Goal: Task Accomplishment & Management: Use online tool/utility

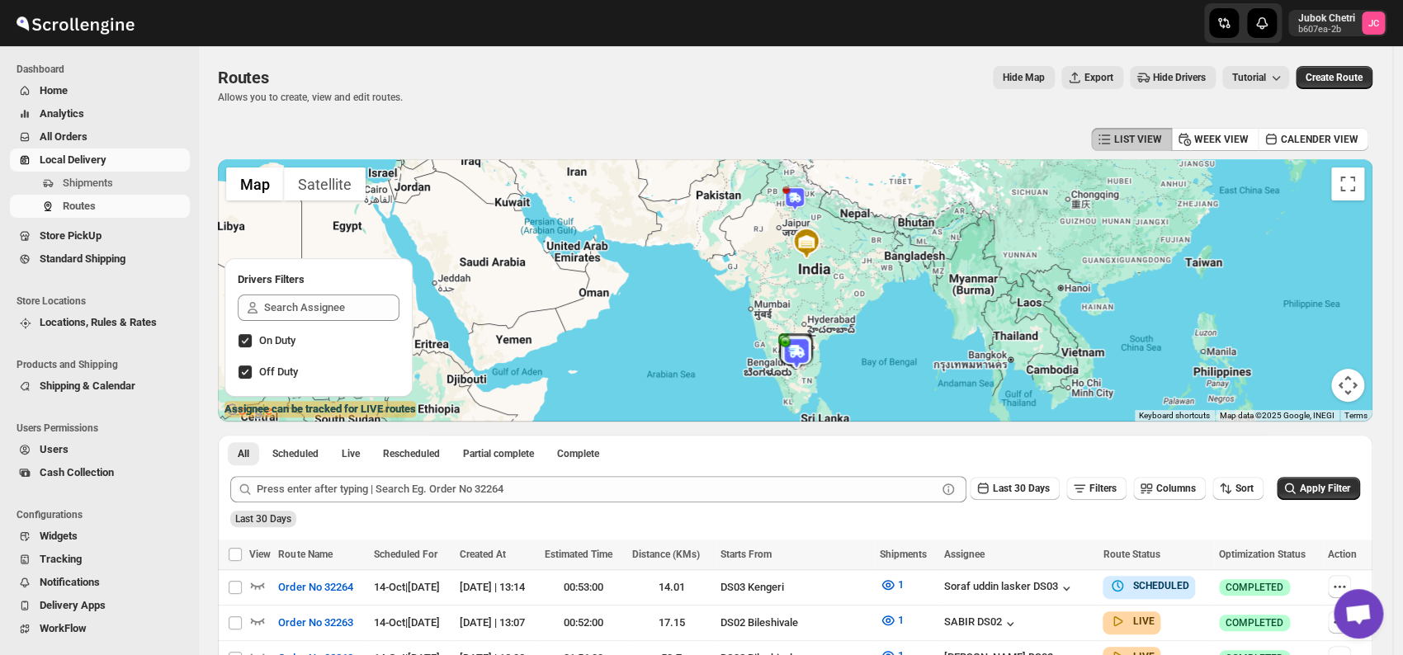
click at [114, 177] on span "Shipments" at bounding box center [125, 183] width 124 height 17
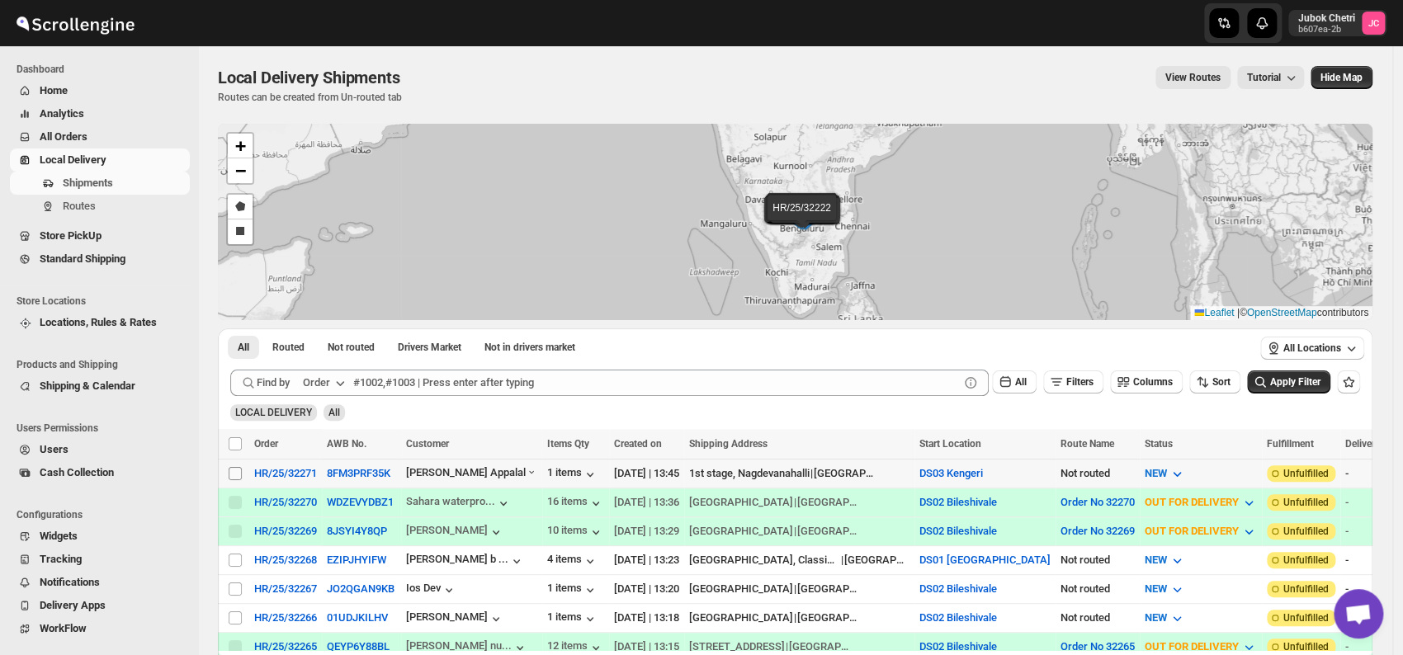
click at [235, 472] on input "Select shipment" at bounding box center [235, 473] width 13 height 13
checkbox input "true"
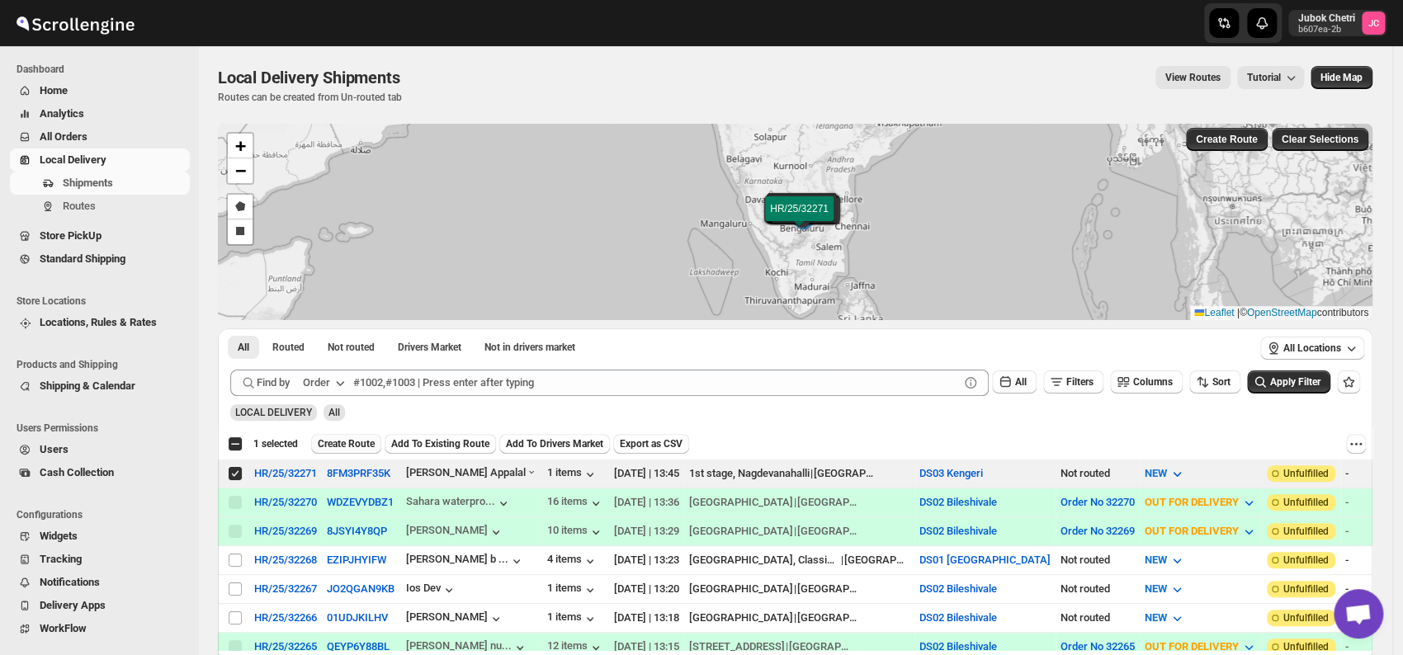
click at [348, 443] on span "Create Route" at bounding box center [346, 444] width 57 height 13
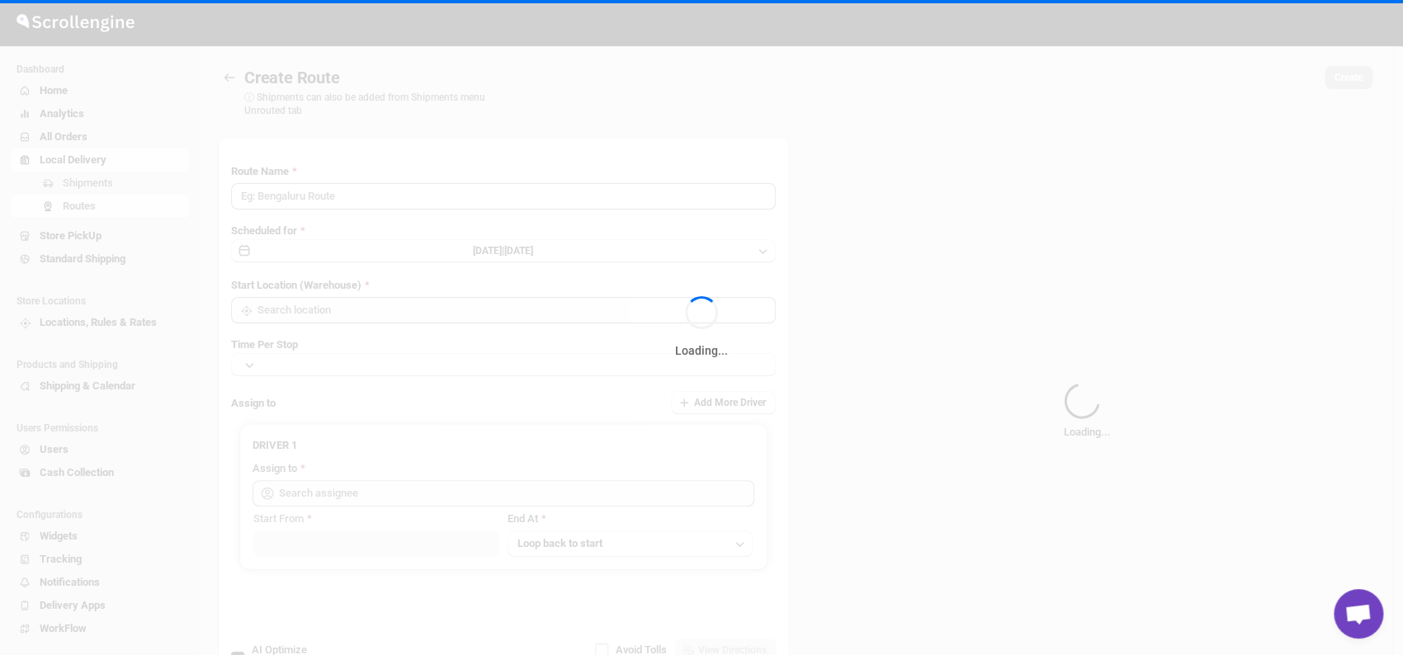
type input "Route - 14/10-0151"
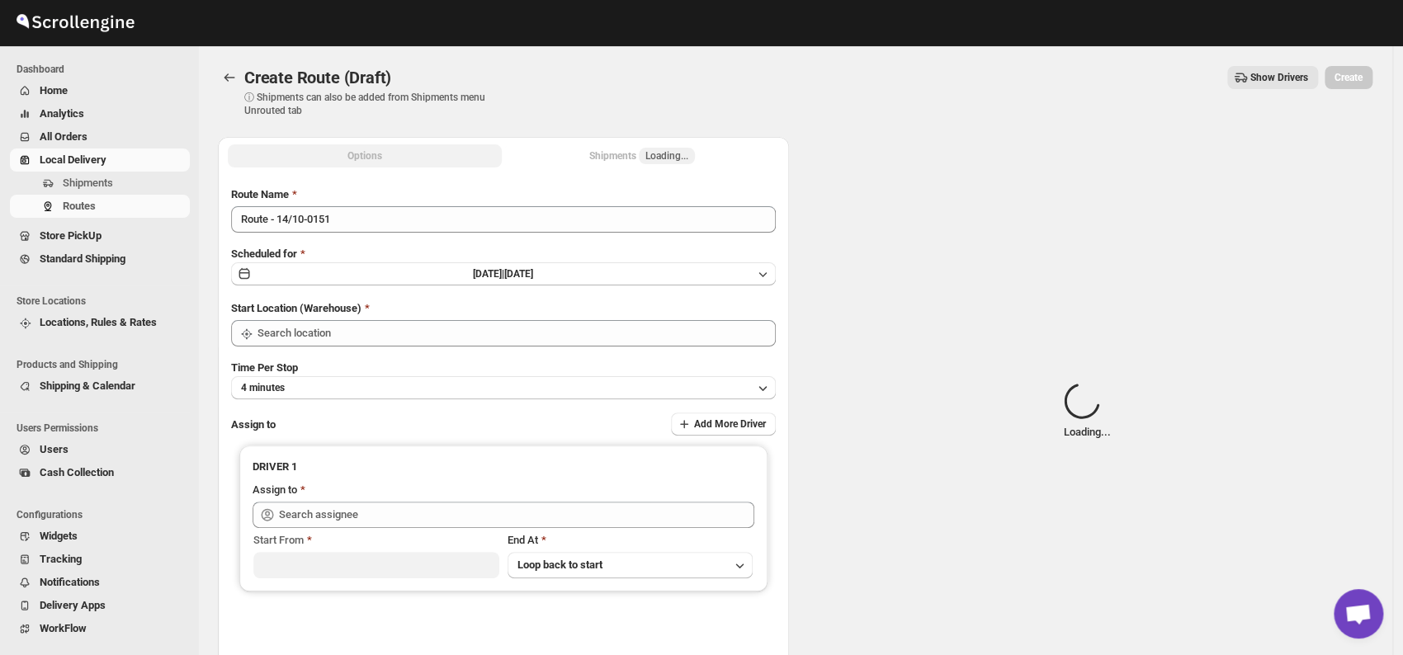
type input "DS03 Kengeri"
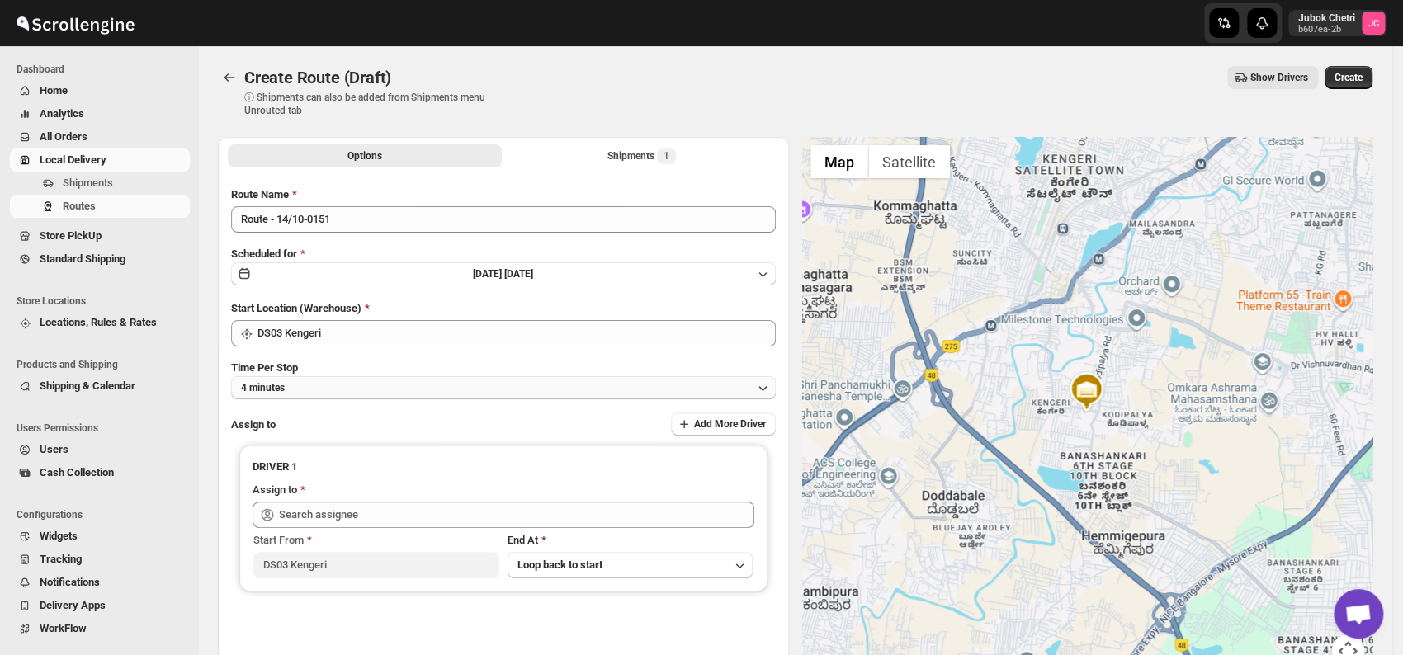
click at [357, 392] on button "4 minutes" at bounding box center [503, 387] width 545 height 23
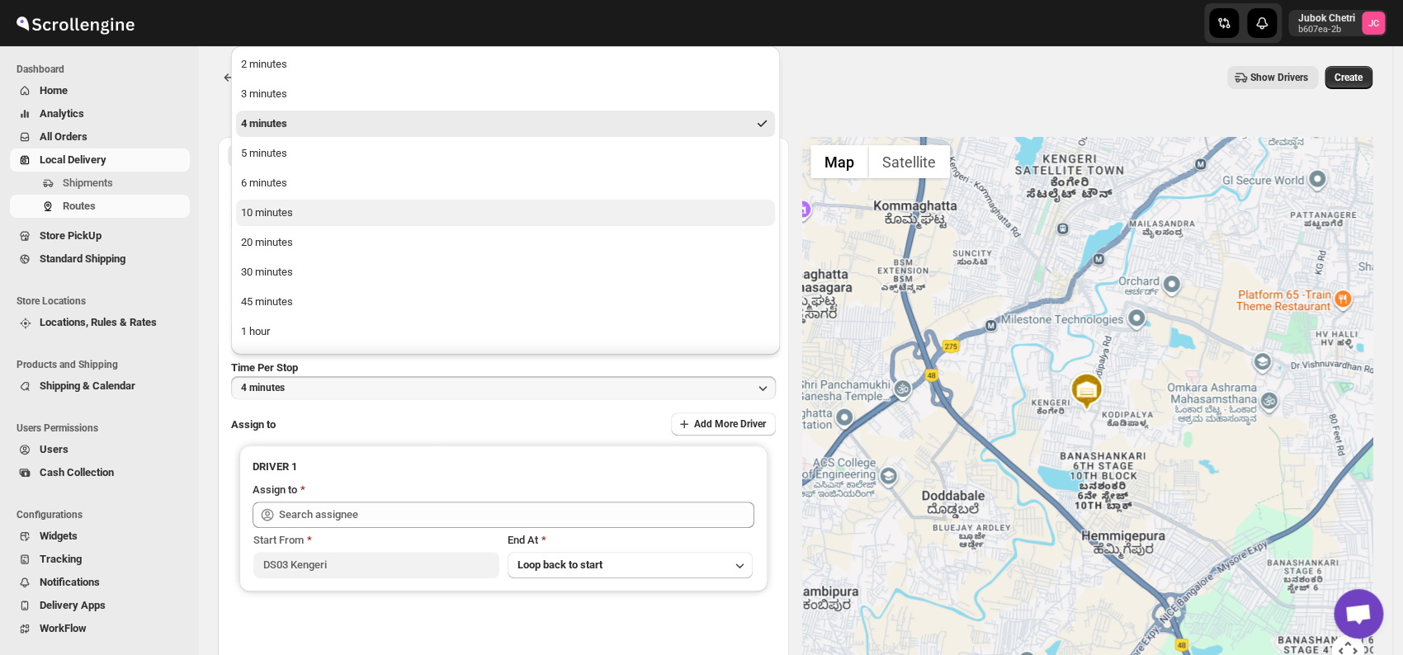
click at [289, 214] on div "10 minutes" at bounding box center [267, 213] width 52 height 17
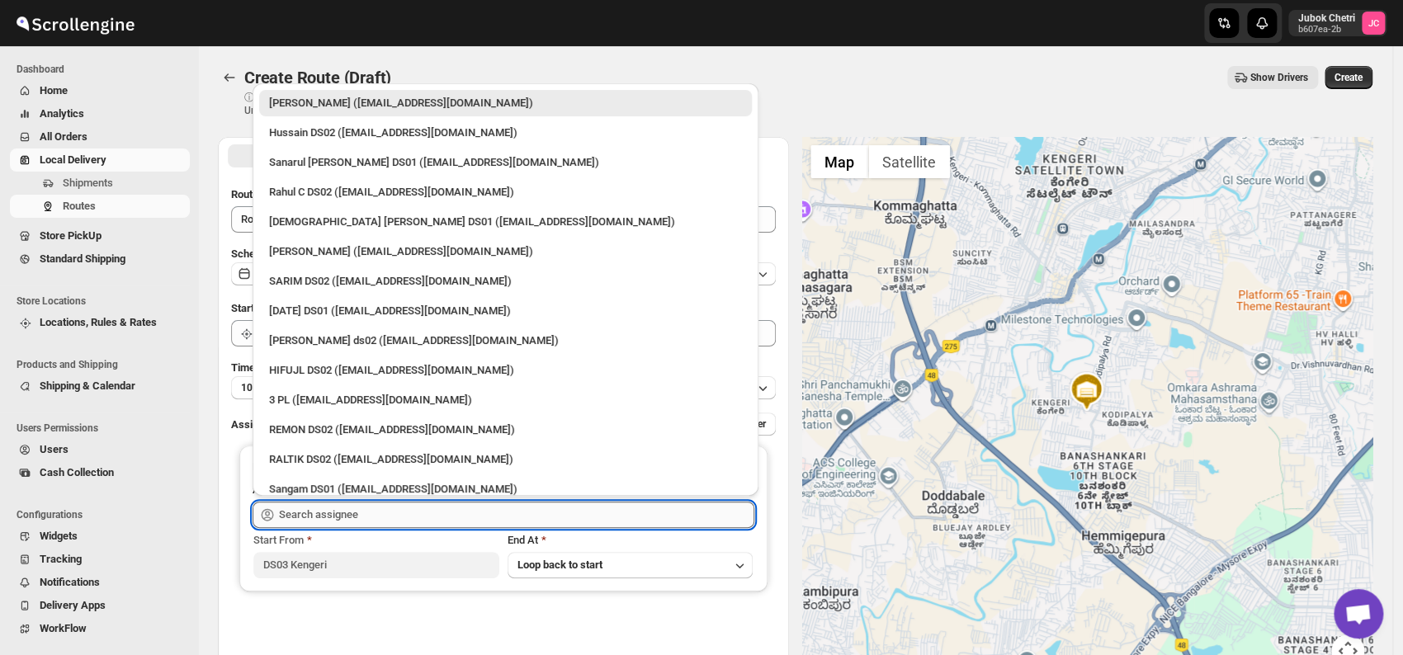
click at [390, 523] on input "text" at bounding box center [516, 515] width 475 height 26
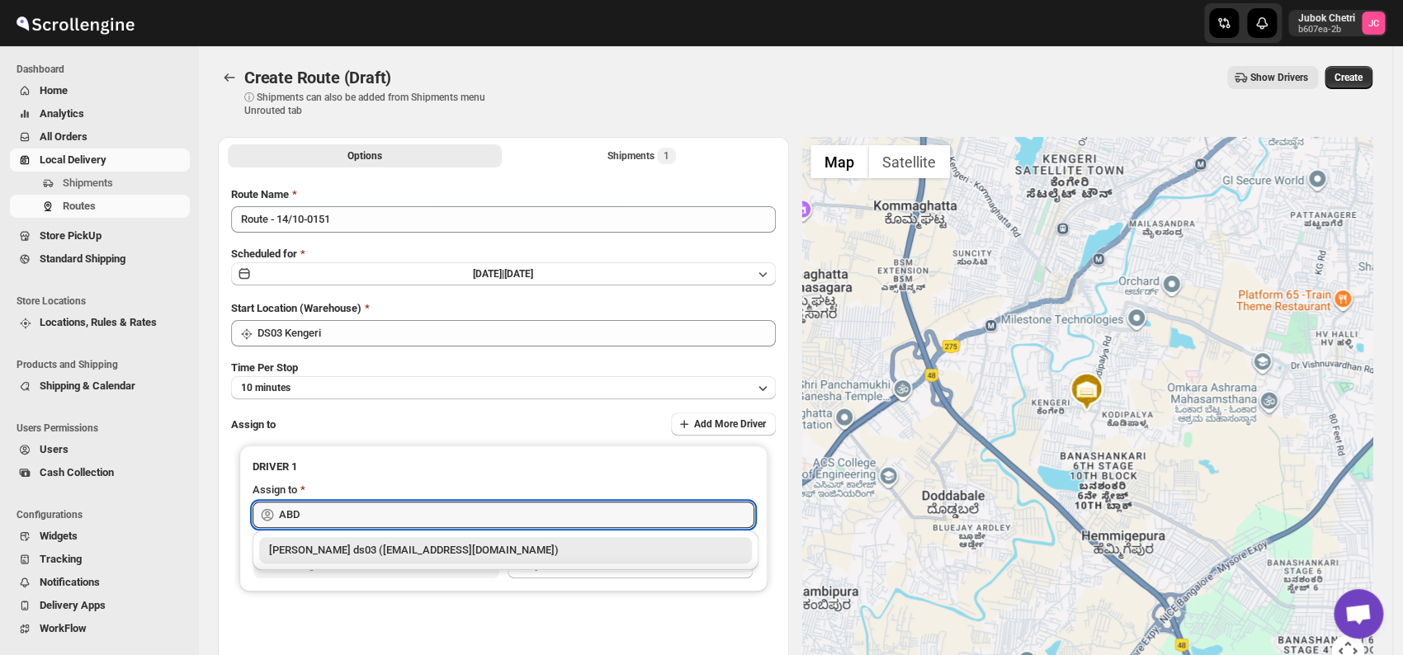
click at [409, 555] on div "[PERSON_NAME] ds03 ([EMAIL_ADDRESS][DOMAIN_NAME])" at bounding box center [505, 550] width 473 height 17
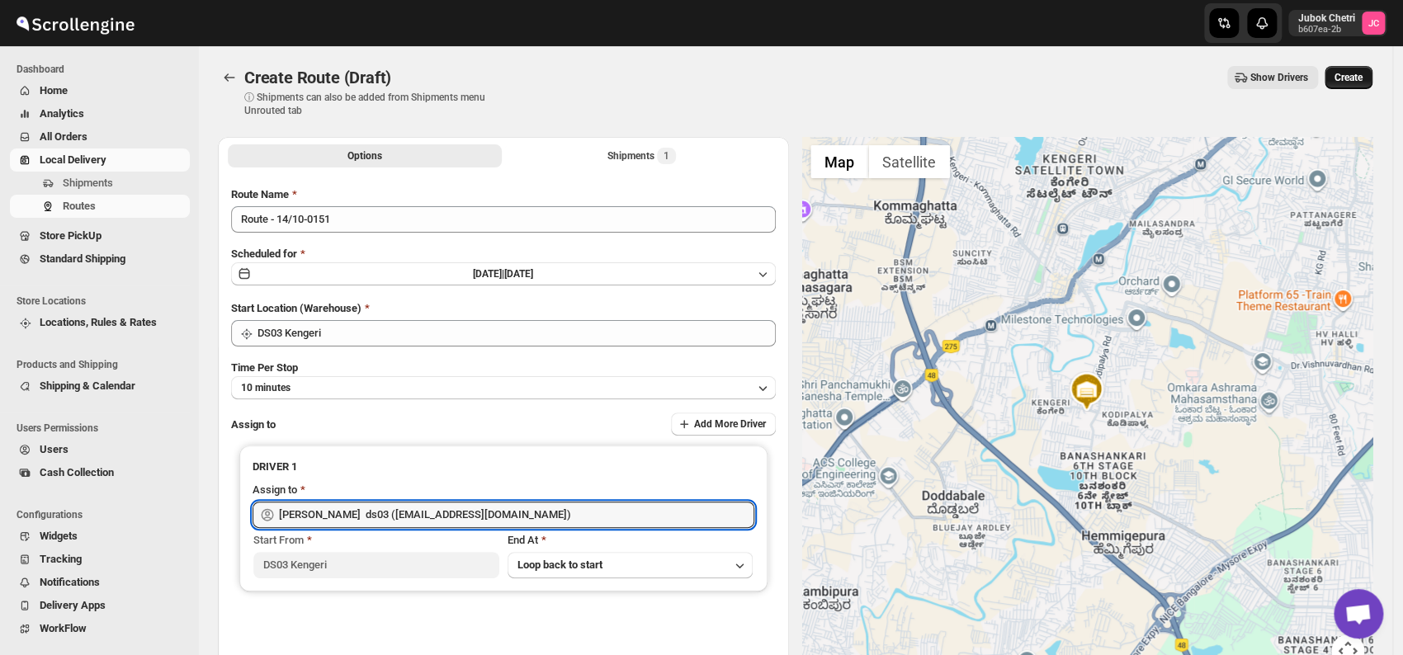
type input "[PERSON_NAME] ds03 ([EMAIL_ADDRESS][DOMAIN_NAME])"
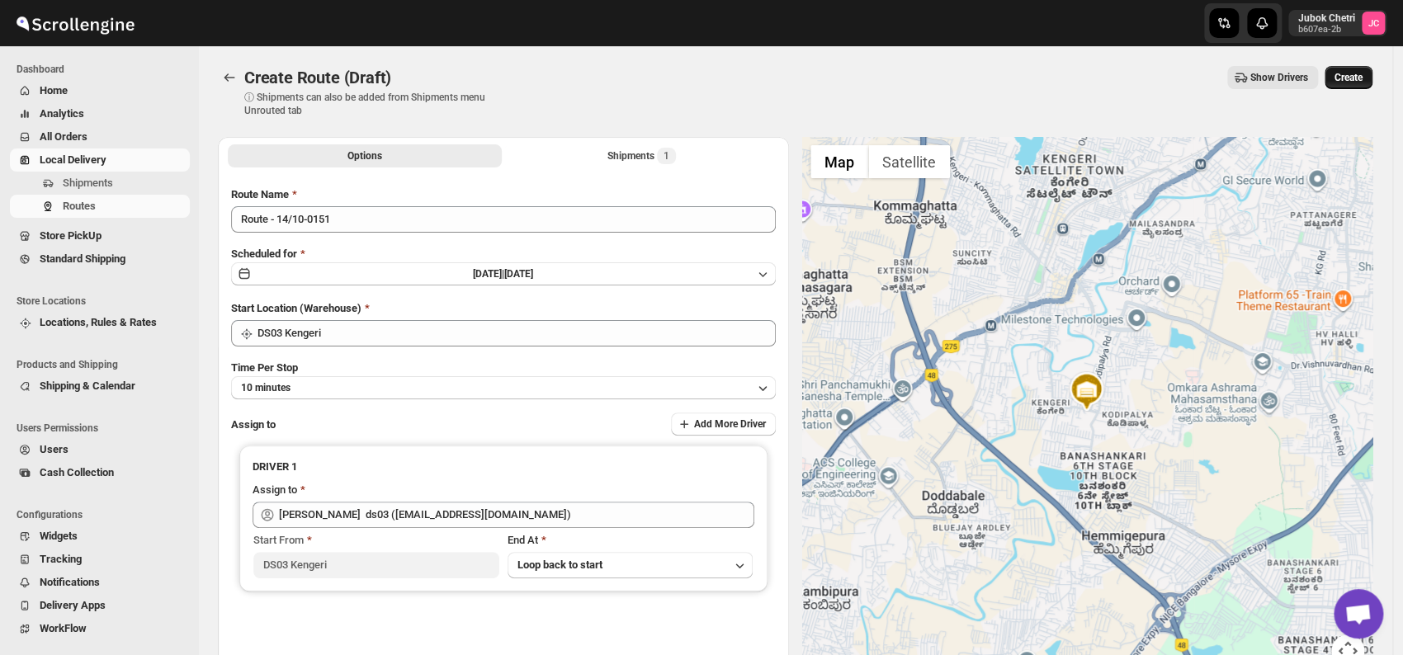
click at [1360, 78] on span "Create" at bounding box center [1349, 77] width 28 height 13
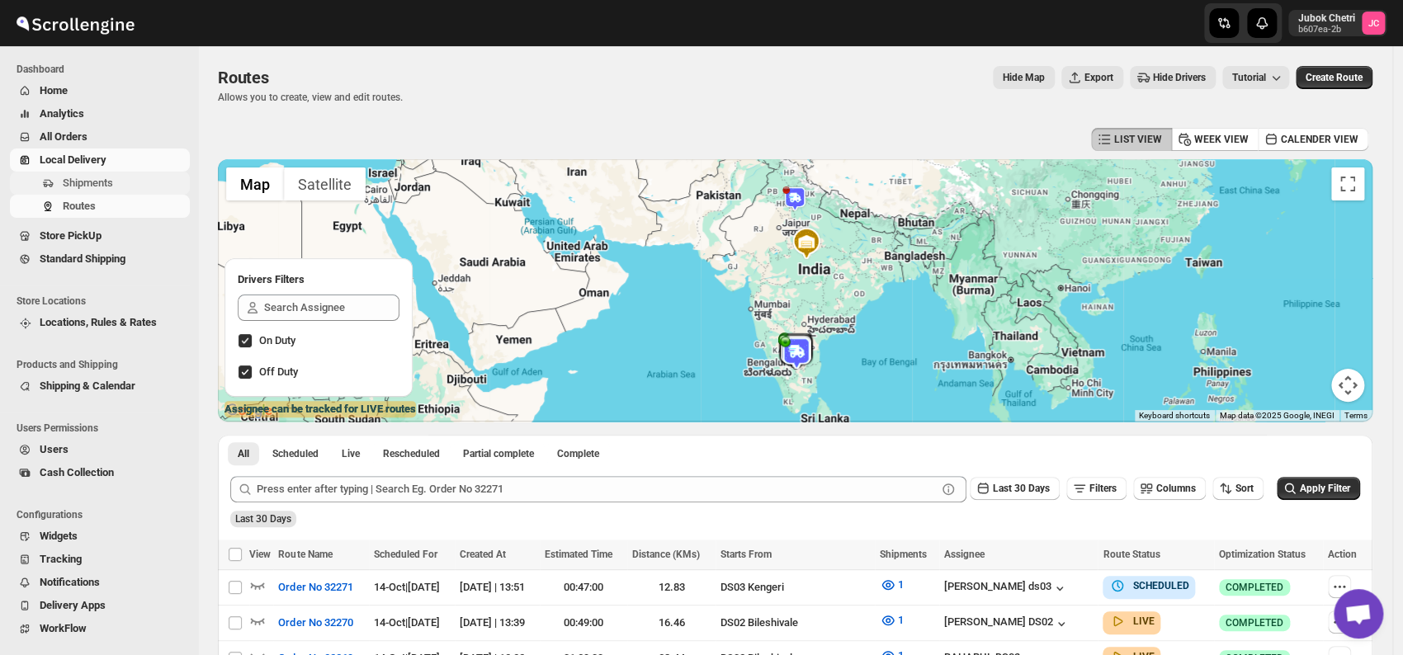
click at [100, 184] on span "Shipments" at bounding box center [88, 183] width 50 height 12
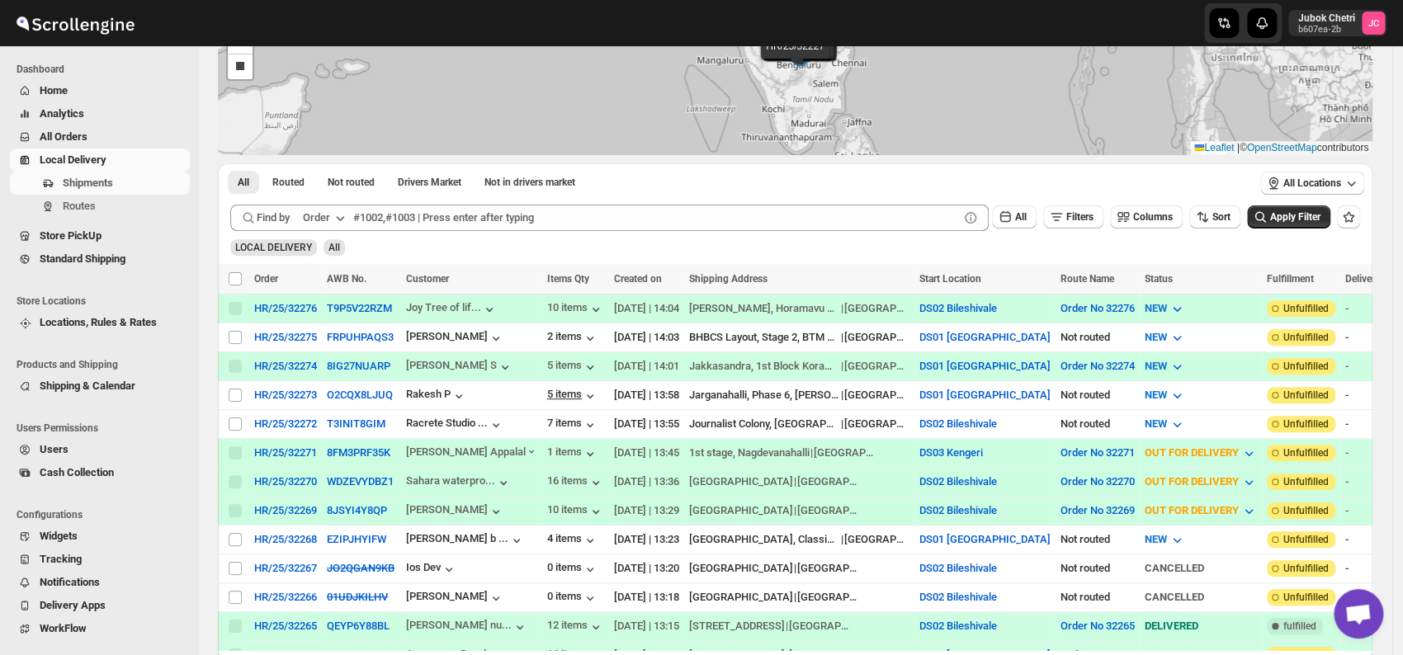
scroll to position [275, 0]
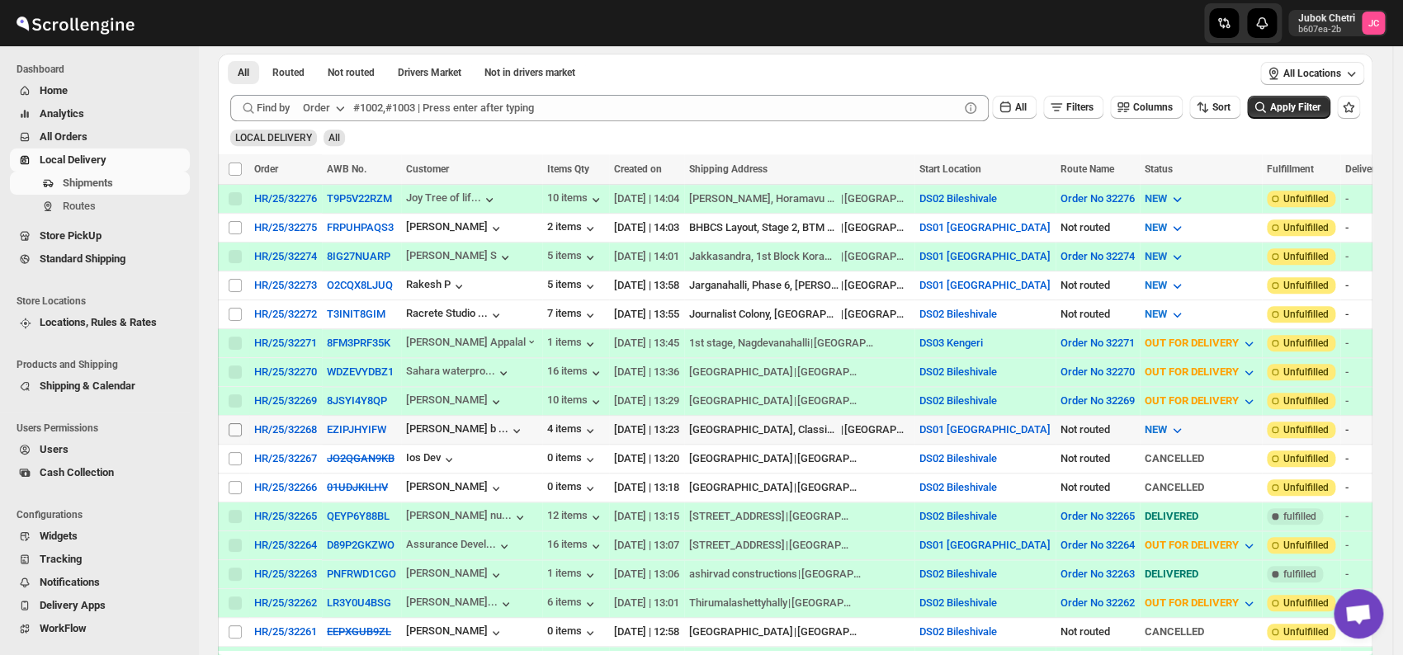
click at [234, 423] on input "Select shipment" at bounding box center [235, 429] width 13 height 13
checkbox input "true"
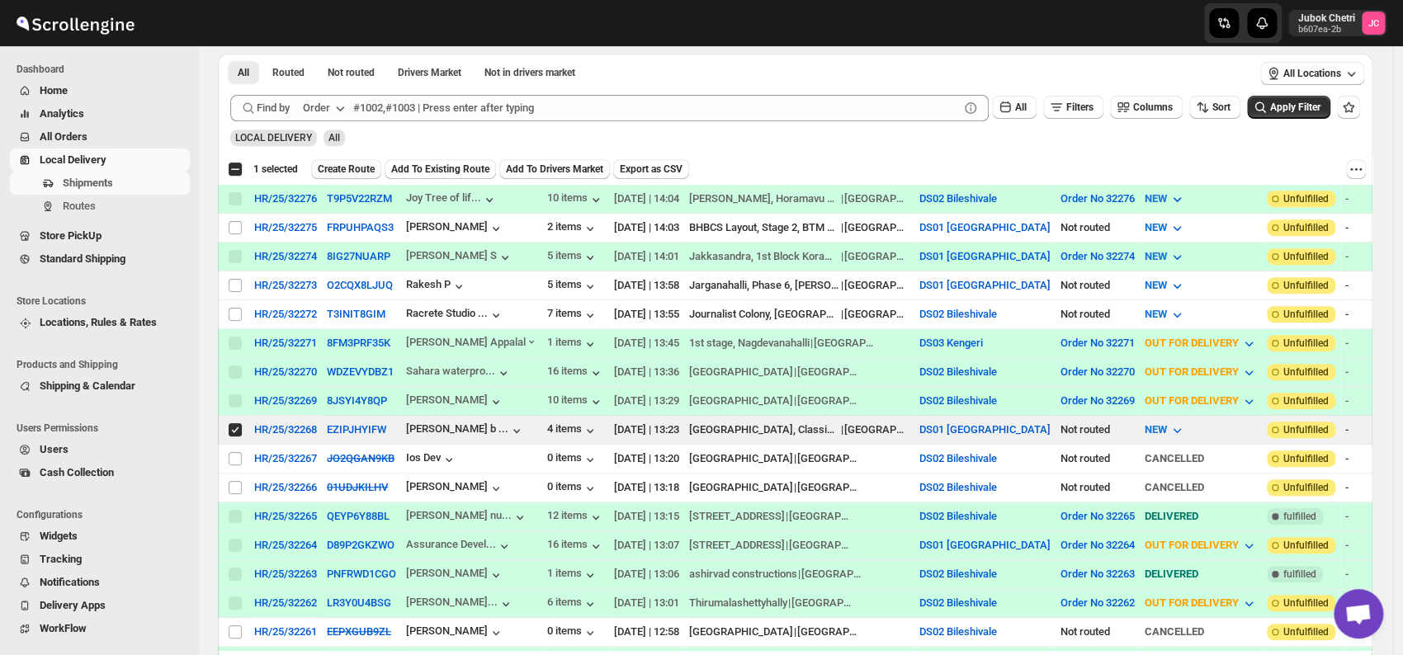
click at [353, 163] on span "Create Route" at bounding box center [346, 169] width 57 height 13
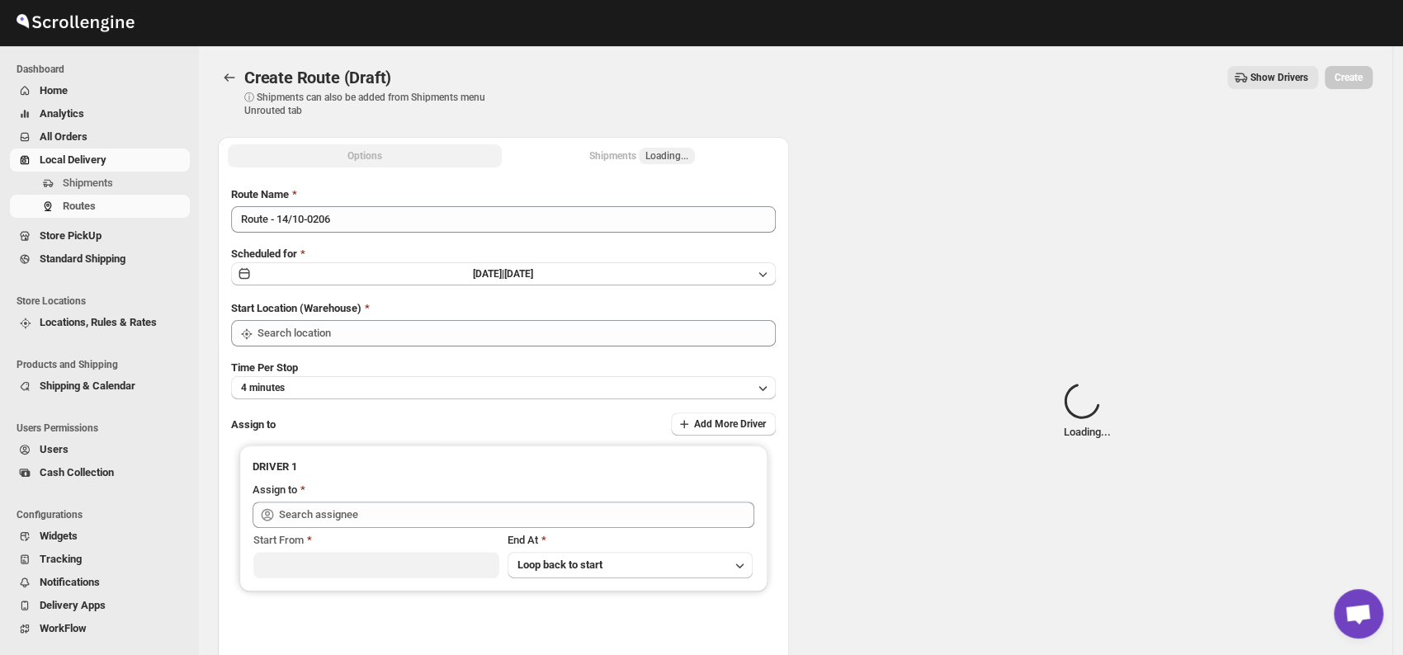
type input "DS01 [GEOGRAPHIC_DATA]"
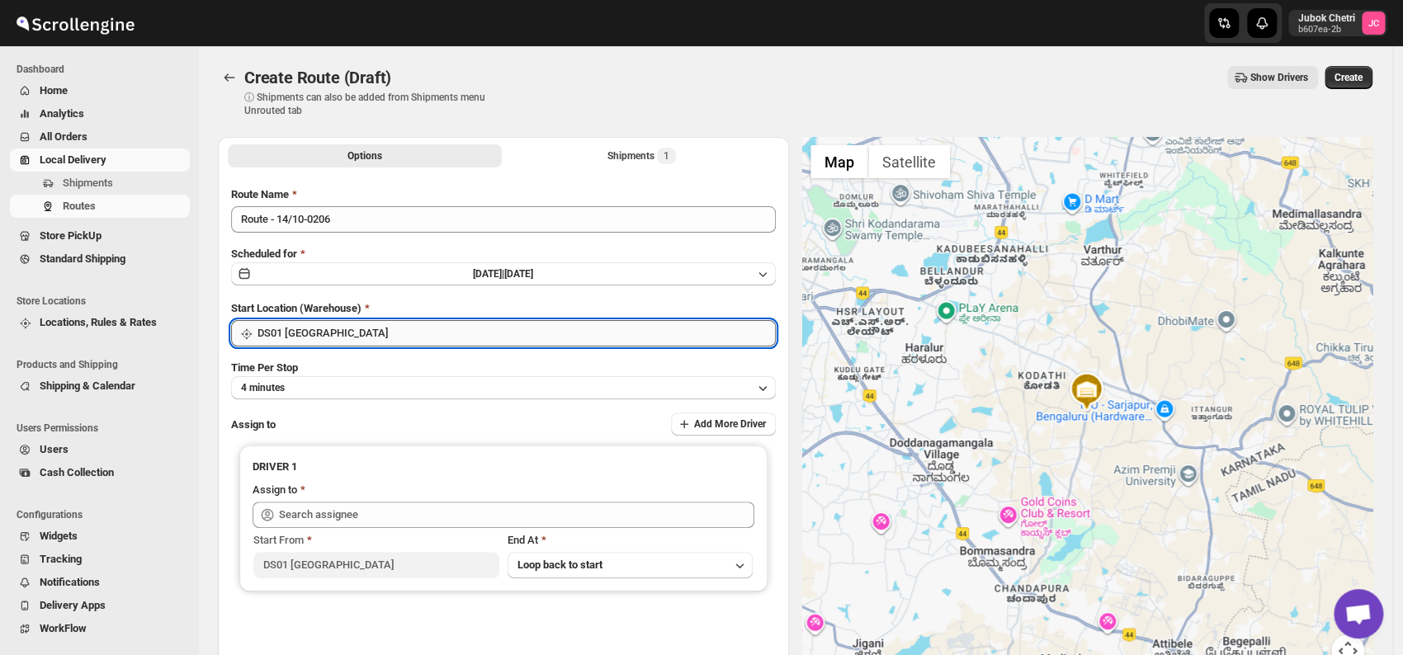
click at [393, 332] on input "DS01 [GEOGRAPHIC_DATA]" at bounding box center [517, 333] width 518 height 26
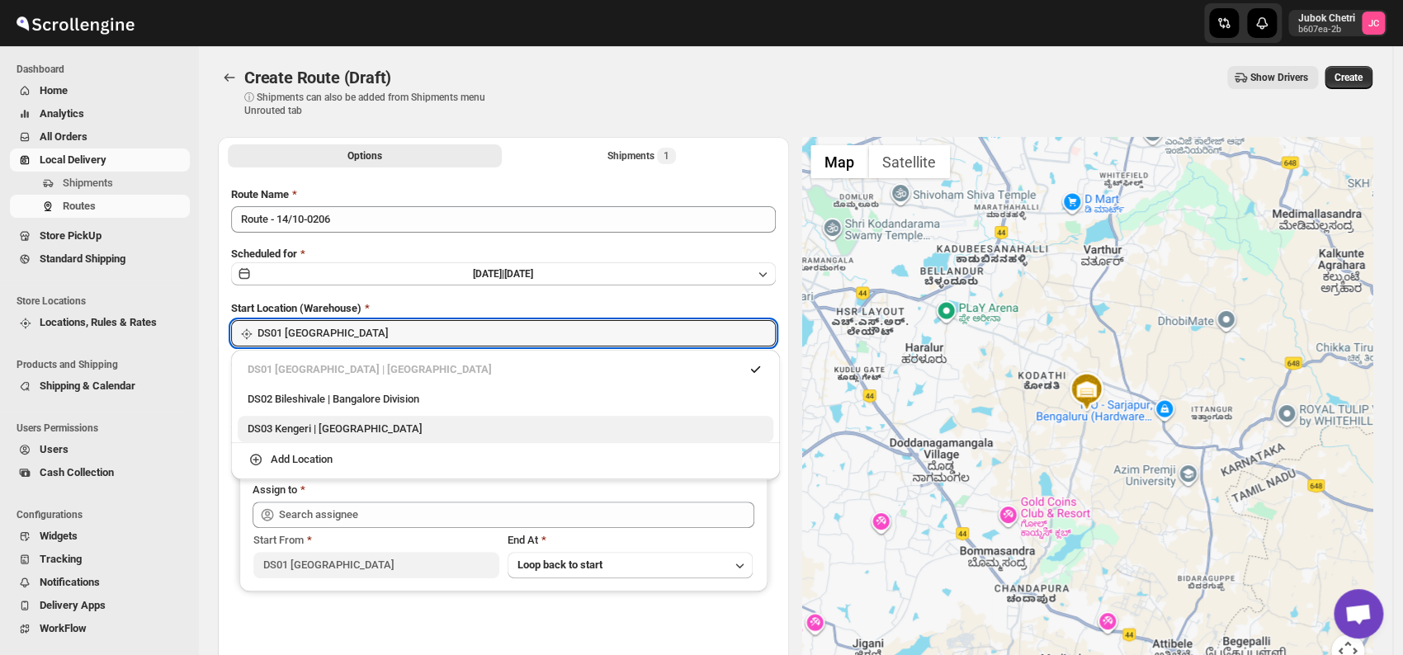
click at [376, 418] on div "DS03 Kengeri | [GEOGRAPHIC_DATA]" at bounding box center [506, 429] width 536 height 26
type input "DS03 Kengeri"
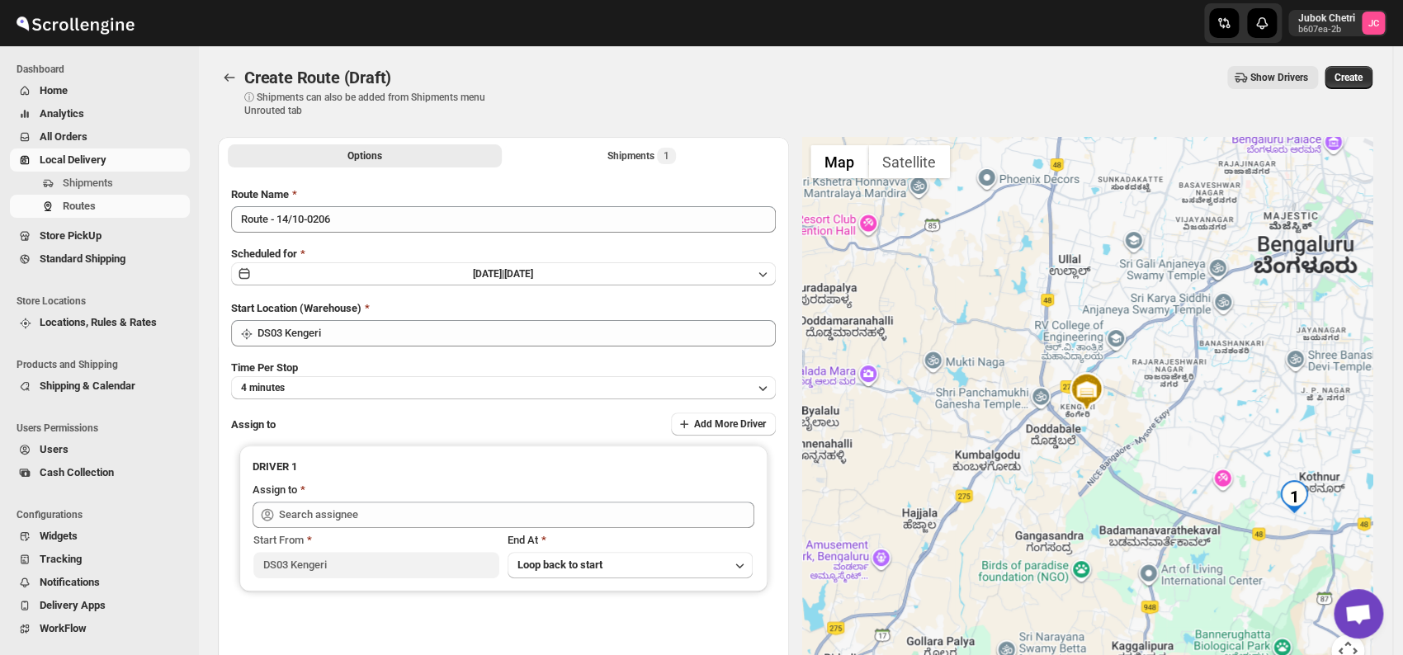
click at [373, 373] on div "Time Per Stop 4 minutes" at bounding box center [503, 380] width 545 height 40
click at [362, 376] on button "4 minutes" at bounding box center [503, 387] width 545 height 23
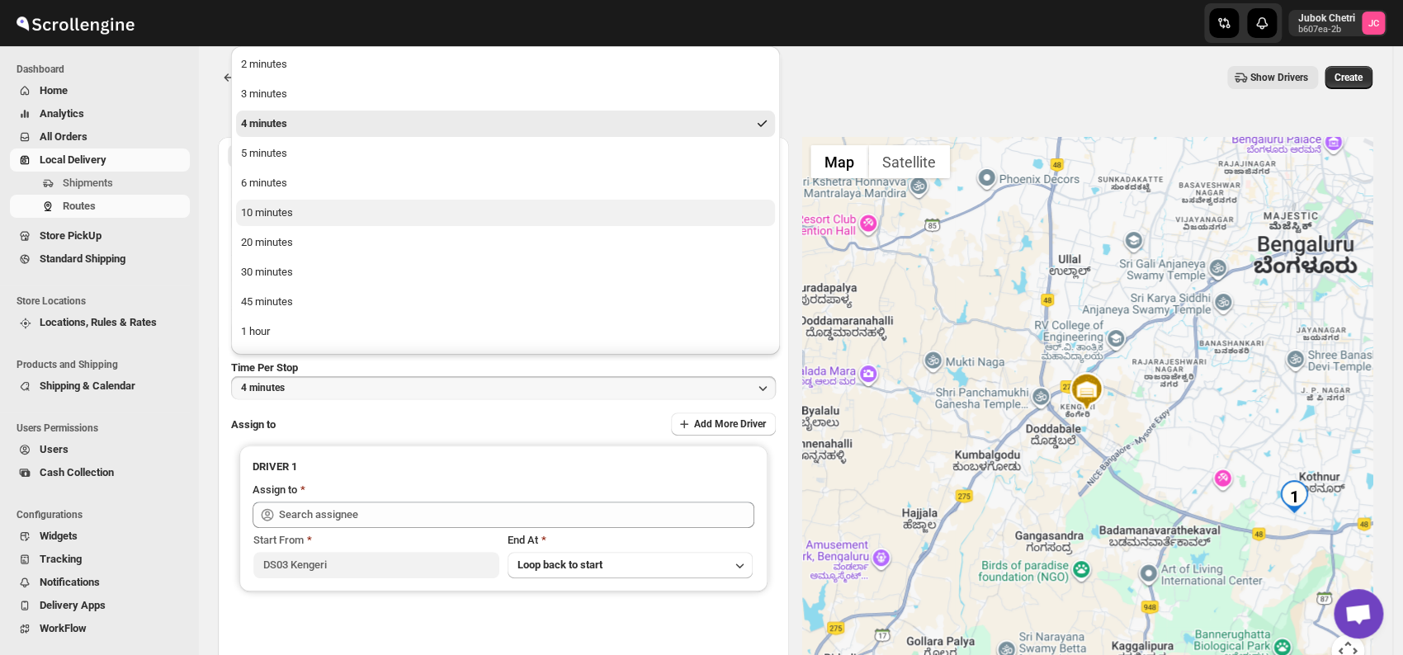
click at [283, 220] on div "10 minutes" at bounding box center [267, 213] width 52 height 17
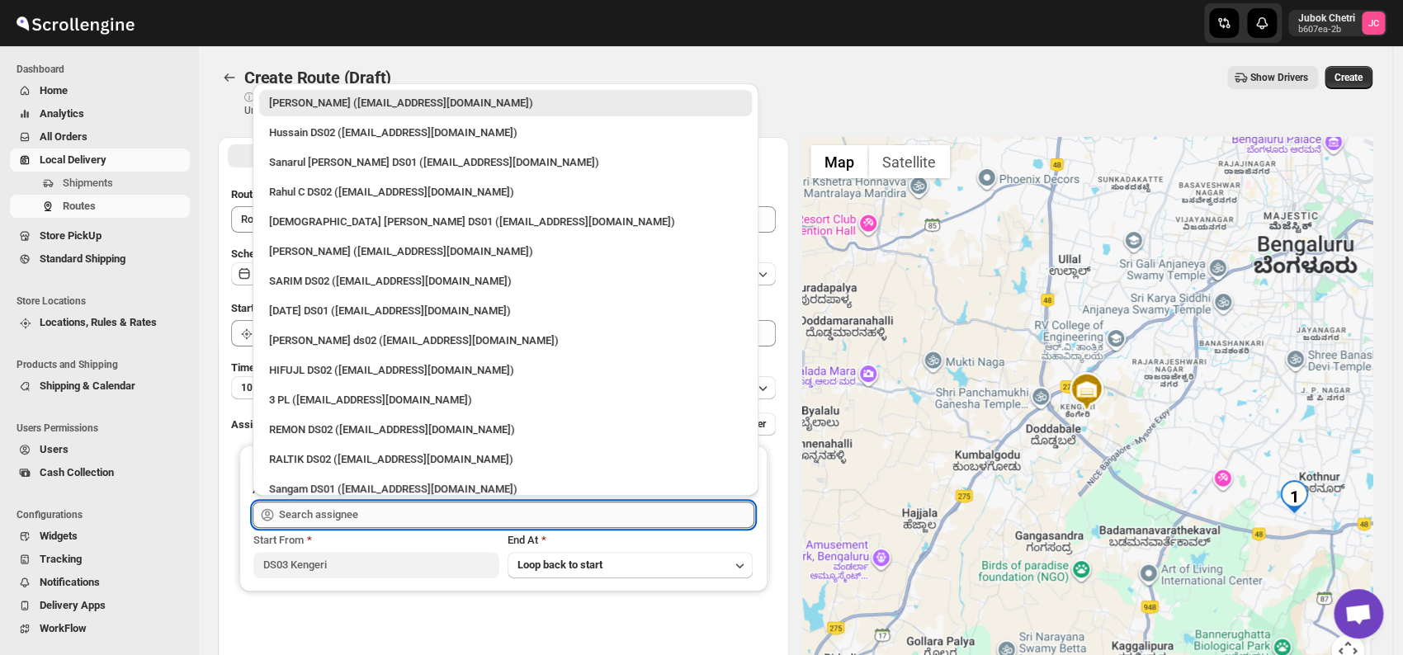
click at [386, 522] on input "text" at bounding box center [516, 515] width 475 height 26
click at [340, 405] on div "3 PL ([EMAIL_ADDRESS][DOMAIN_NAME])" at bounding box center [505, 400] width 473 height 17
type input "3 PL ([EMAIL_ADDRESS][DOMAIN_NAME])"
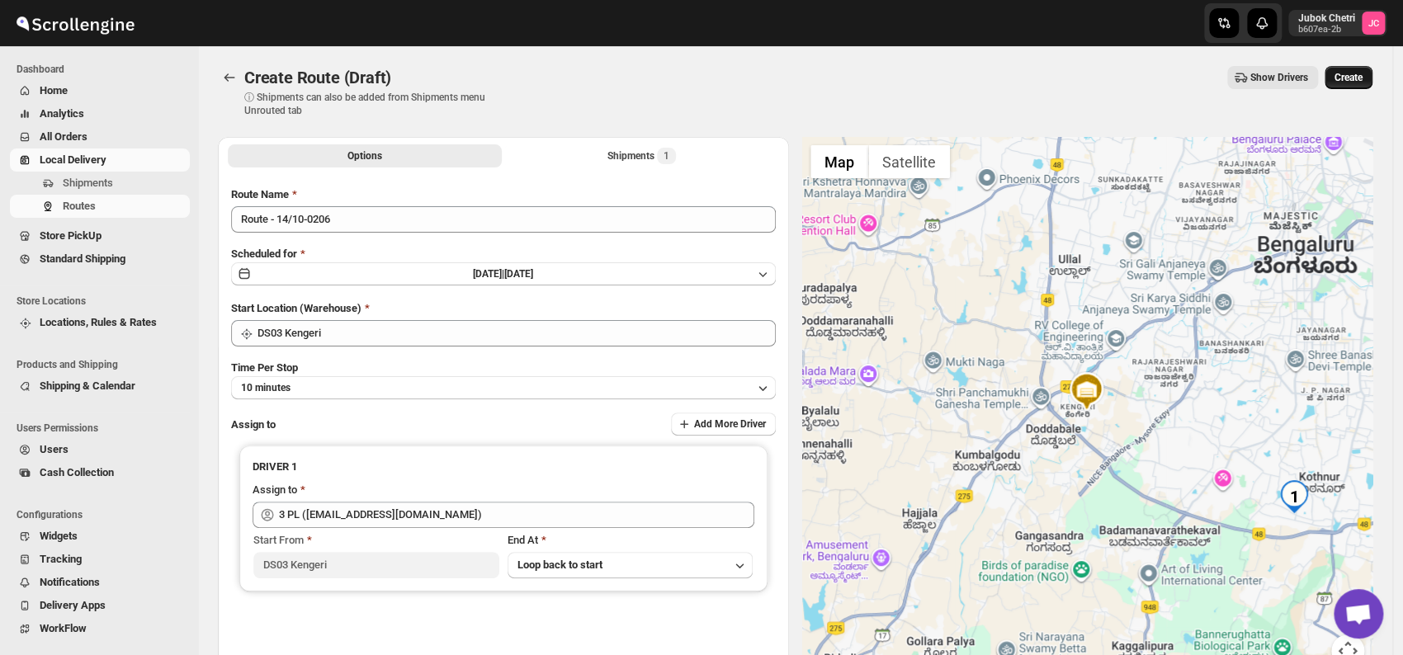
click at [1371, 70] on button "Create" at bounding box center [1349, 77] width 48 height 23
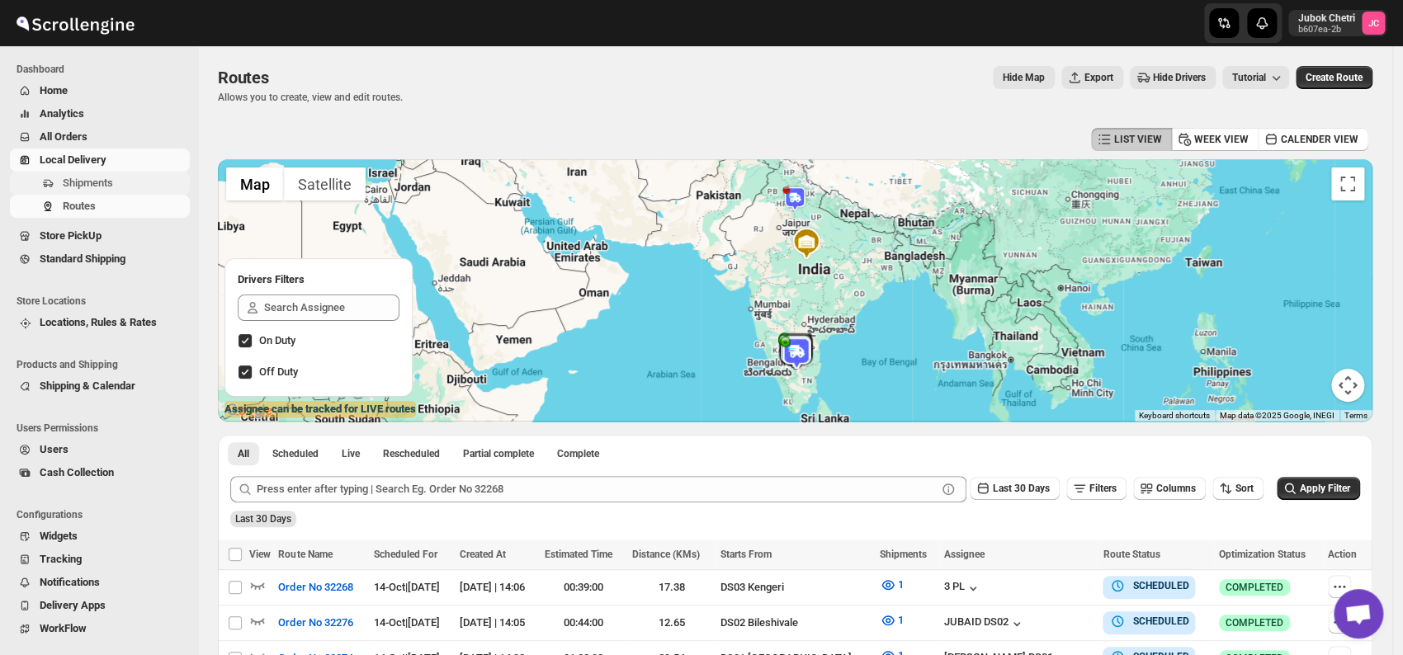
click at [96, 178] on span "Shipments" at bounding box center [88, 183] width 50 height 12
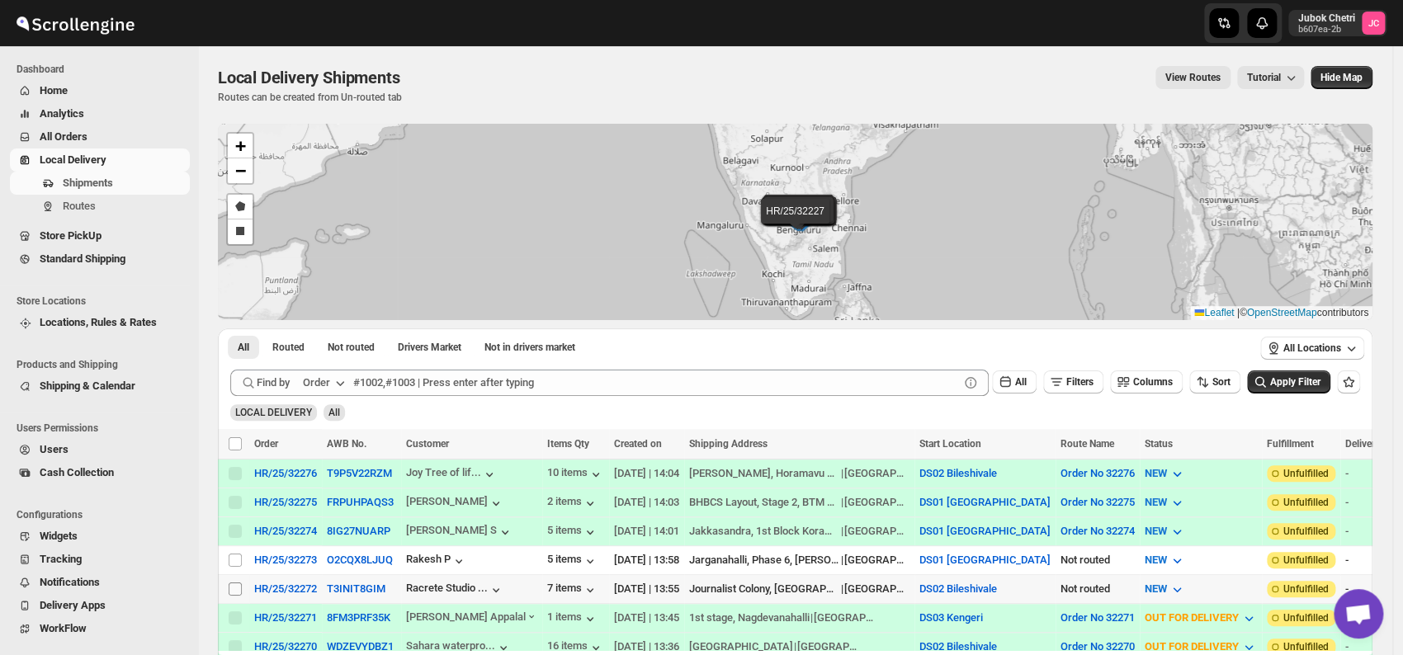
click at [234, 583] on input "Select shipment" at bounding box center [235, 589] width 13 height 13
checkbox input "true"
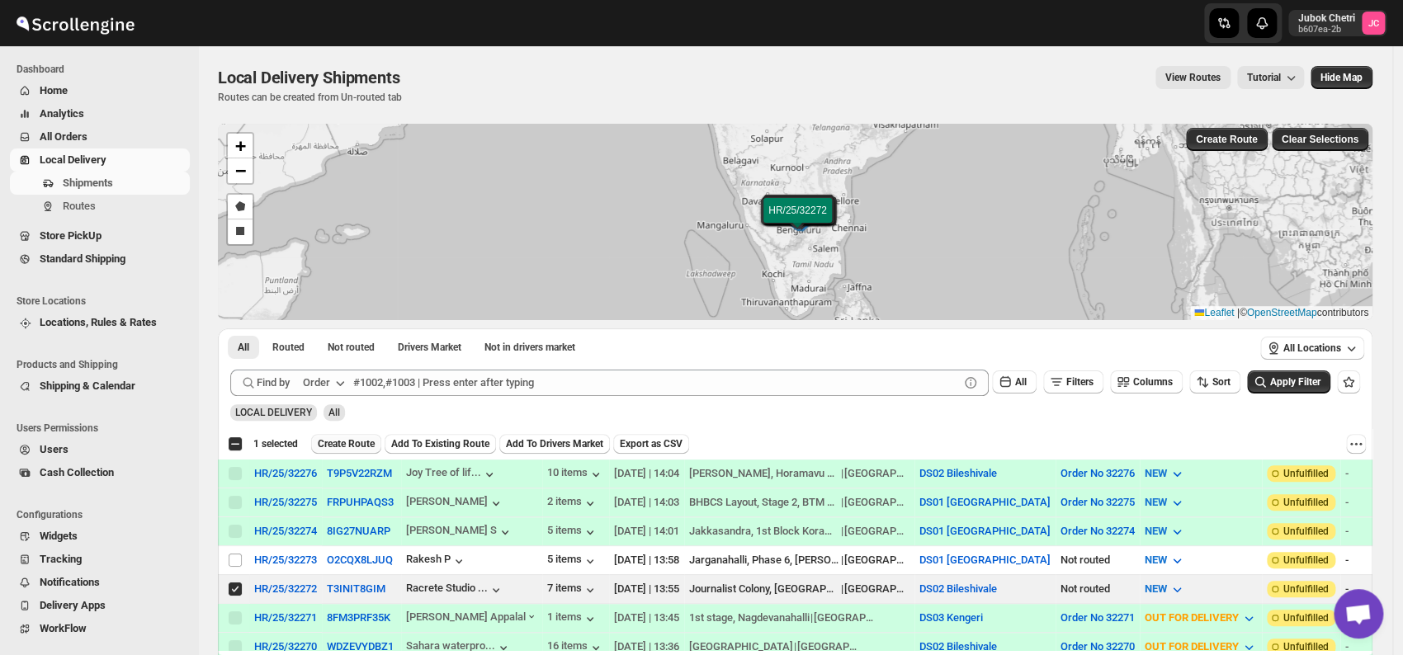
click at [337, 443] on span "Create Route" at bounding box center [346, 444] width 57 height 13
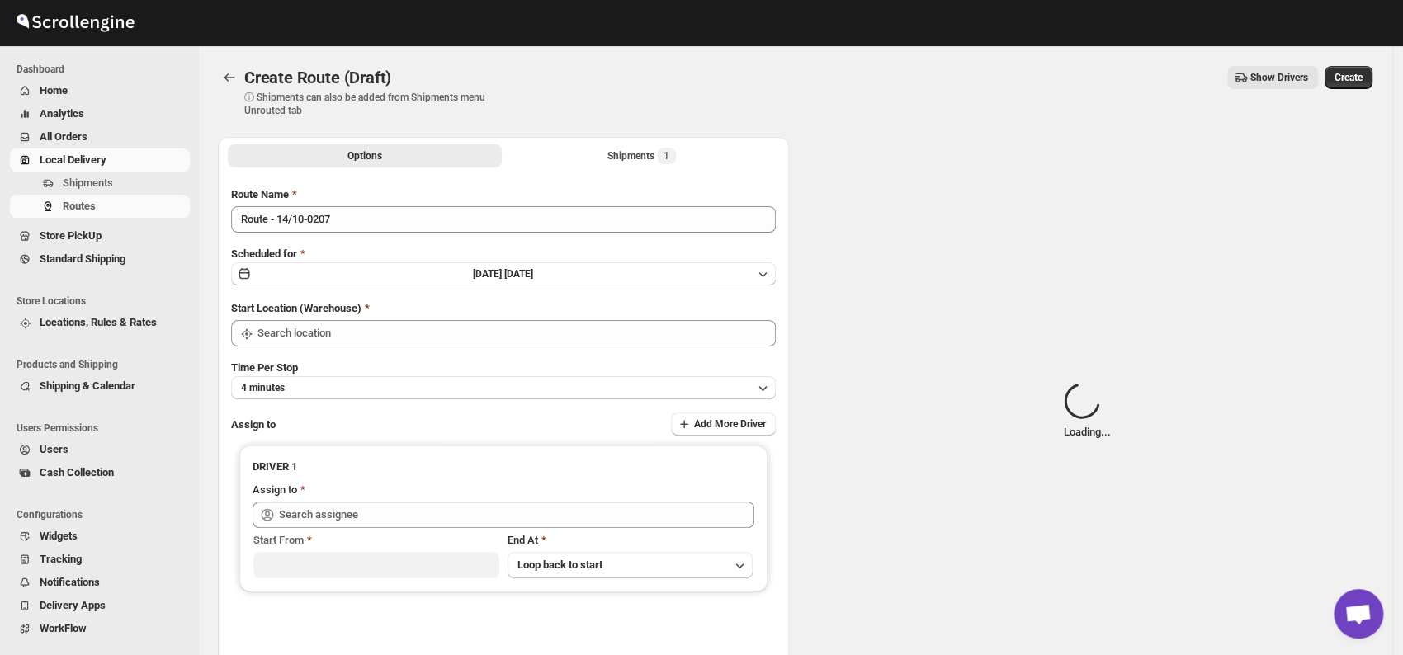
type input "DS02 Bileshivale"
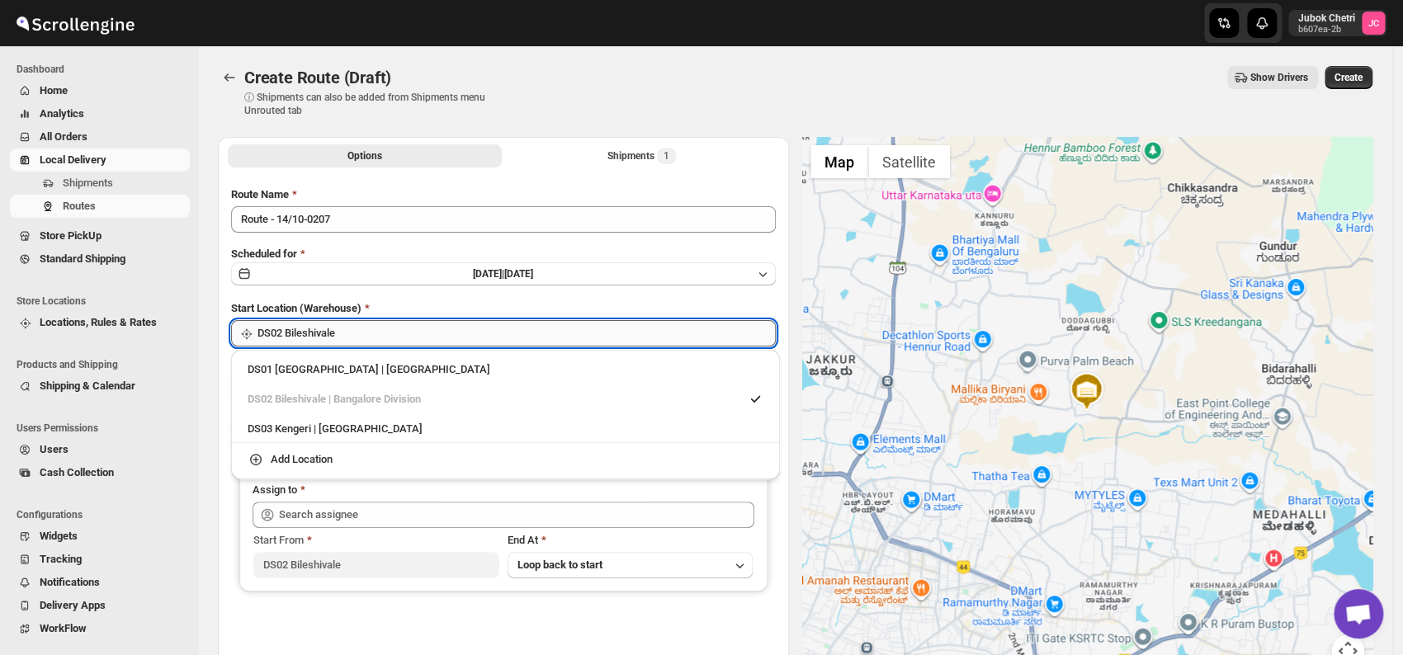
click at [372, 338] on input "DS02 Bileshivale" at bounding box center [517, 333] width 518 height 26
click at [353, 428] on div "DS03 Kengeri | [GEOGRAPHIC_DATA]" at bounding box center [506, 429] width 516 height 17
type input "DS03 Kengeri"
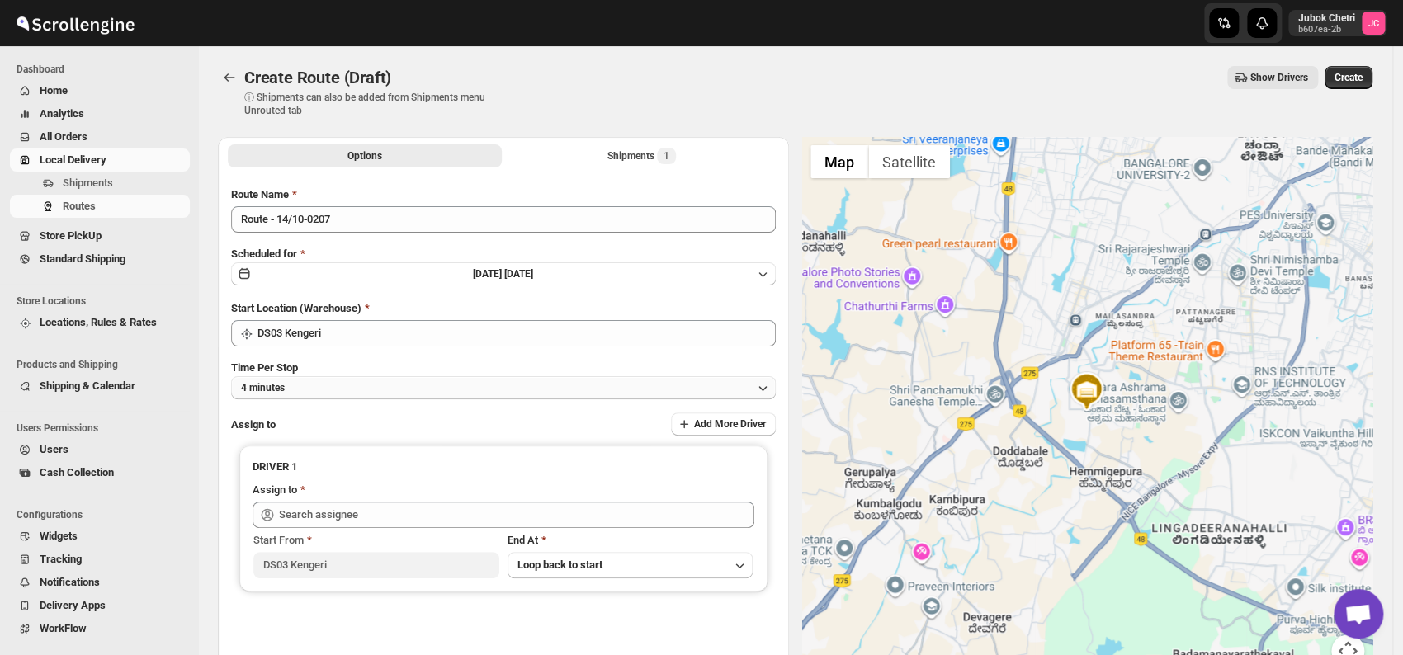
click at [343, 394] on button "4 minutes" at bounding box center [503, 387] width 545 height 23
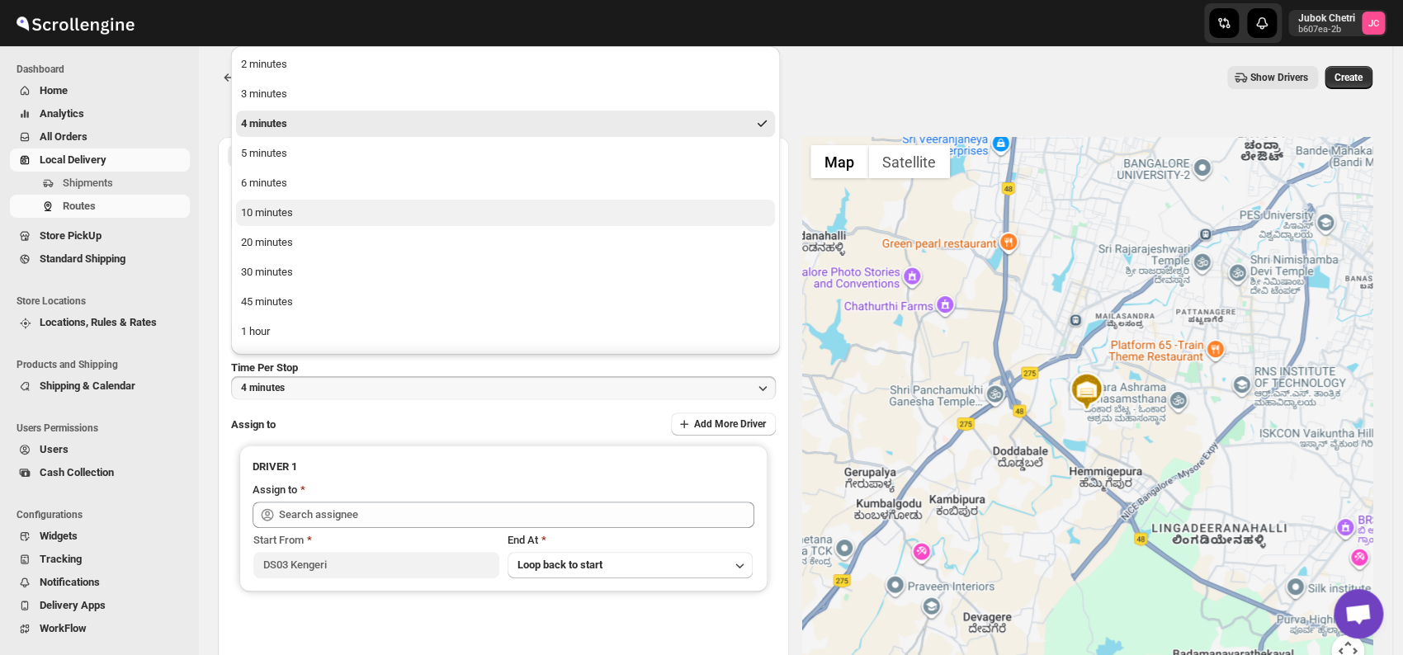
click at [268, 210] on div "10 minutes" at bounding box center [267, 213] width 52 height 17
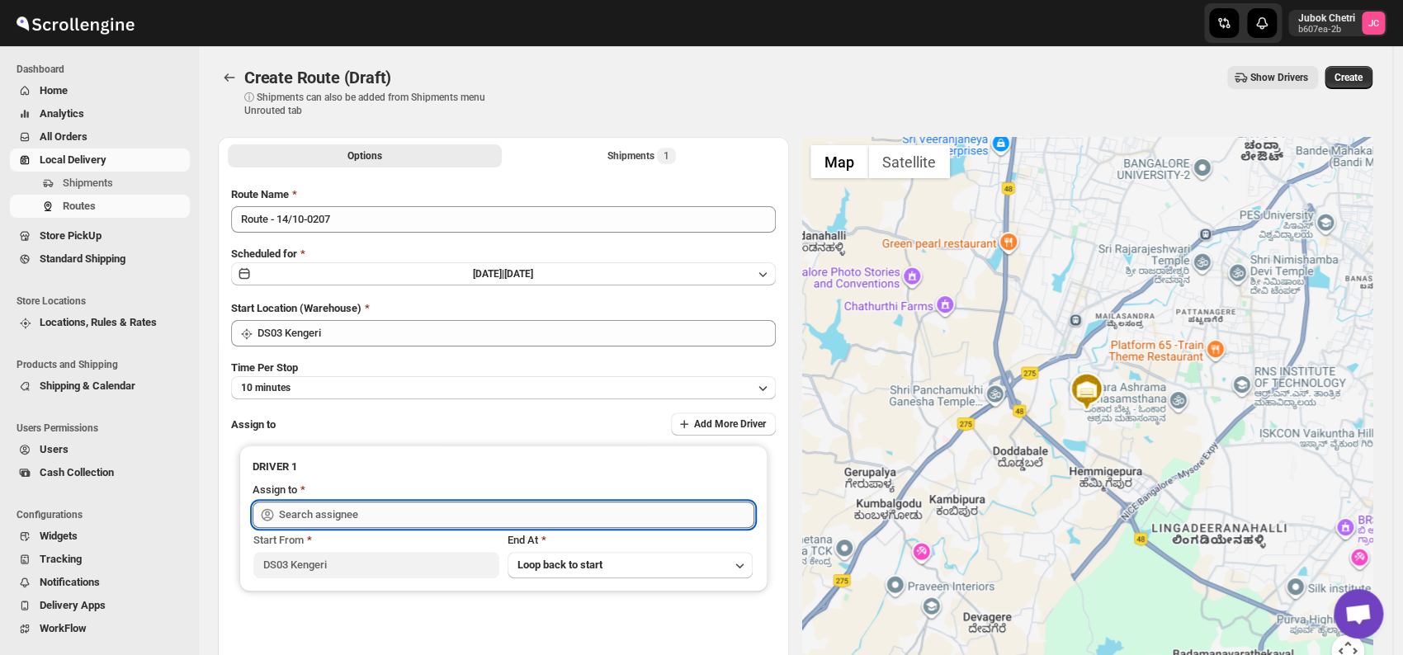
click at [357, 513] on input "text" at bounding box center [516, 515] width 475 height 26
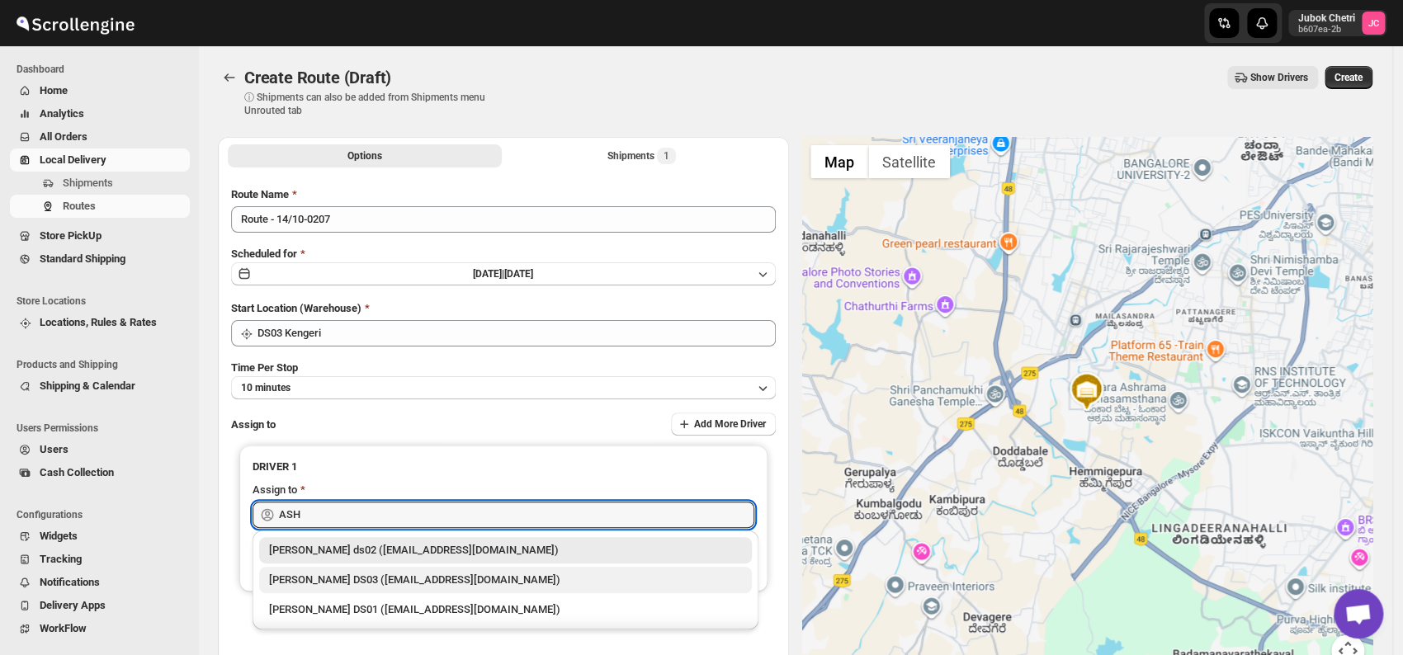
click at [360, 584] on div "[PERSON_NAME] DS03 ([EMAIL_ADDRESS][DOMAIN_NAME])" at bounding box center [505, 580] width 473 height 17
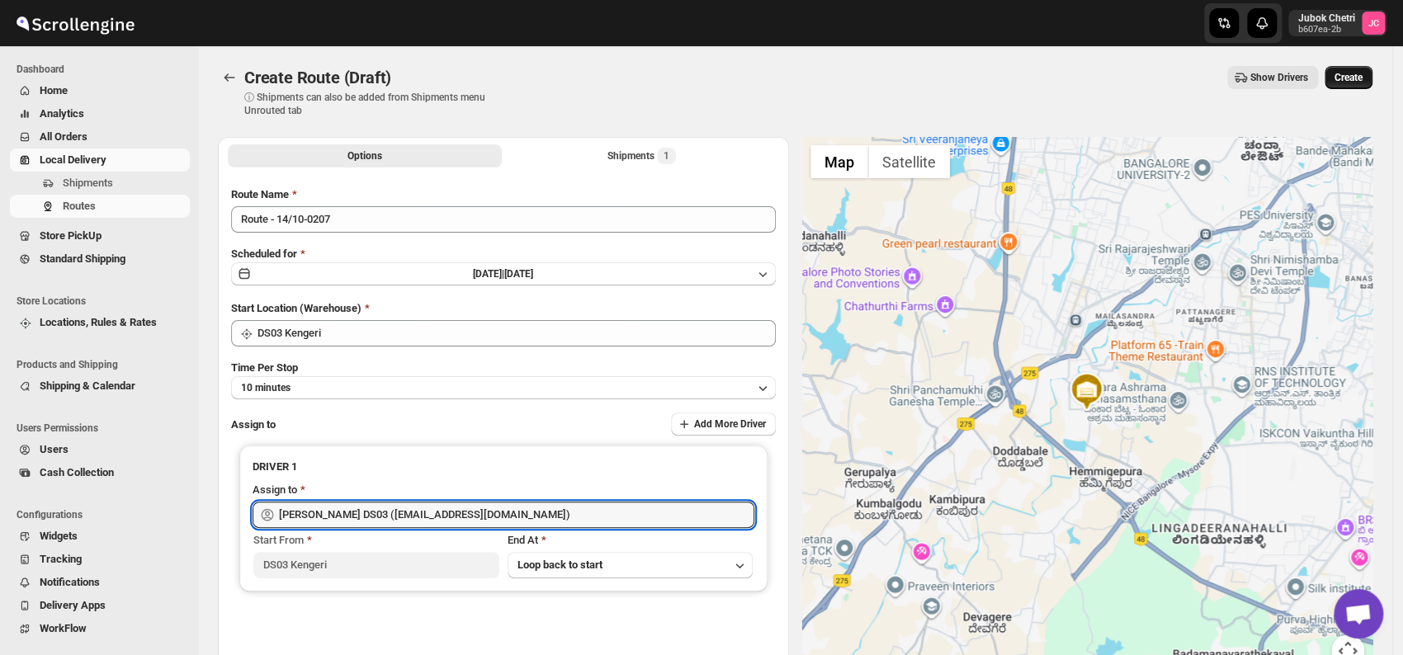
type input "[PERSON_NAME] DS03 ([EMAIL_ADDRESS][DOMAIN_NAME])"
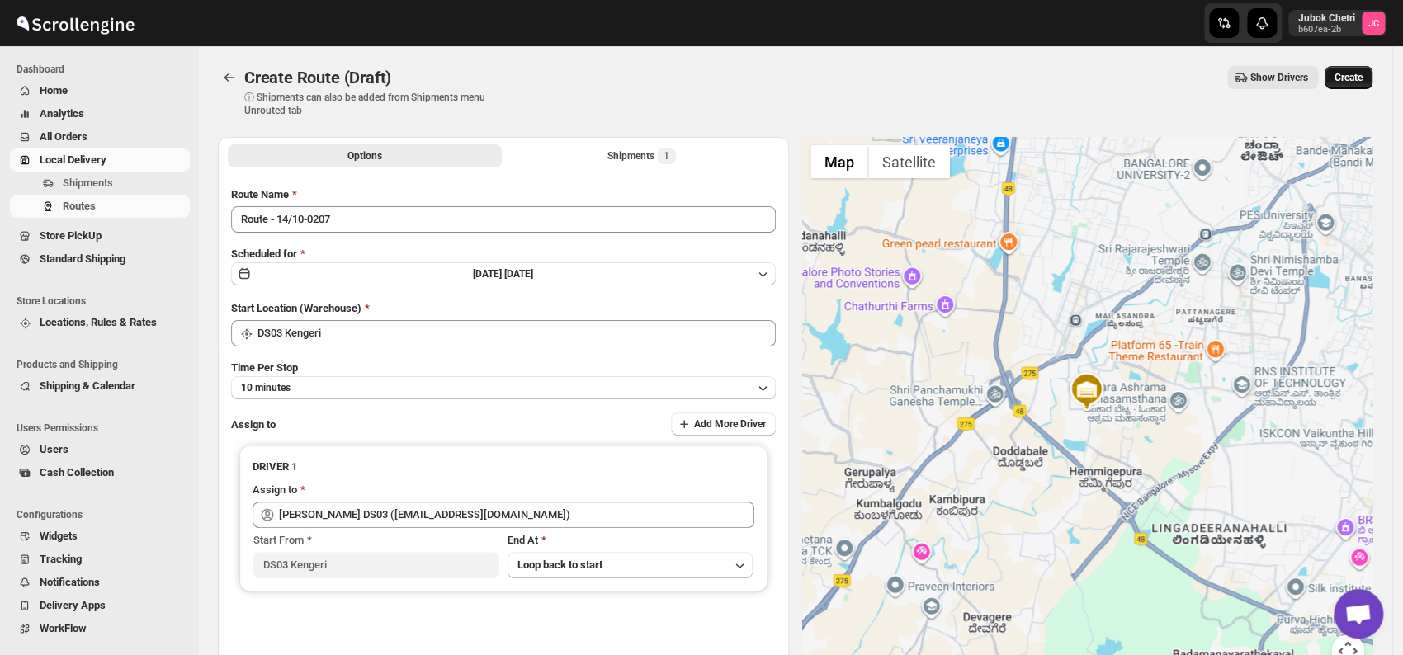
click at [1356, 74] on span "Create" at bounding box center [1349, 77] width 28 height 13
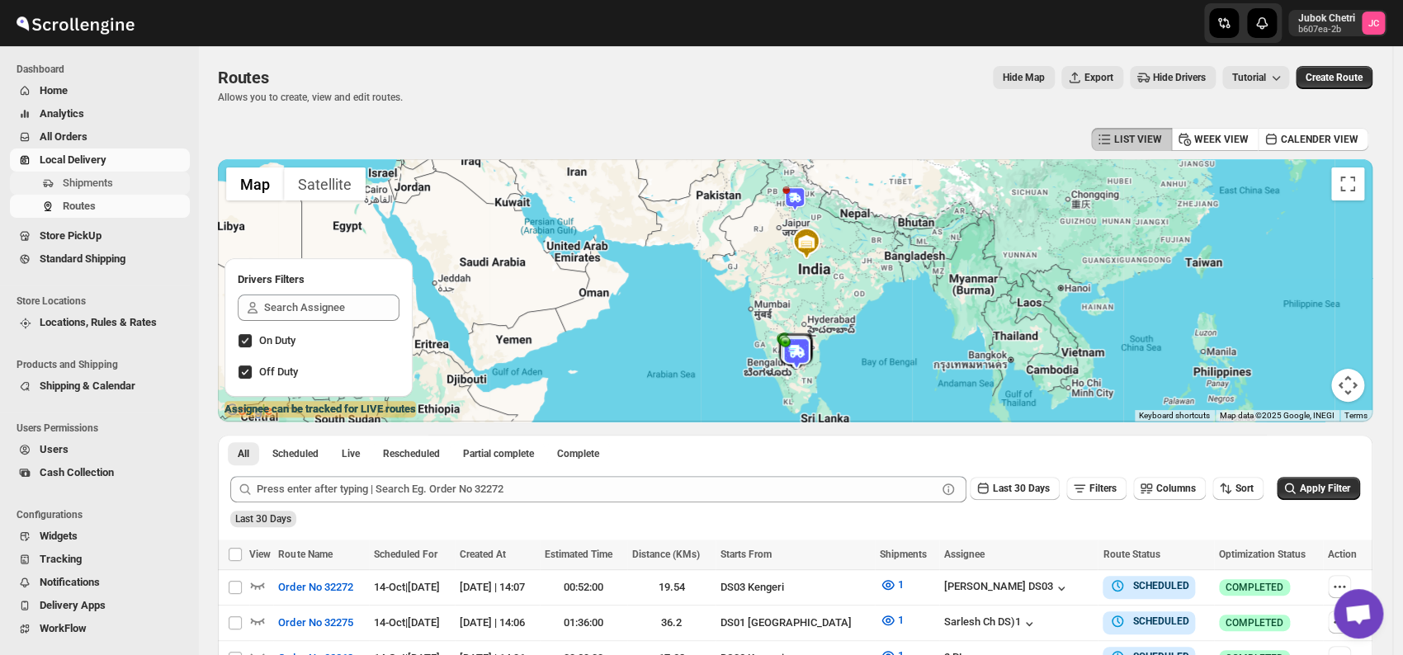
click at [136, 190] on span "Shipments" at bounding box center [125, 183] width 124 height 17
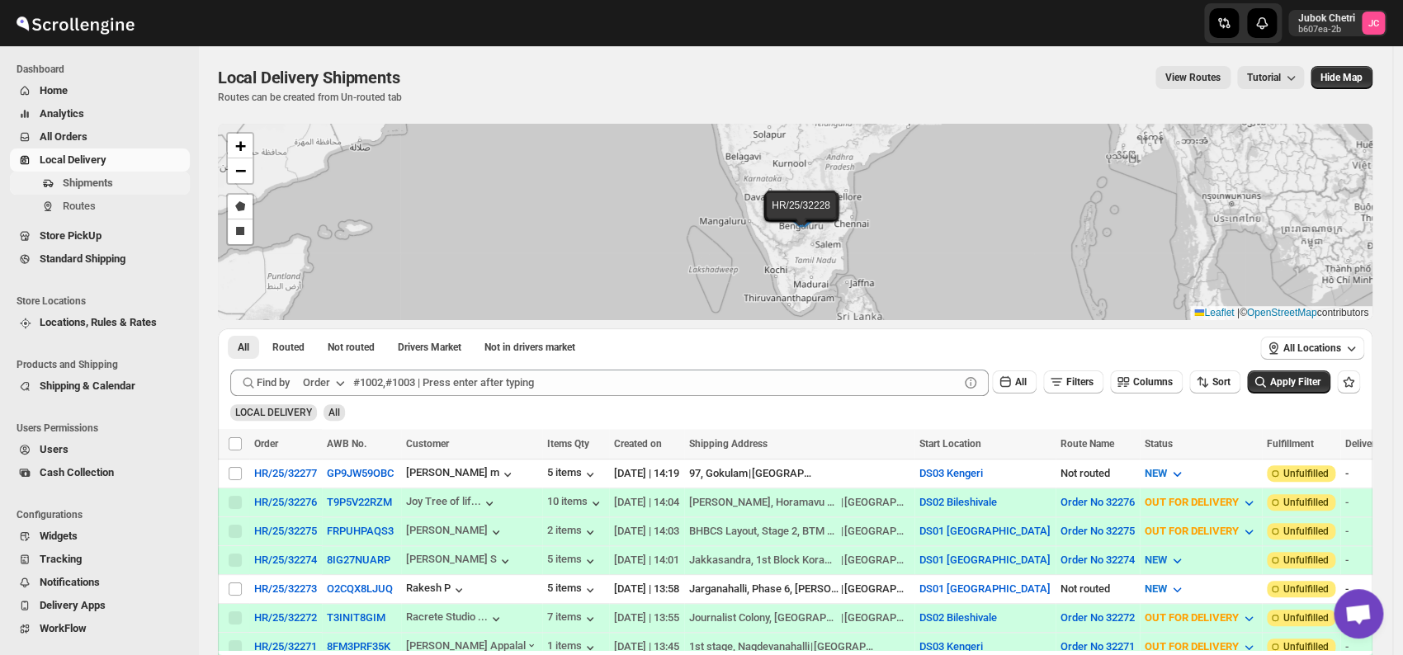
click at [124, 187] on span "Shipments" at bounding box center [125, 183] width 124 height 17
click at [231, 471] on input "Select shipment" at bounding box center [235, 473] width 13 height 13
checkbox input "true"
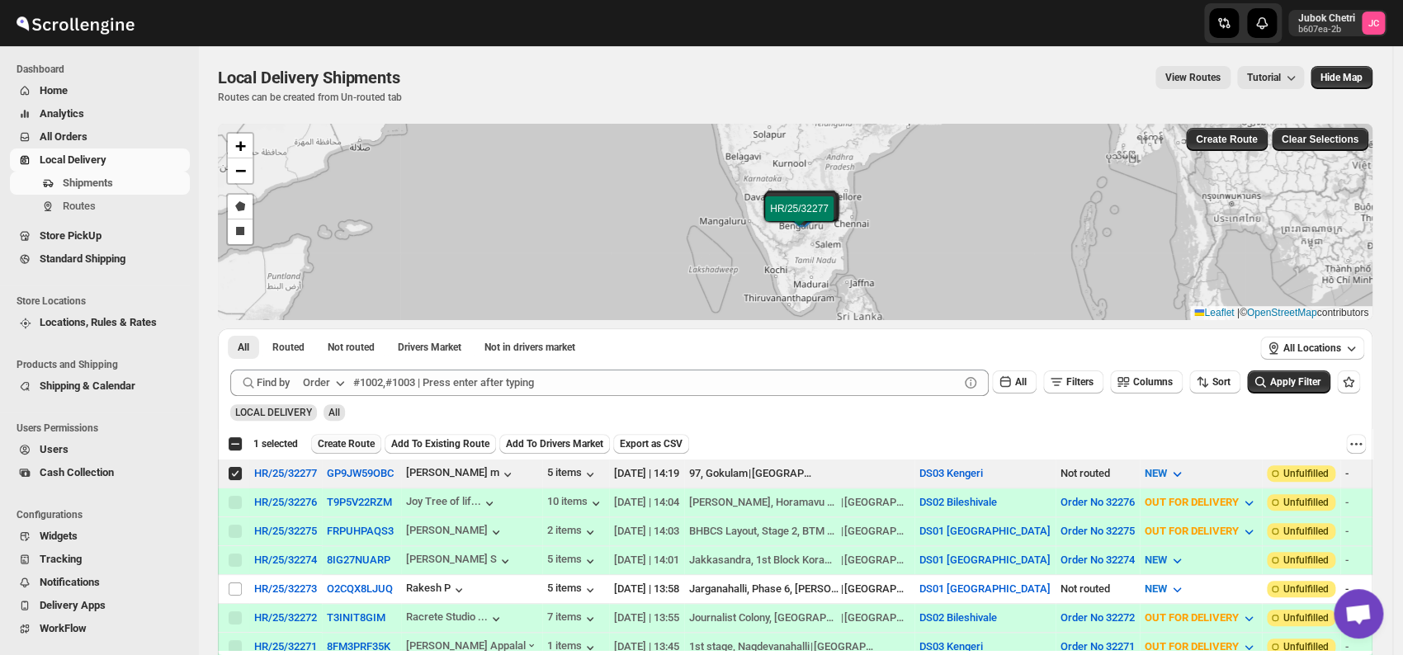
click at [352, 442] on span "Create Route" at bounding box center [346, 444] width 57 height 13
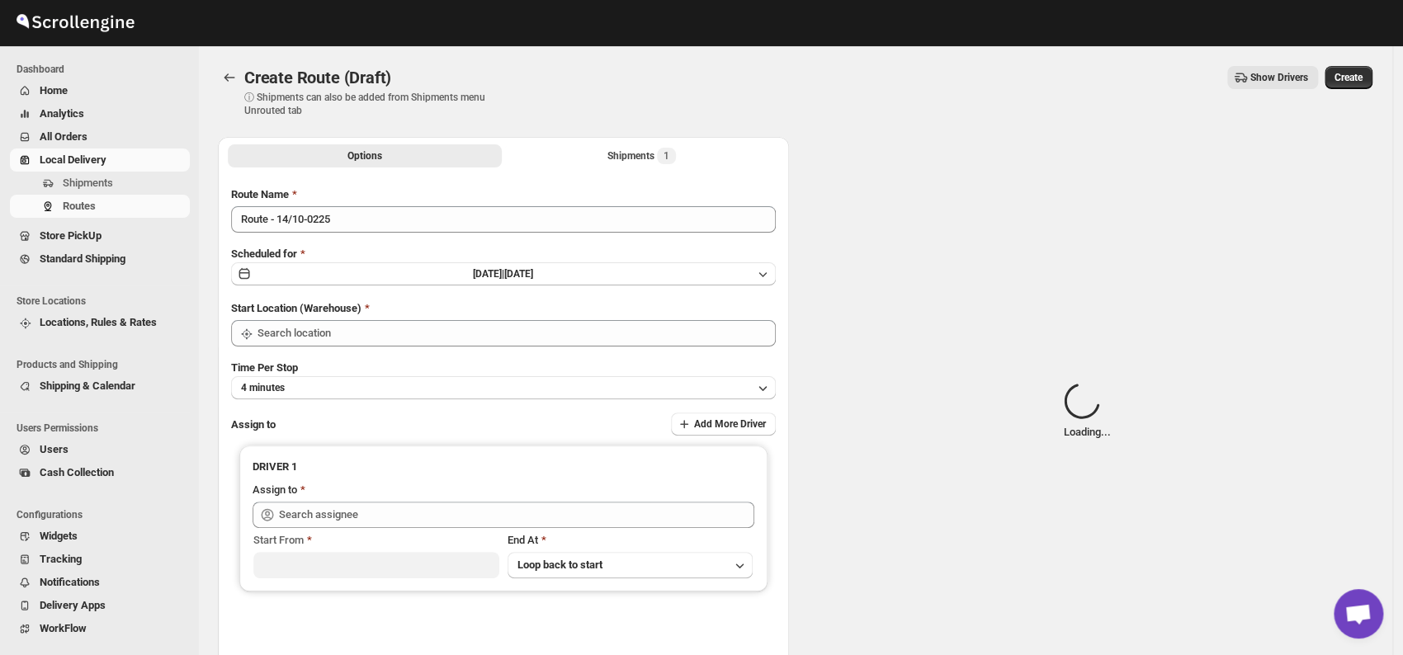
type input "DS03 Kengeri"
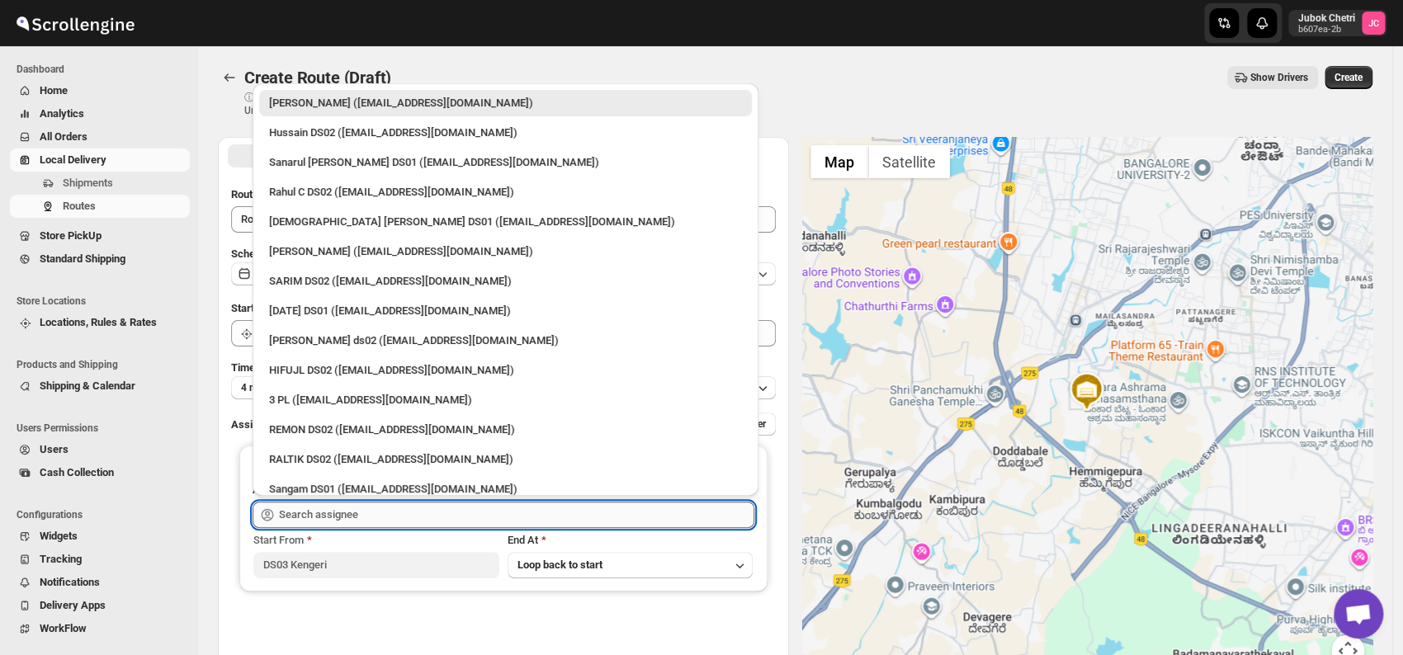
click at [378, 517] on input "text" at bounding box center [516, 515] width 475 height 26
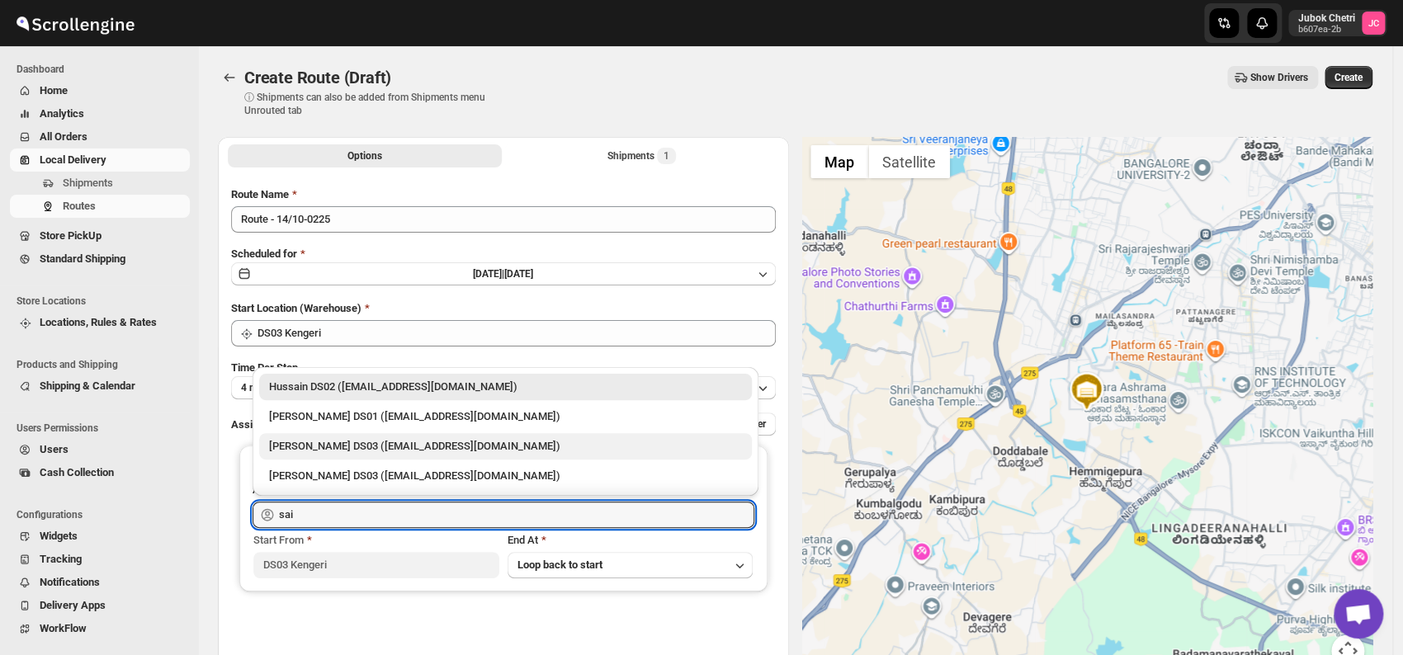
click at [391, 446] on div "[PERSON_NAME] DS03 ([EMAIL_ADDRESS][DOMAIN_NAME])" at bounding box center [505, 446] width 473 height 17
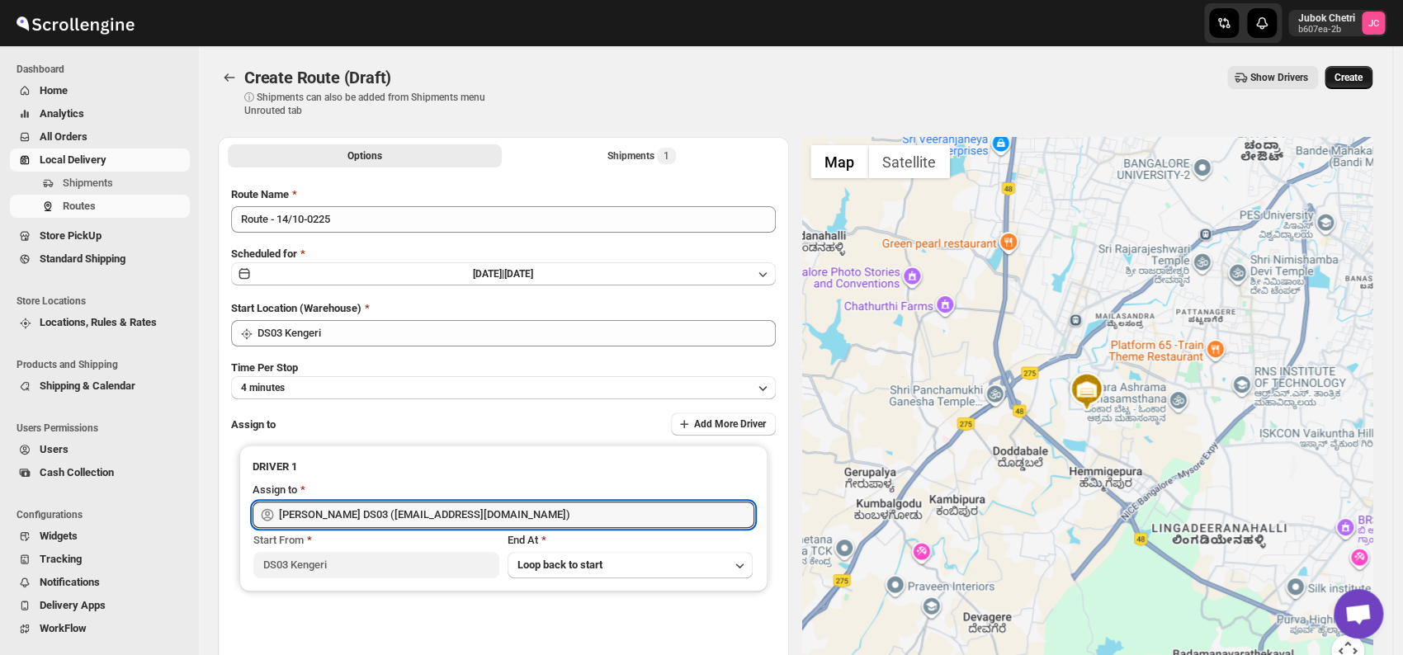
type input "[PERSON_NAME] DS03 ([EMAIL_ADDRESS][DOMAIN_NAME])"
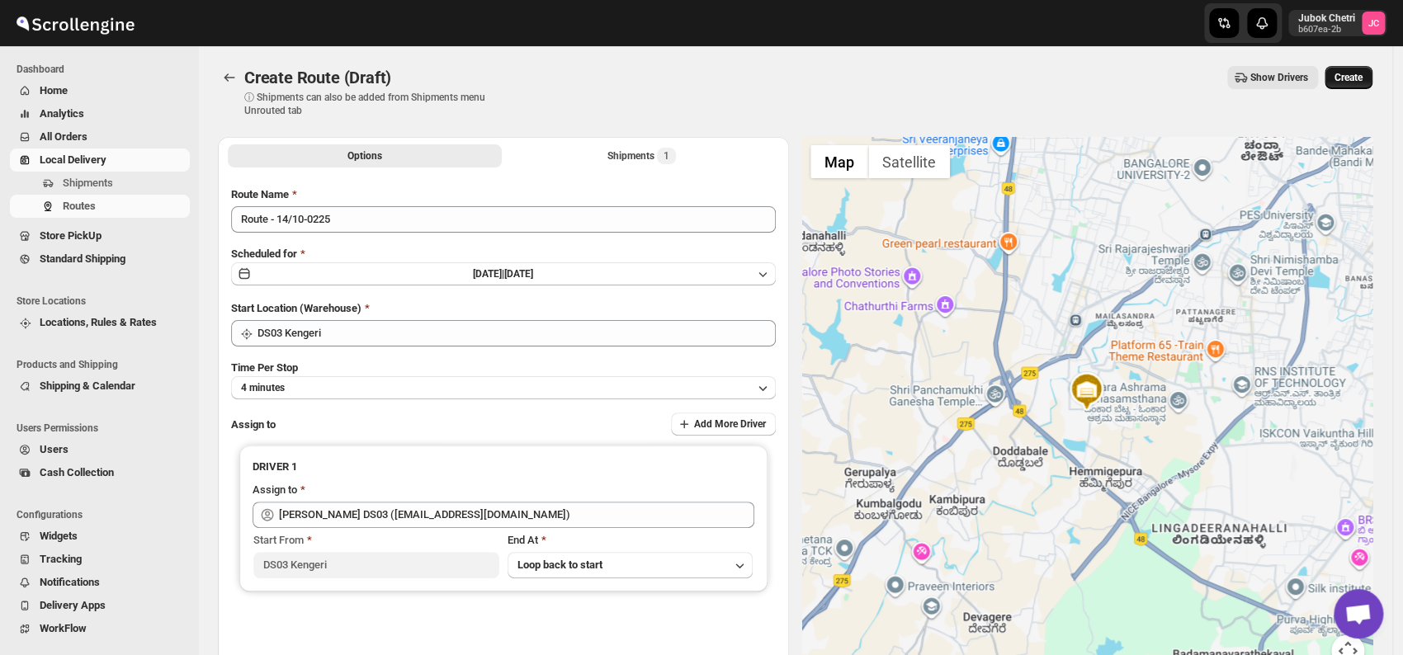
click at [1360, 74] on span "Create" at bounding box center [1349, 77] width 28 height 13
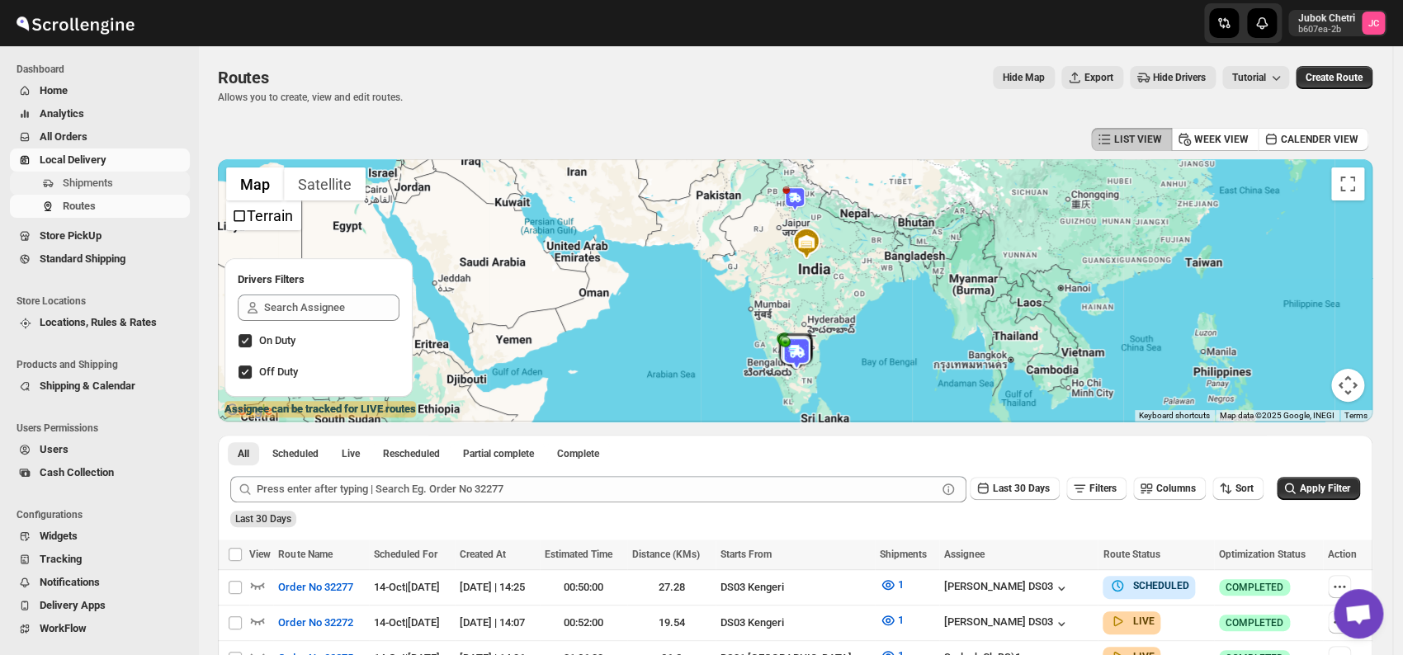
click at [130, 177] on span "Shipments" at bounding box center [125, 183] width 124 height 17
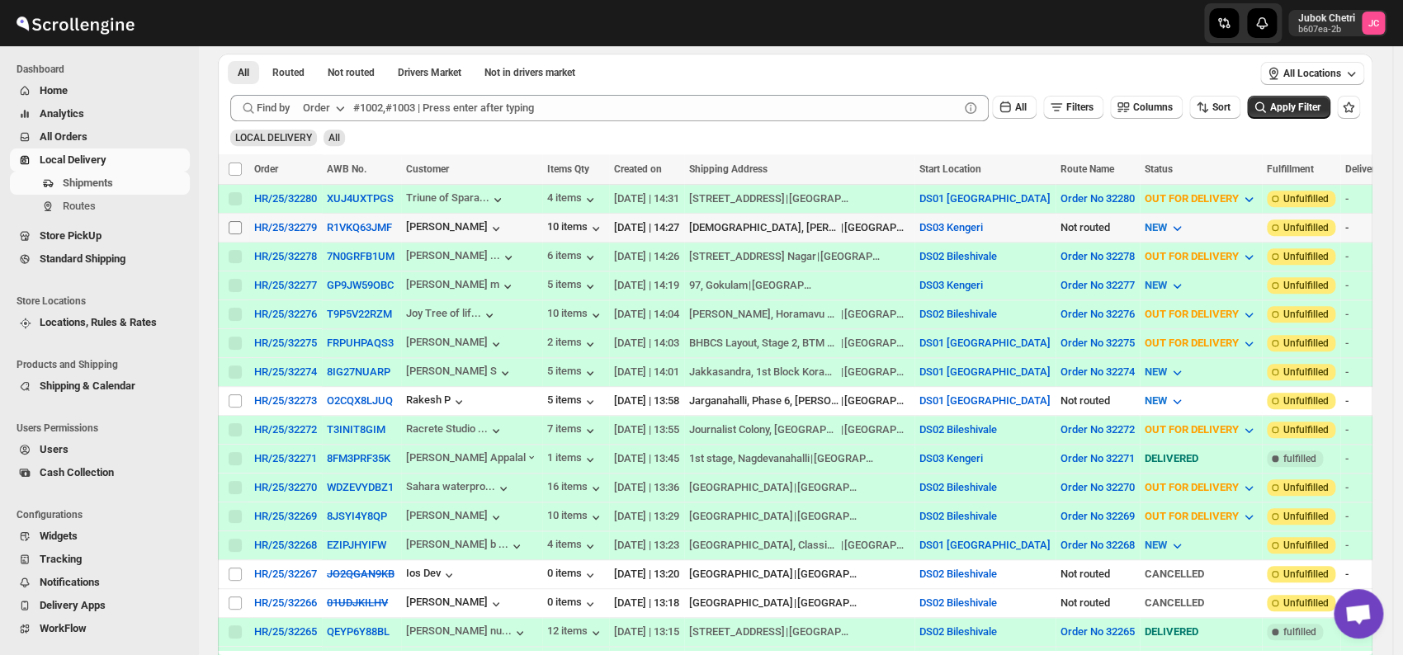
click at [231, 222] on input "Select shipment" at bounding box center [235, 227] width 13 height 13
checkbox input "true"
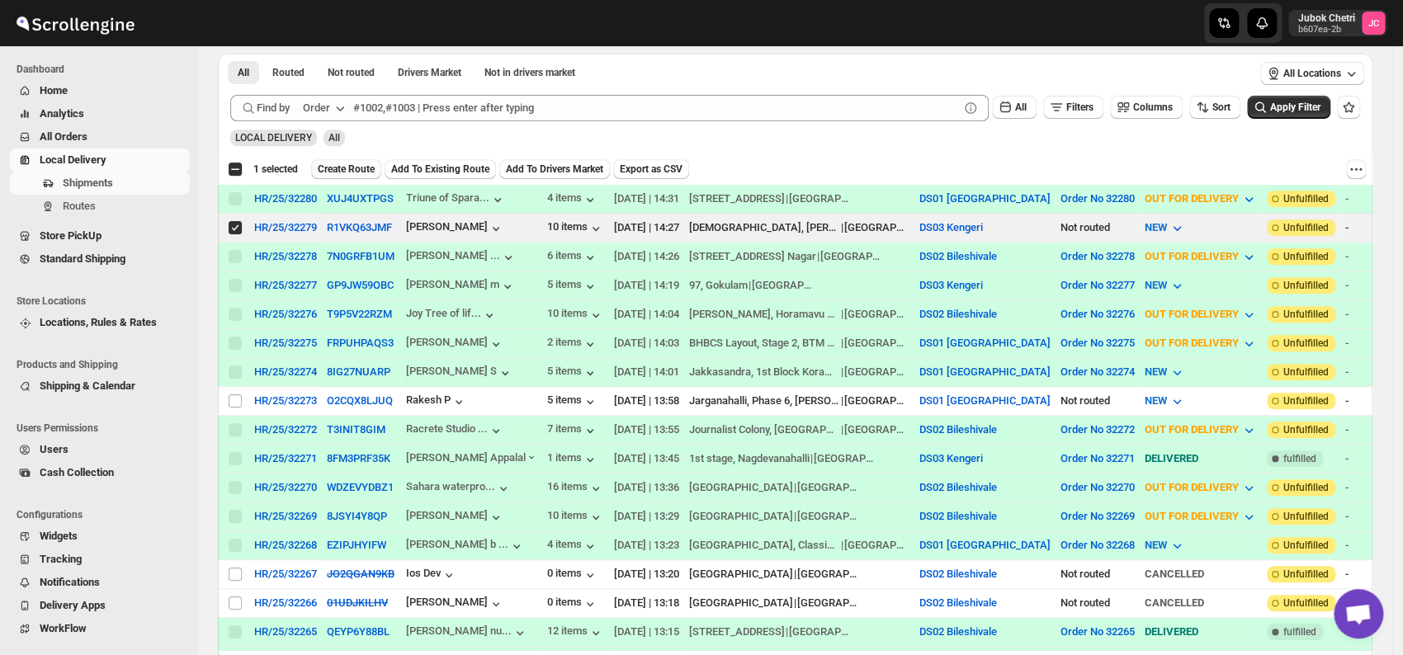
click at [350, 170] on span "Create Route" at bounding box center [346, 169] width 57 height 13
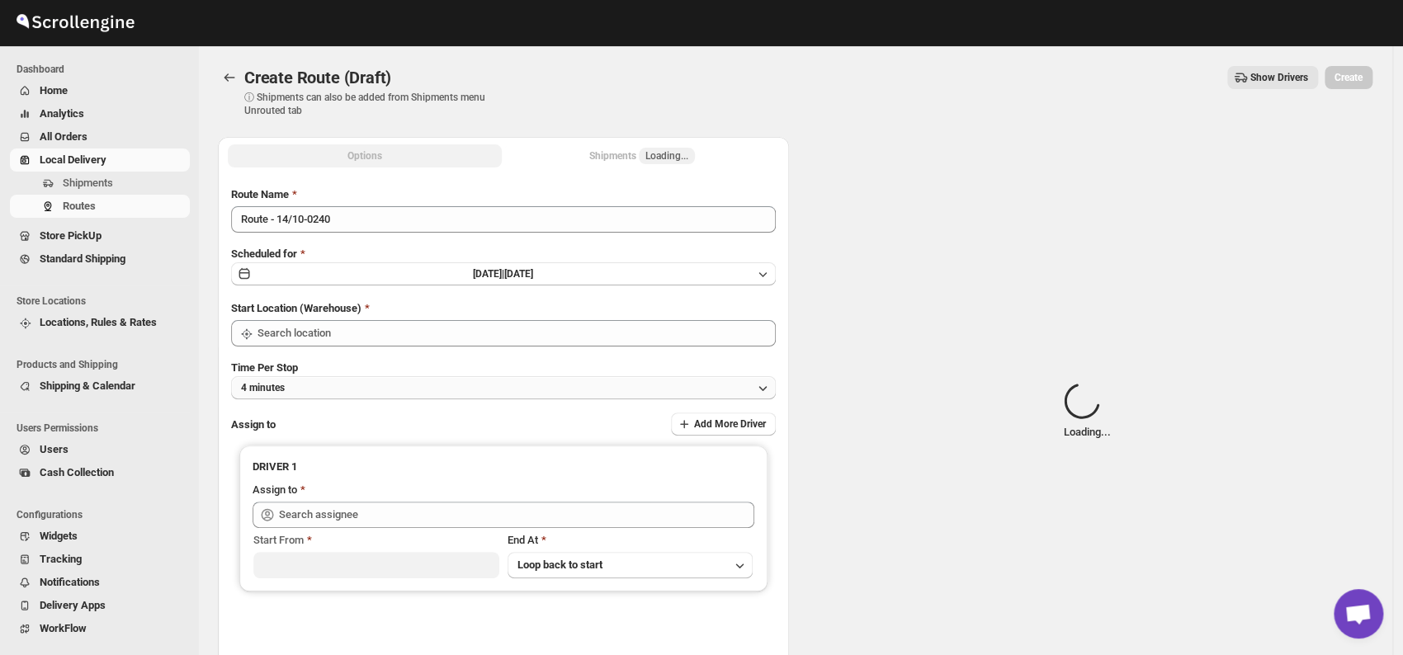
type input "DS03 Kengeri"
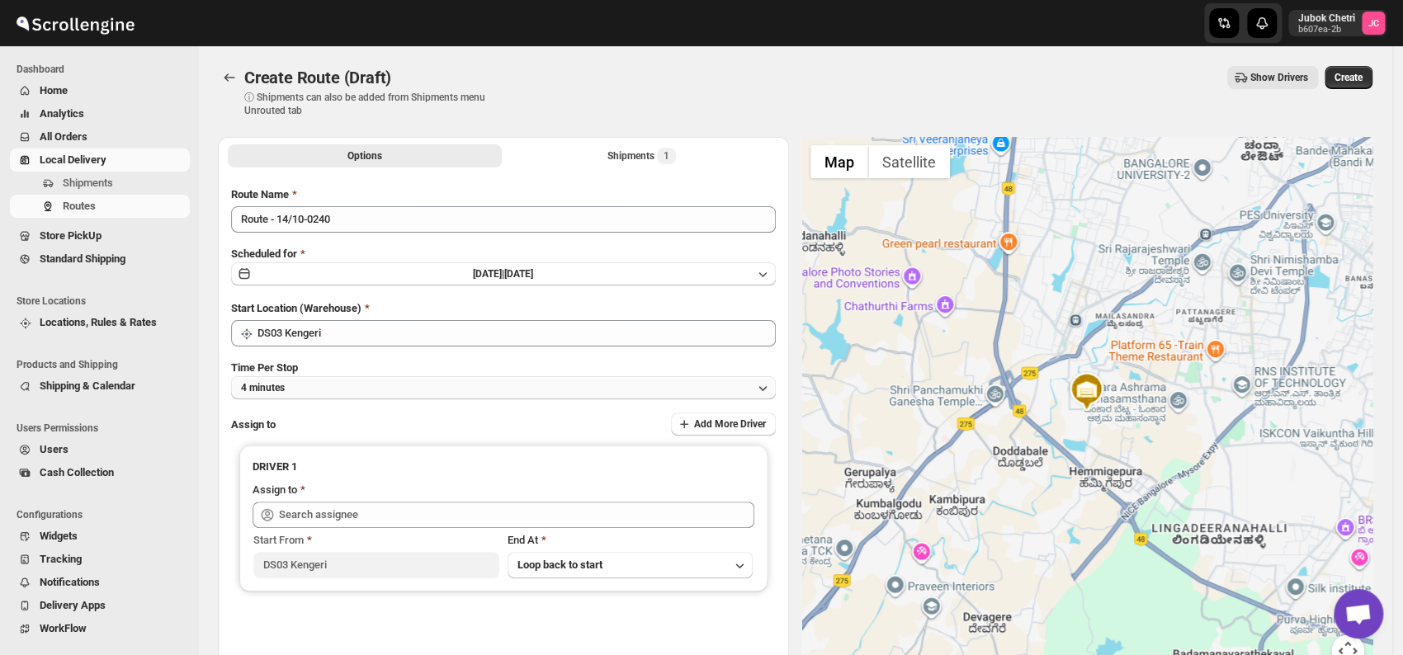
click at [340, 390] on button "4 minutes" at bounding box center [503, 387] width 545 height 23
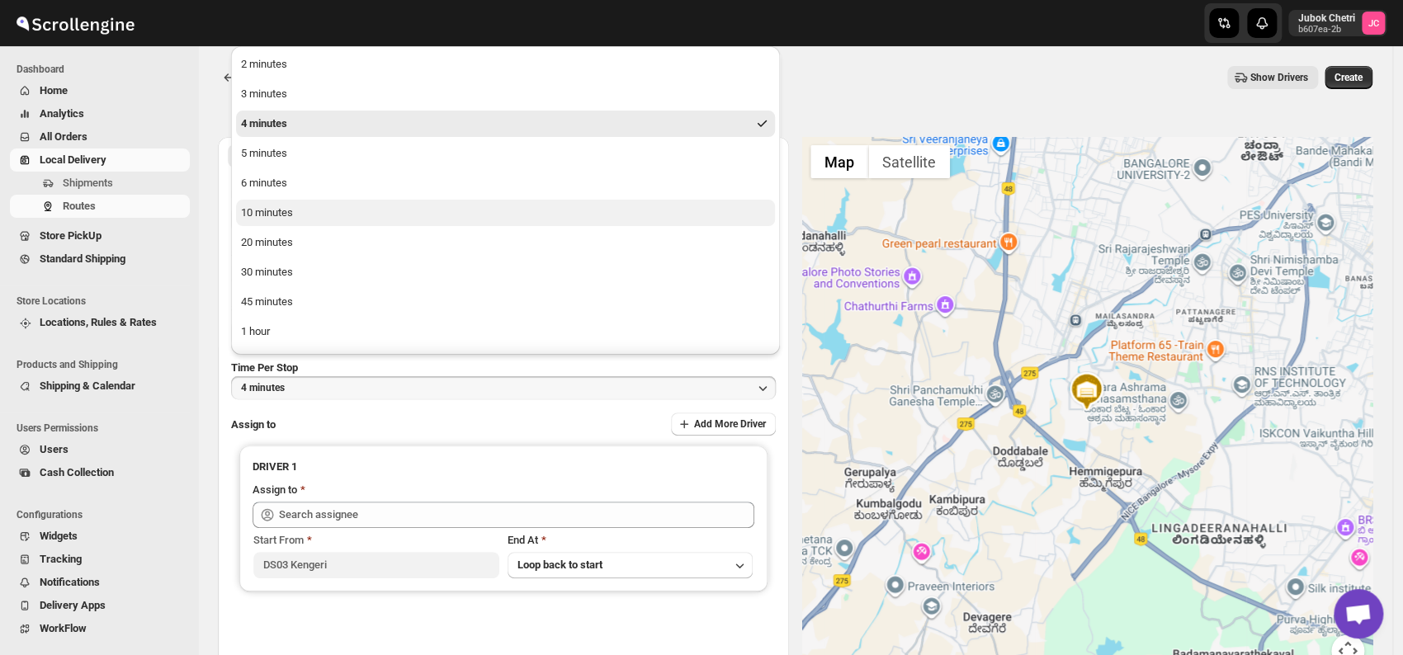
click at [283, 215] on div "10 minutes" at bounding box center [267, 213] width 52 height 17
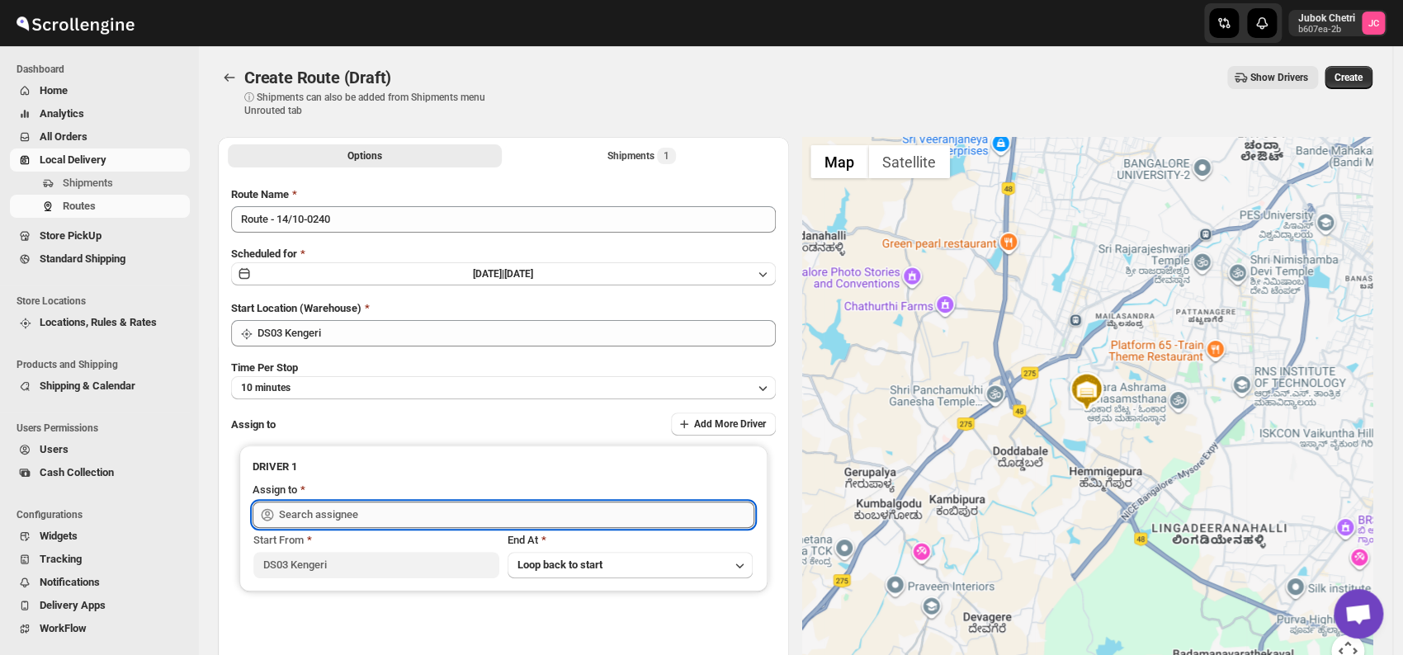
click at [339, 508] on input "text" at bounding box center [516, 515] width 475 height 26
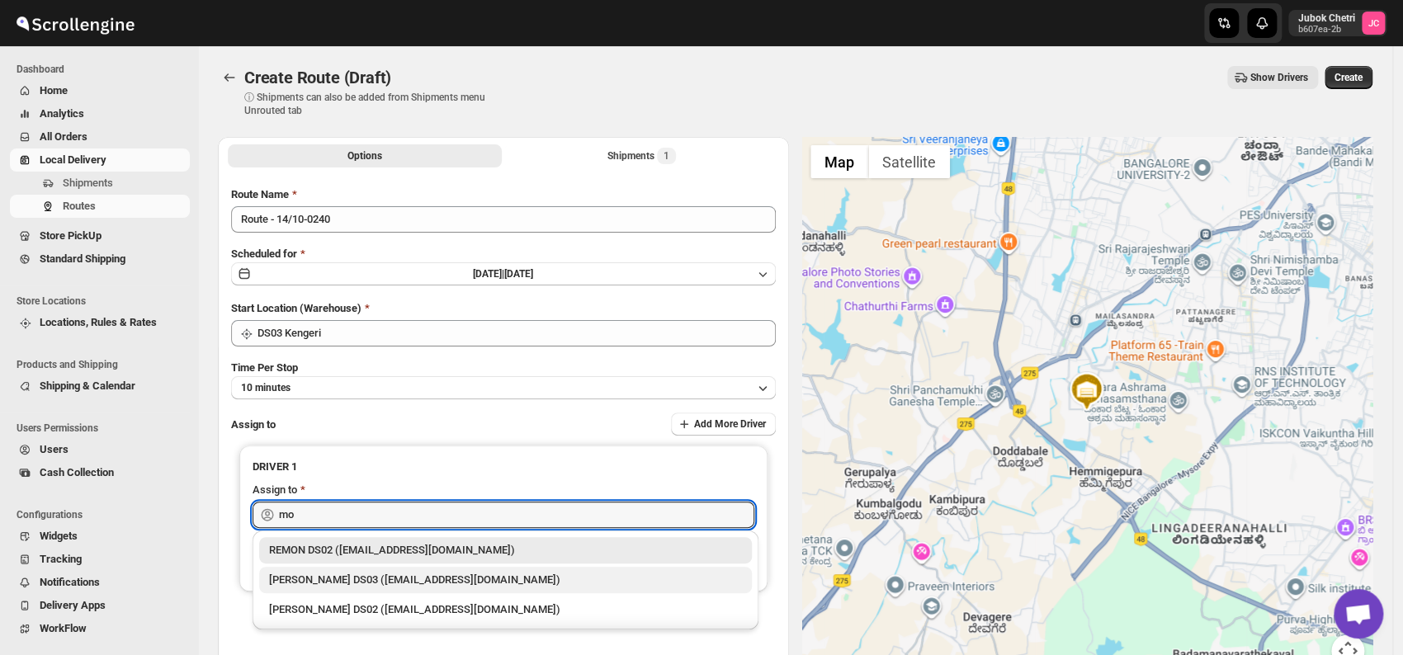
click at [351, 583] on div "[PERSON_NAME] DS03 ([EMAIL_ADDRESS][DOMAIN_NAME])" at bounding box center [505, 580] width 473 height 17
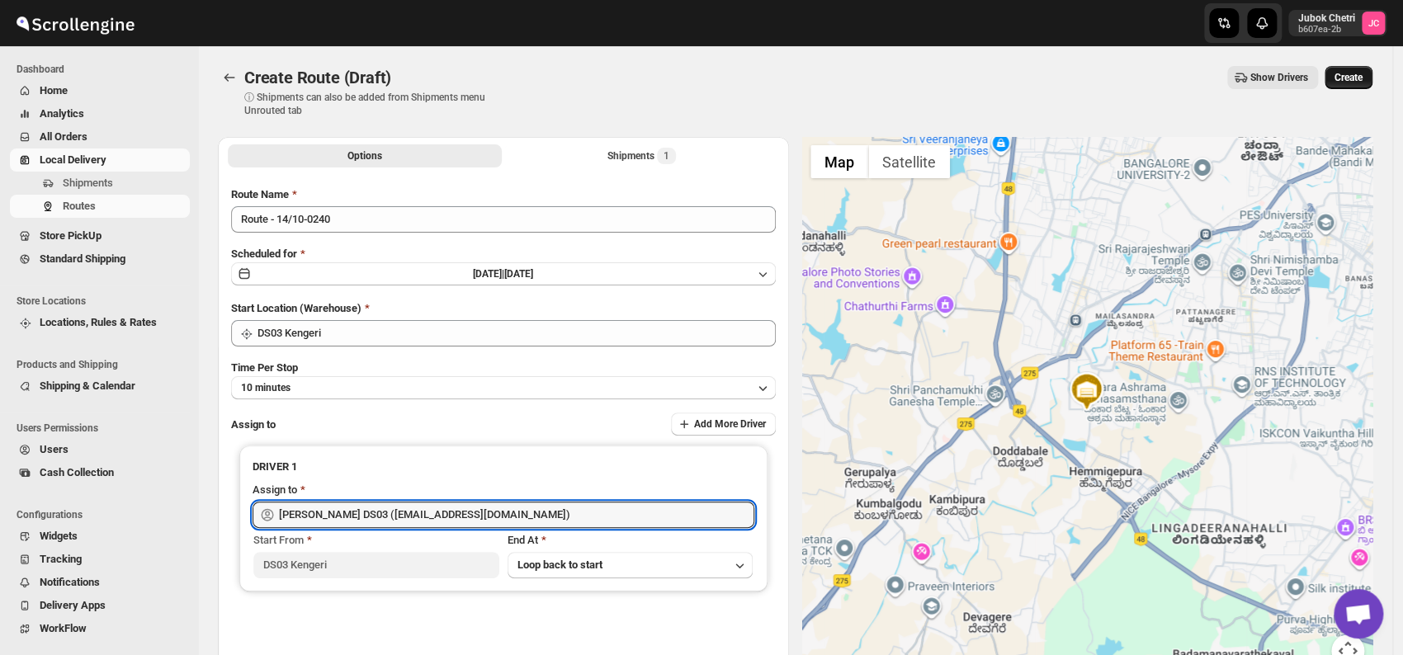
type input "[PERSON_NAME] DS03 ([EMAIL_ADDRESS][DOMAIN_NAME])"
click at [1363, 73] on span "Create" at bounding box center [1349, 77] width 28 height 13
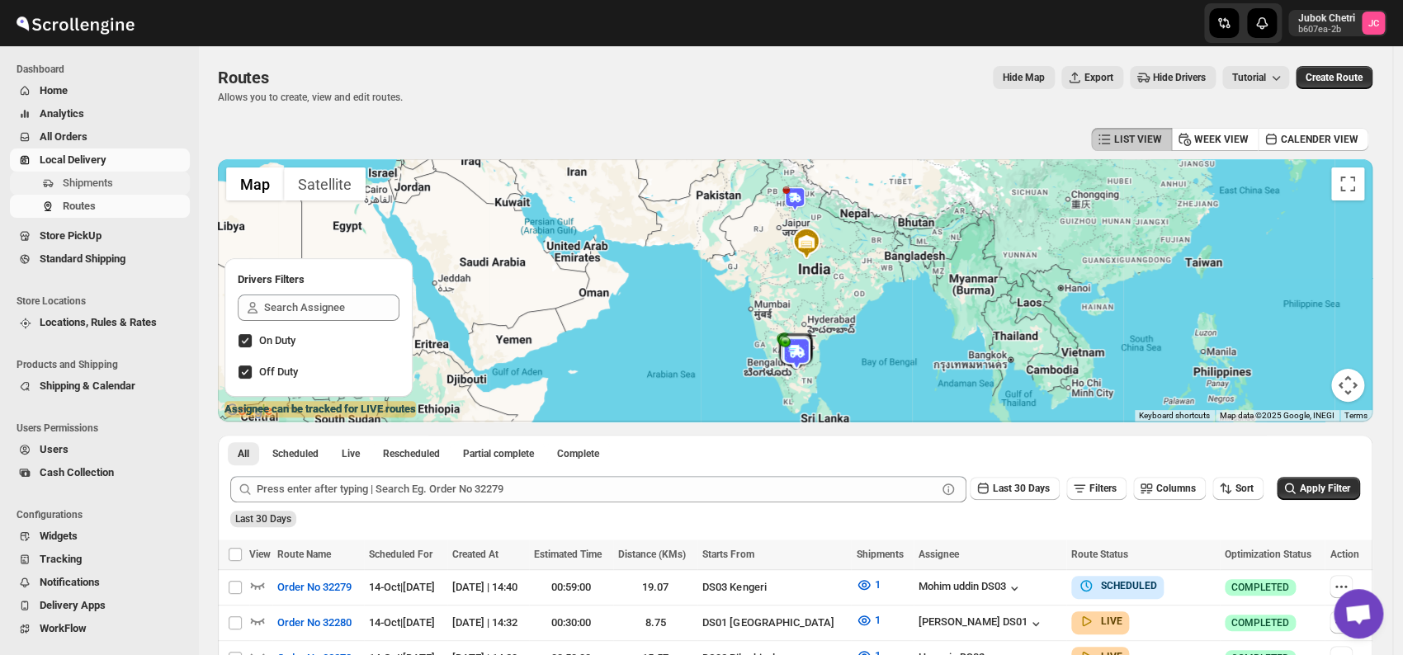
click at [112, 183] on span "Shipments" at bounding box center [88, 183] width 50 height 12
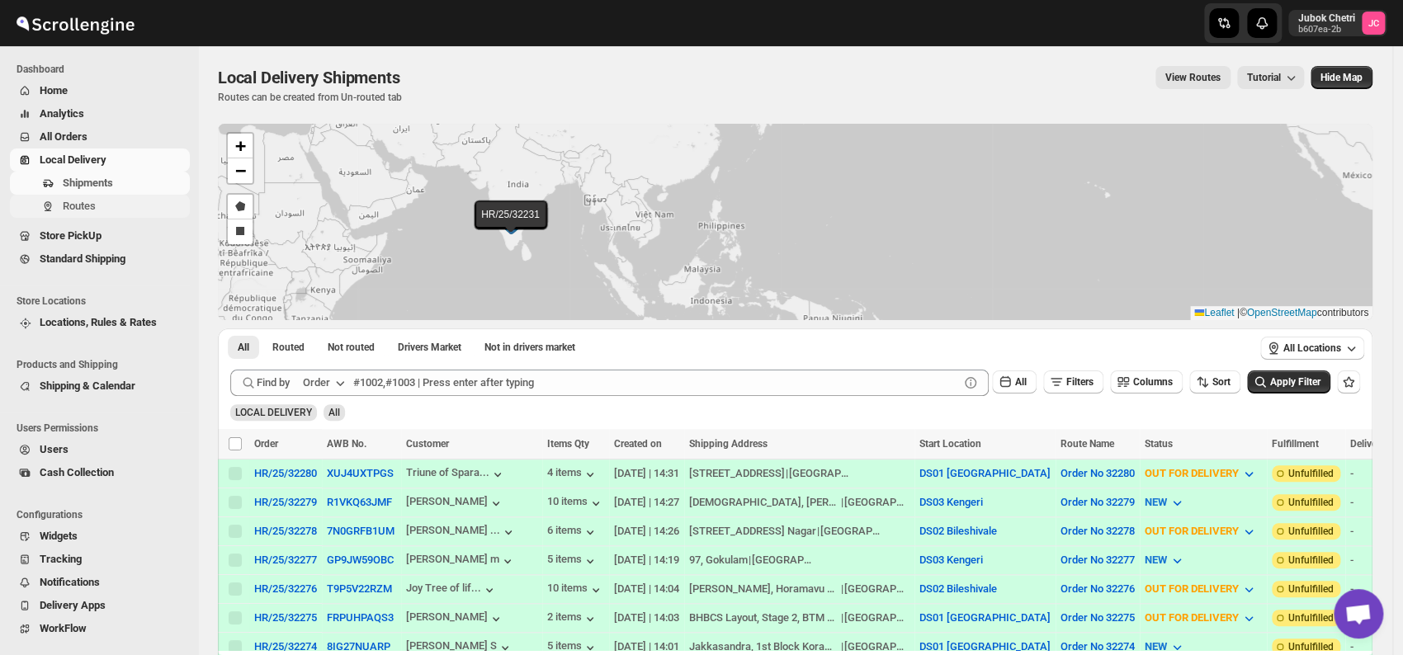
click at [101, 206] on span "Routes" at bounding box center [125, 206] width 124 height 17
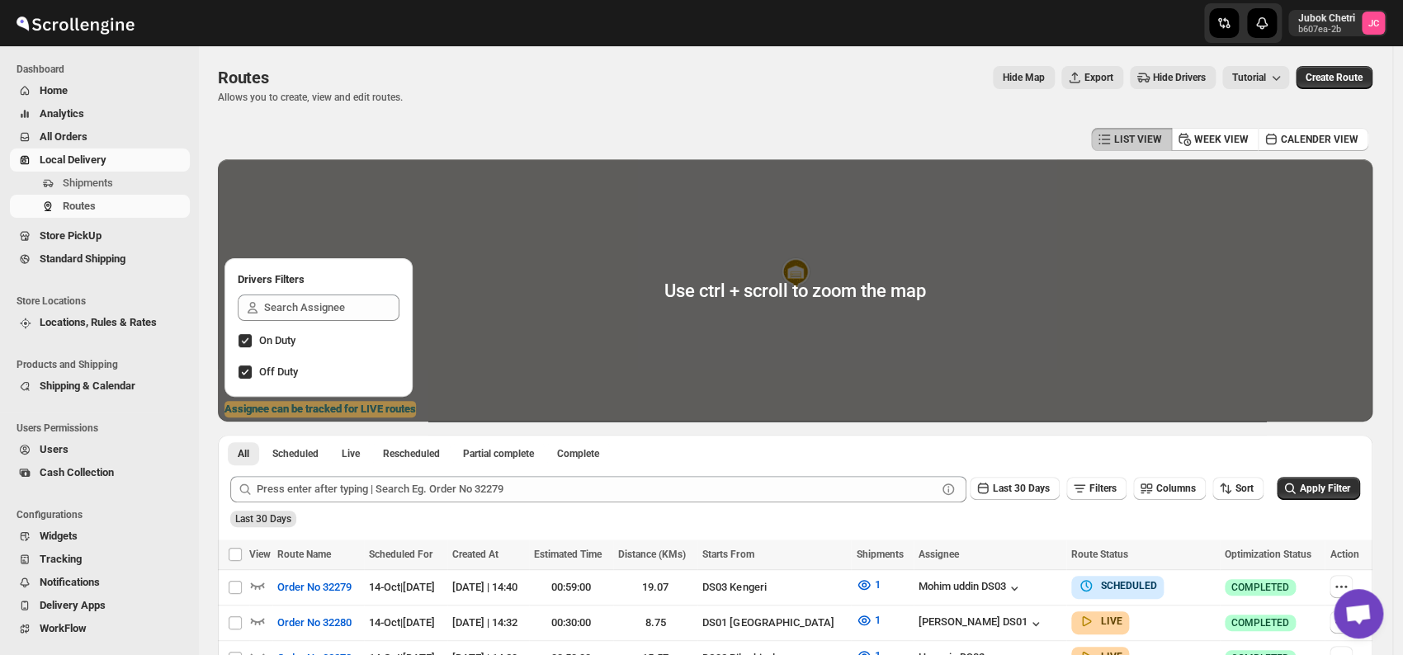
scroll to position [367, 0]
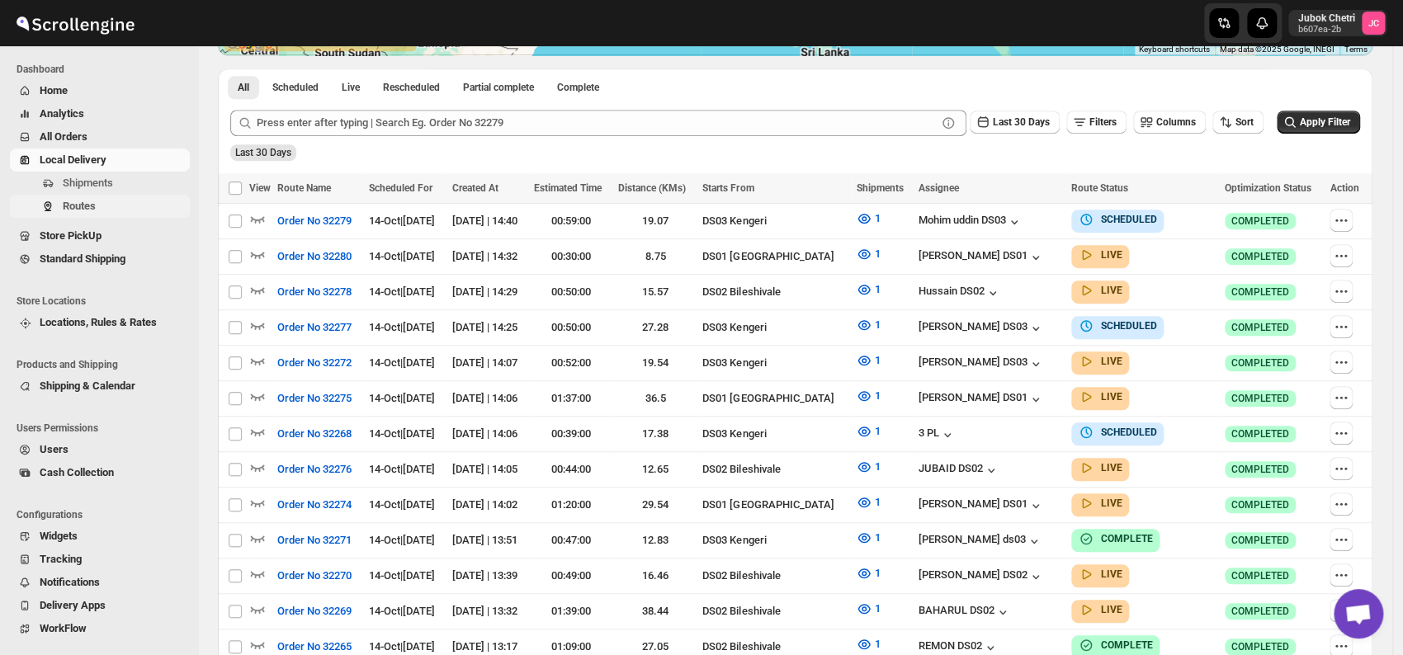
click at [111, 201] on span "Routes" at bounding box center [125, 206] width 124 height 17
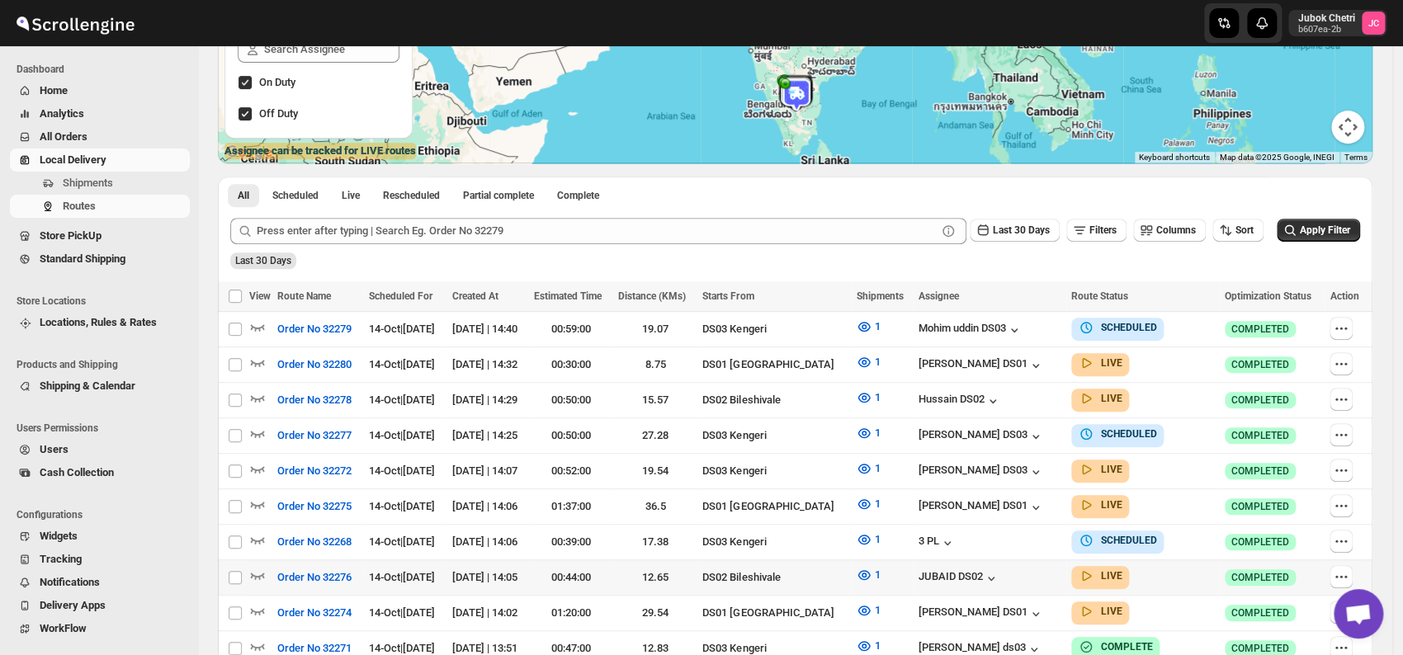
scroll to position [275, 0]
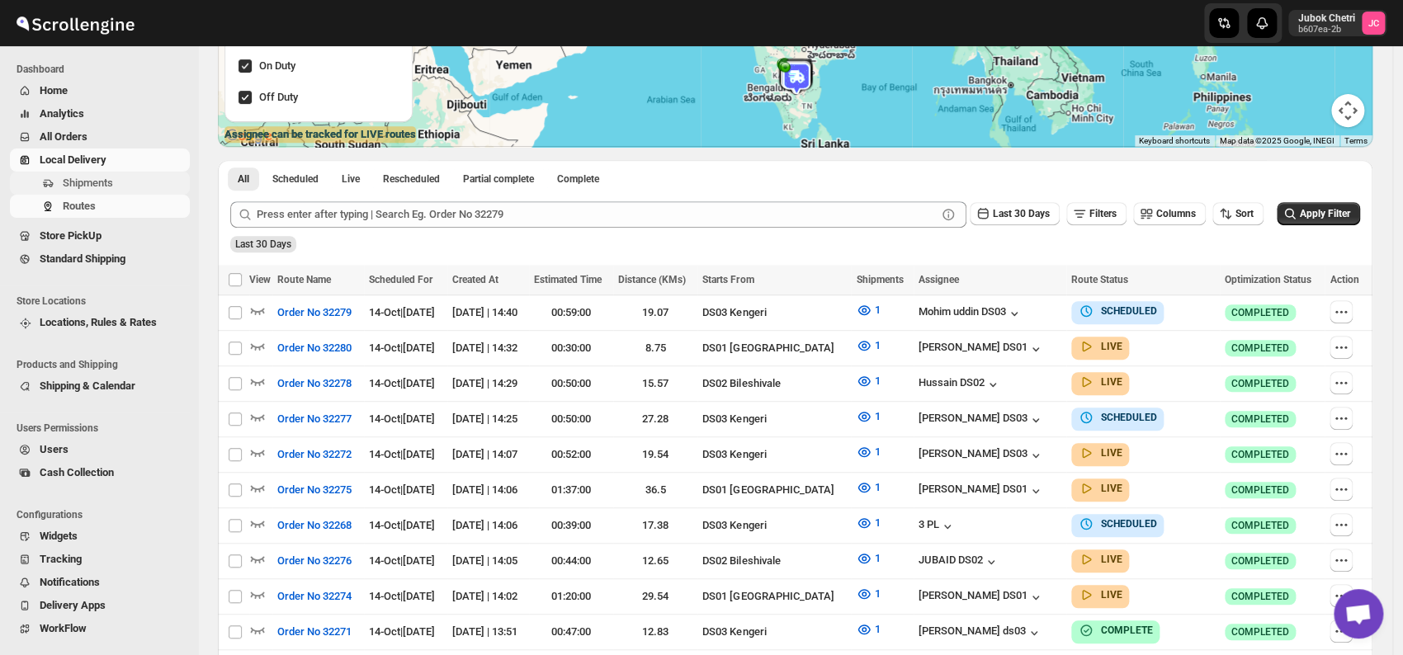
click at [112, 177] on span "Shipments" at bounding box center [125, 183] width 124 height 17
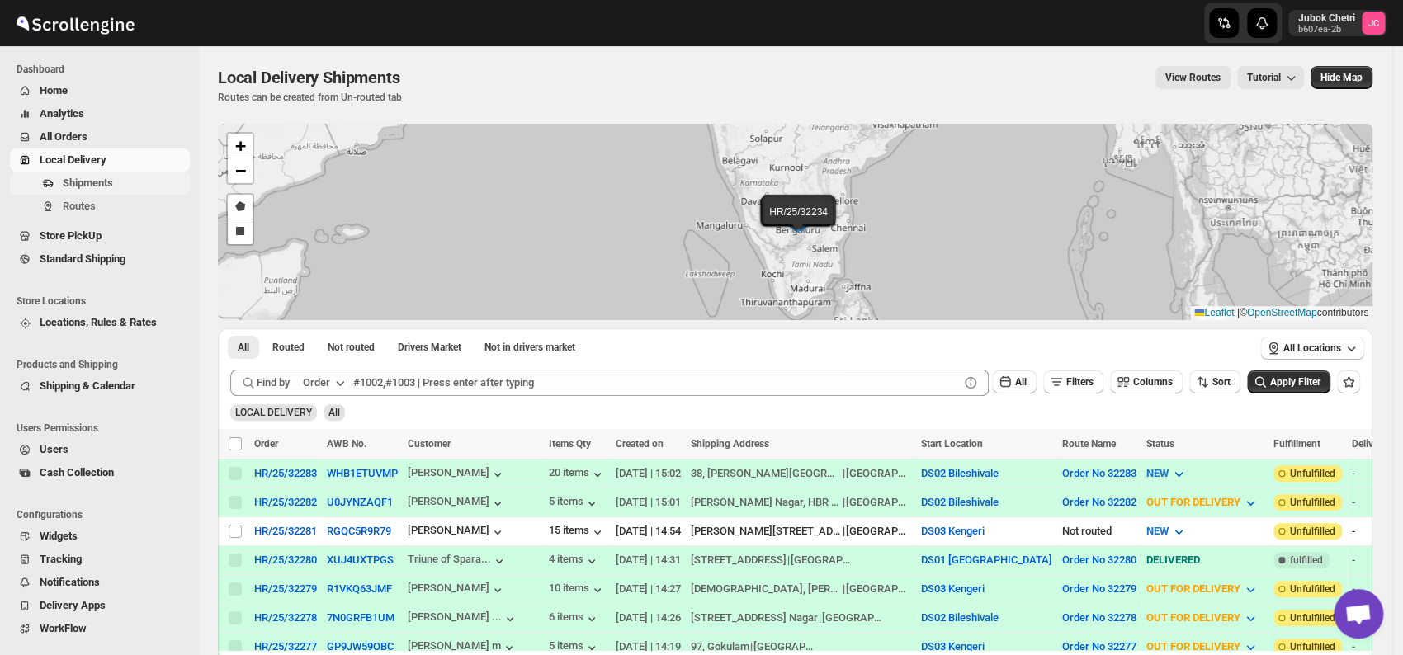
click at [140, 180] on span "Shipments" at bounding box center [125, 183] width 124 height 17
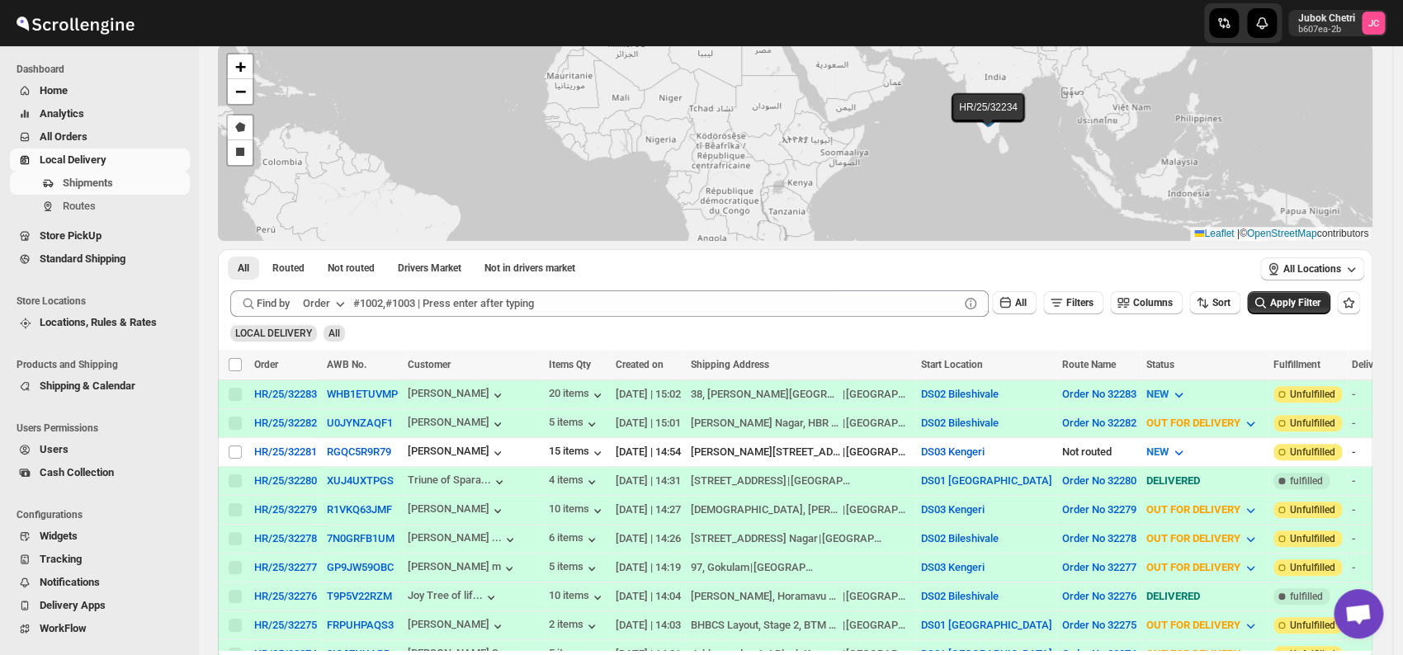
scroll to position [183, 0]
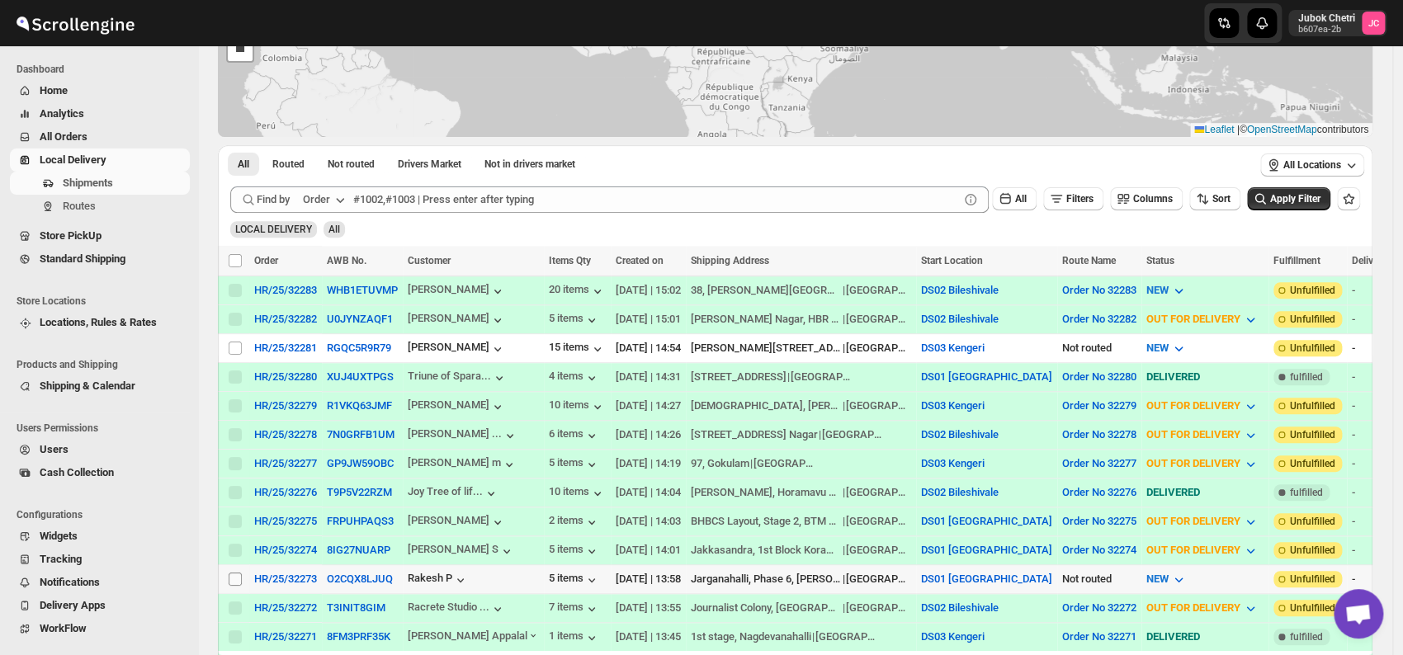
click at [236, 573] on input "Select shipment" at bounding box center [235, 579] width 13 height 13
checkbox input "true"
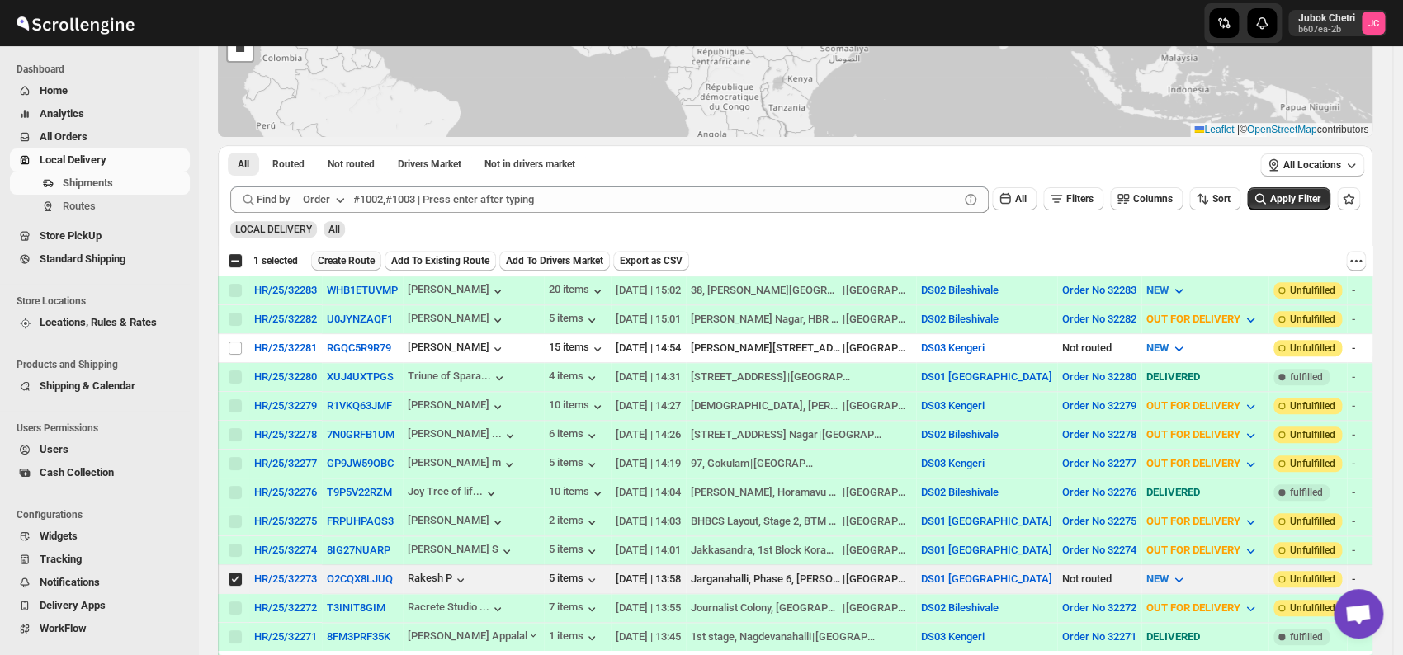
click at [363, 262] on span "Create Route" at bounding box center [346, 260] width 57 height 13
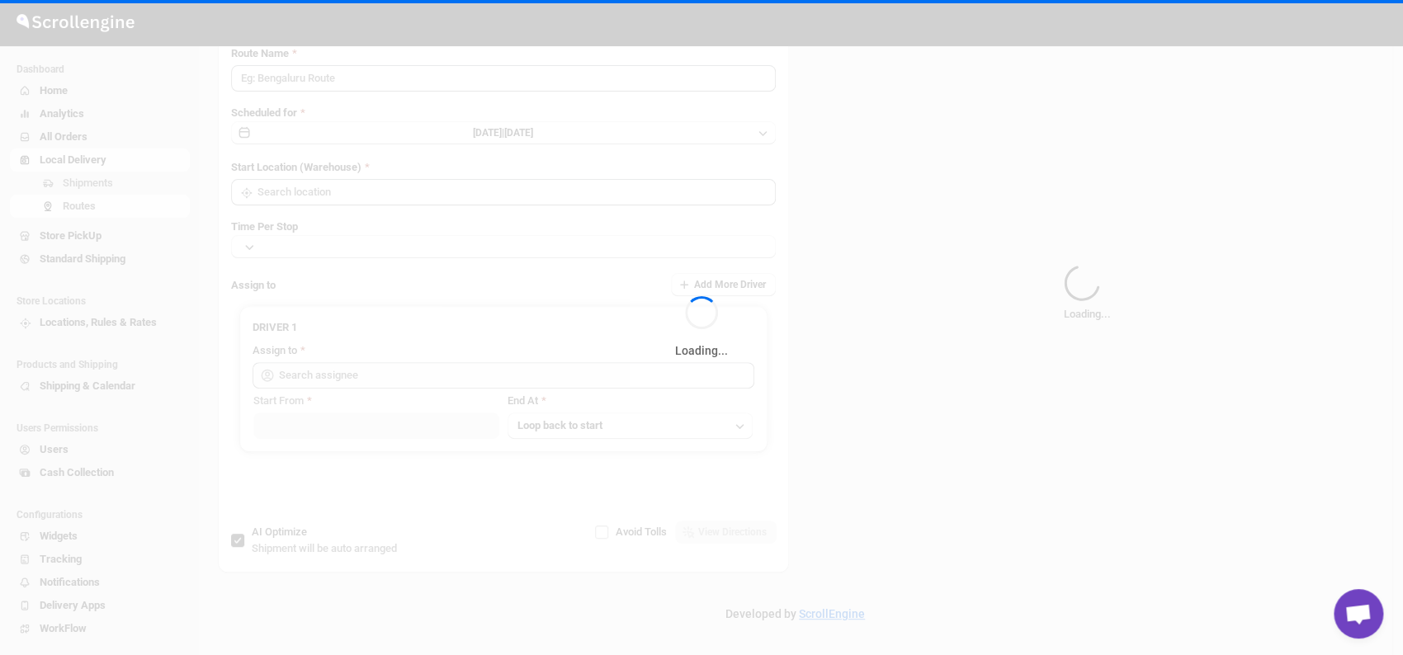
type input "Route - 14/10-0306"
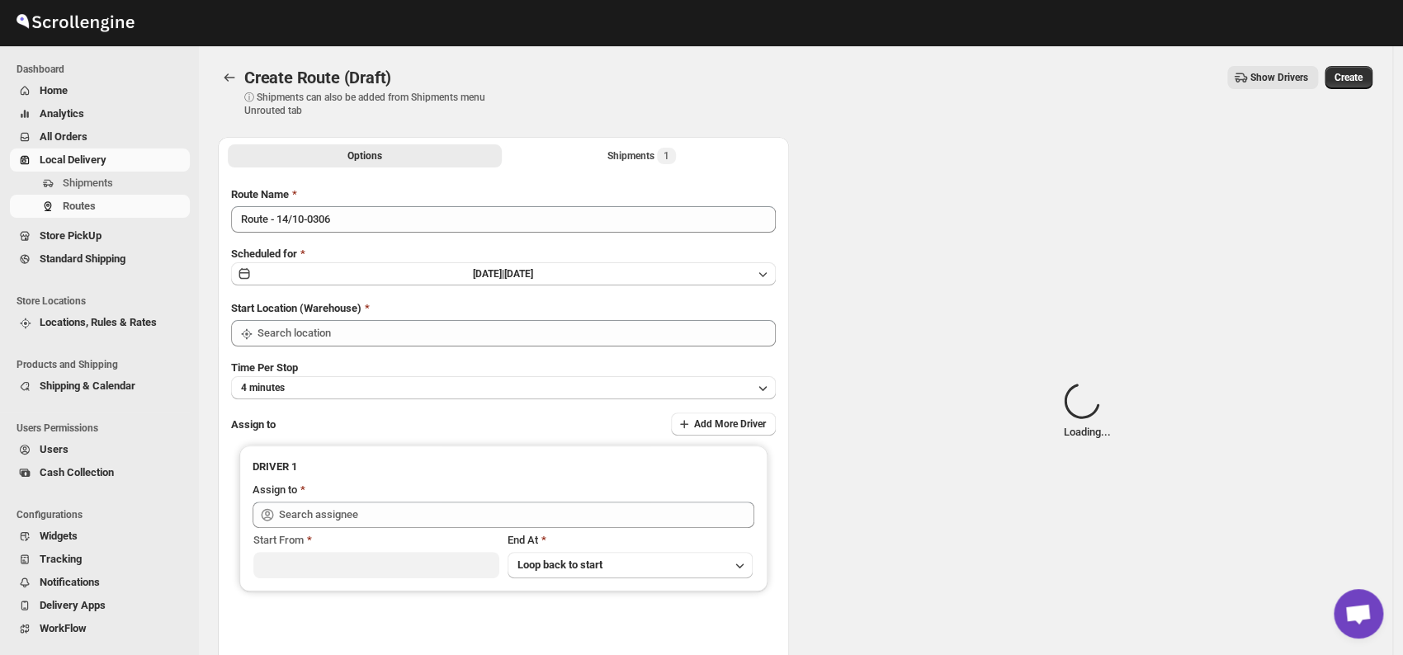
type input "DS01 [GEOGRAPHIC_DATA]"
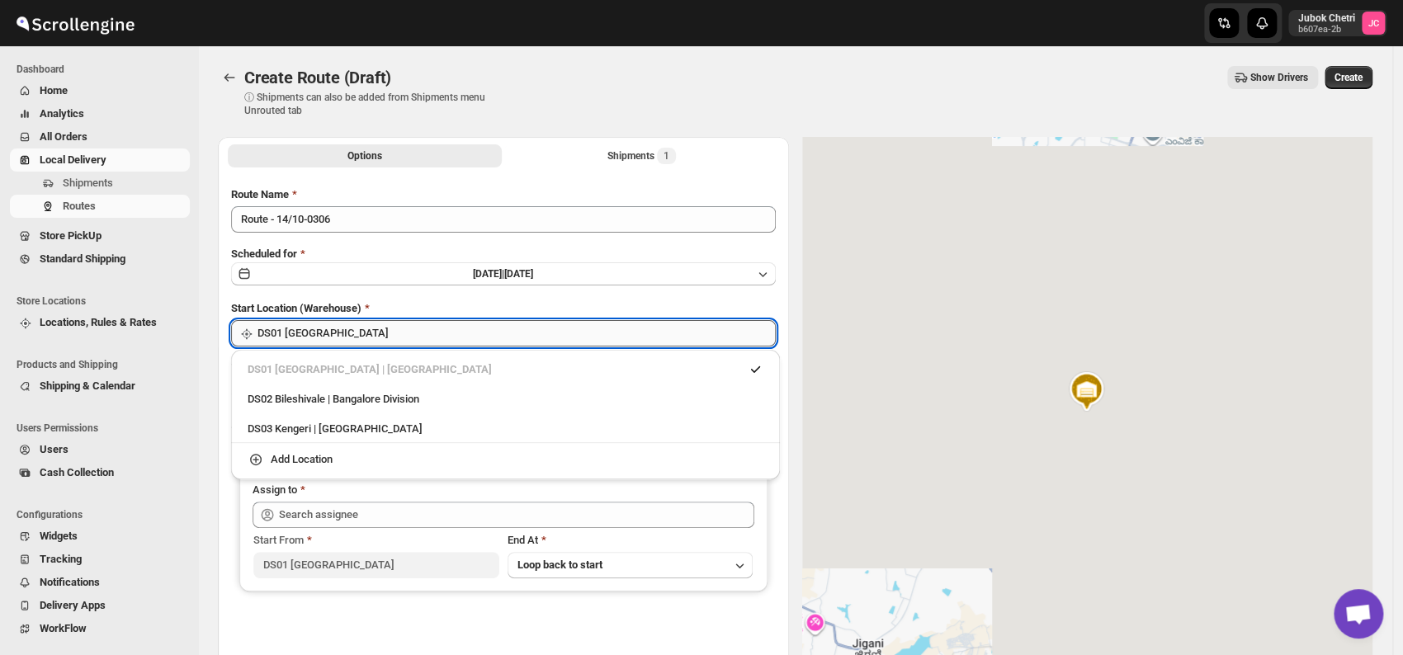
click at [351, 327] on input "DS01 [GEOGRAPHIC_DATA]" at bounding box center [517, 333] width 518 height 26
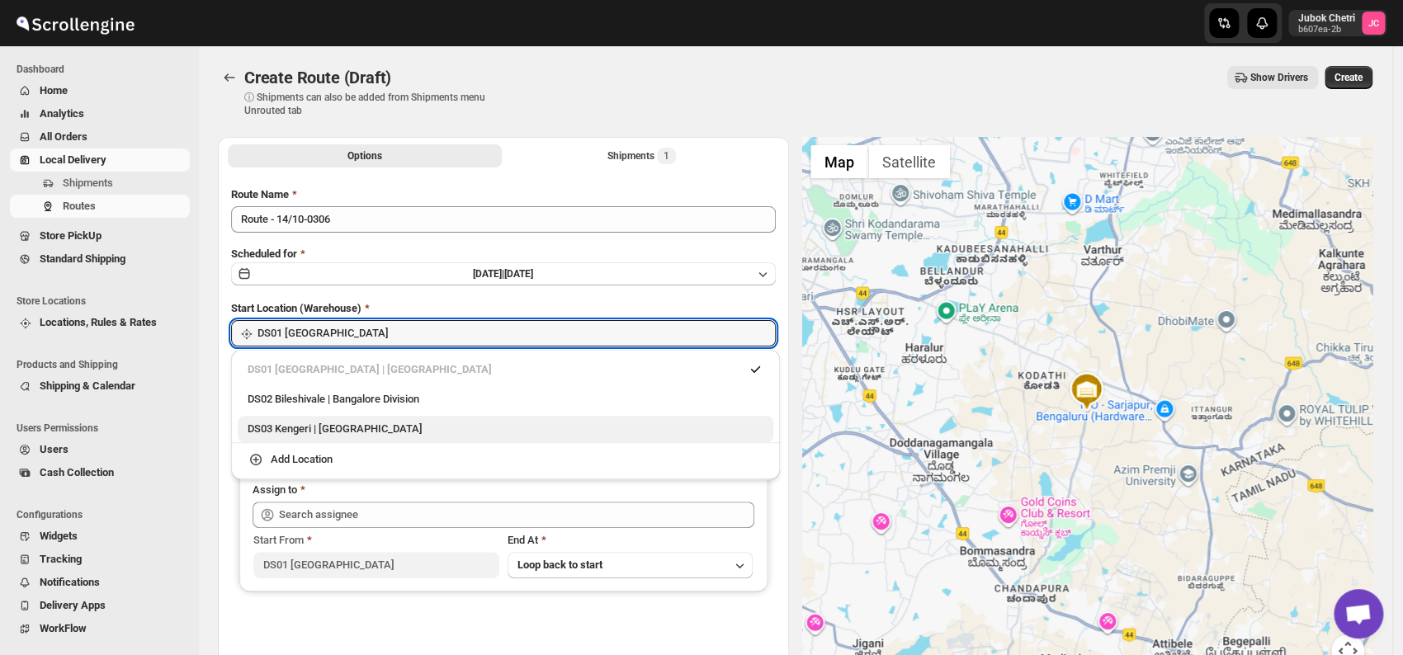
click at [374, 428] on div "DS03 Kengeri | [GEOGRAPHIC_DATA]" at bounding box center [506, 429] width 516 height 17
type input "DS03 Kengeri"
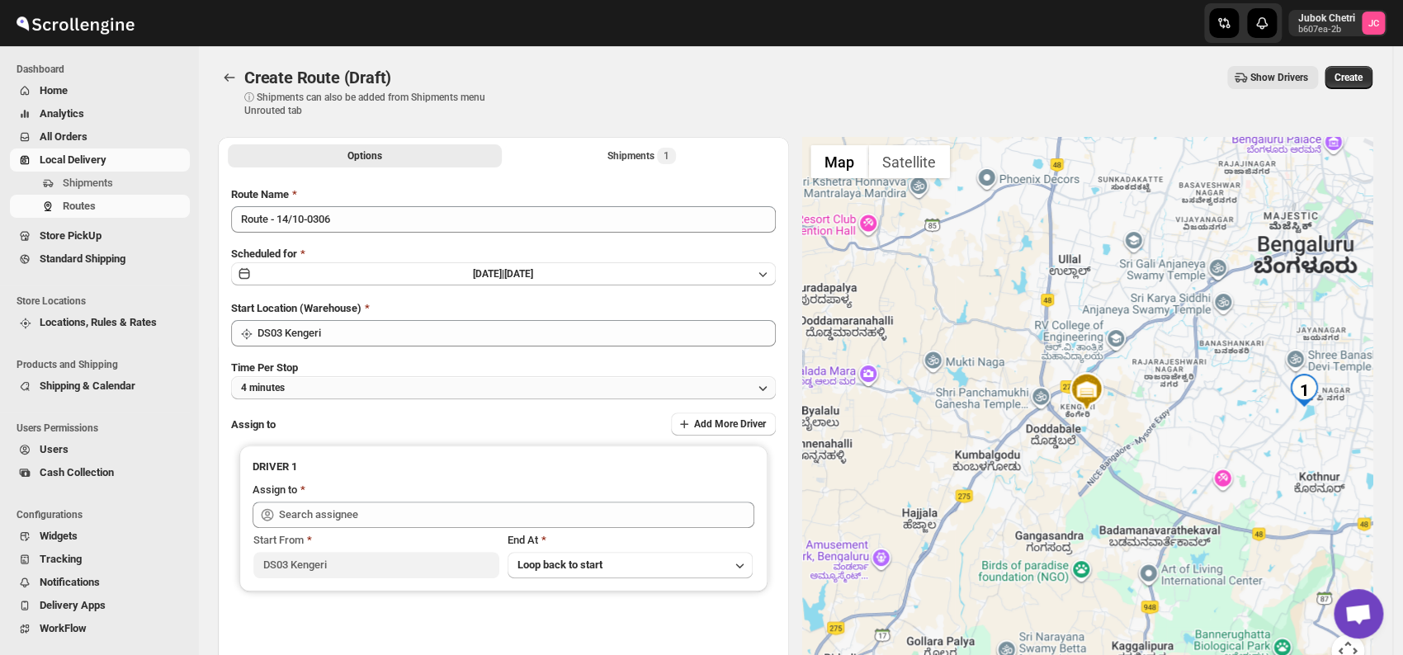
click at [327, 389] on button "4 minutes" at bounding box center [503, 387] width 545 height 23
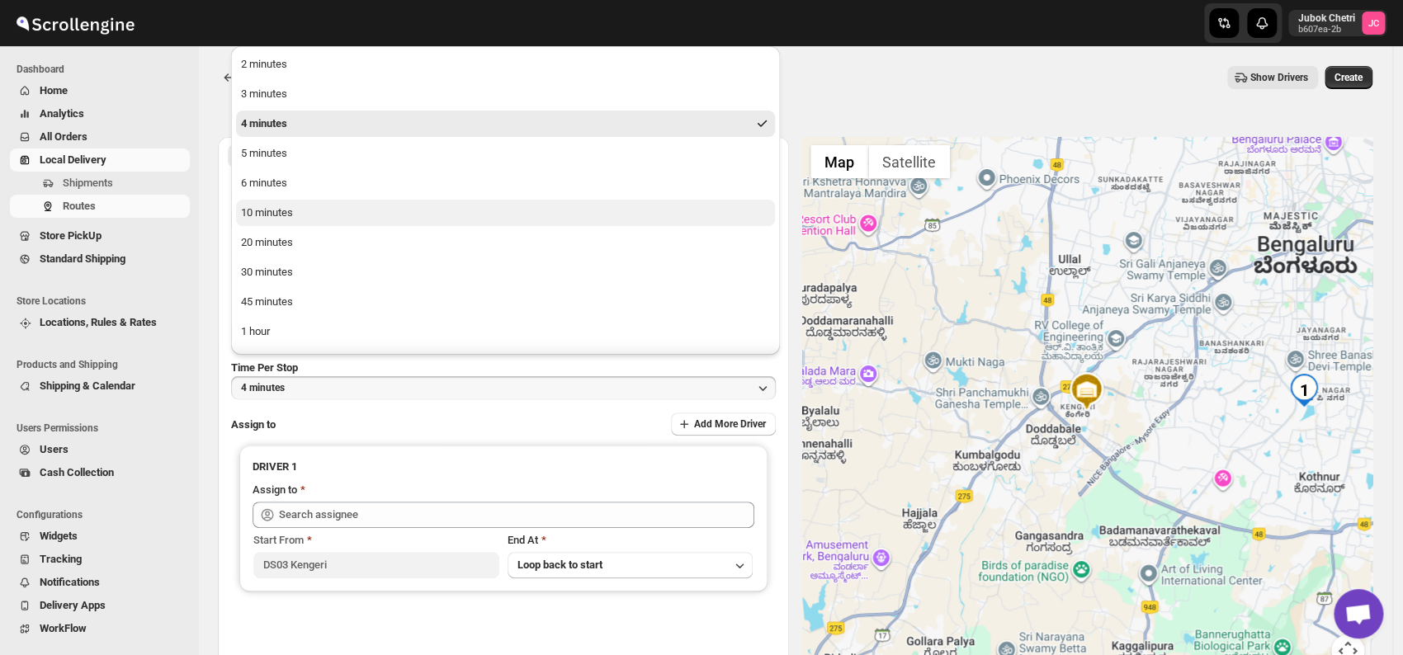
click at [287, 220] on div "10 minutes" at bounding box center [267, 213] width 52 height 17
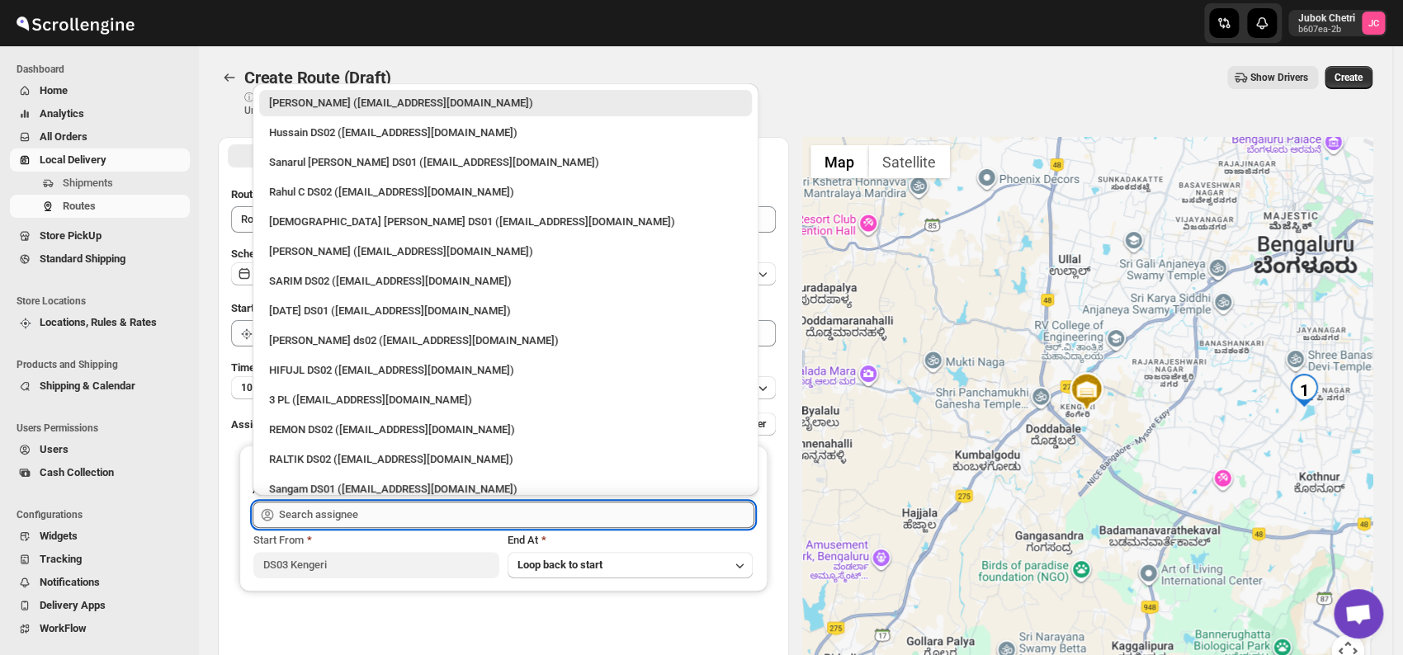
click at [348, 519] on input "text" at bounding box center [516, 515] width 475 height 26
click at [325, 389] on div "3 PL ([EMAIL_ADDRESS][DOMAIN_NAME])" at bounding box center [505, 400] width 493 height 26
type input "3 PL ([EMAIL_ADDRESS][DOMAIN_NAME])"
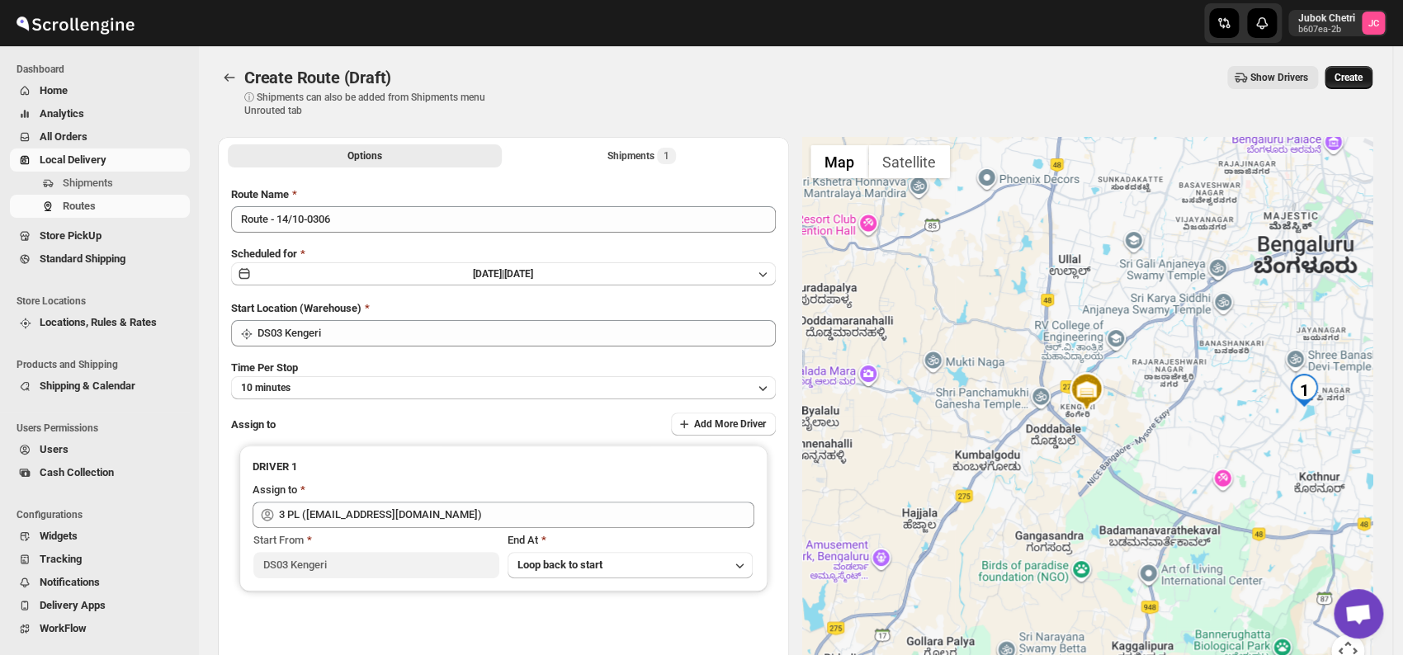
click at [1355, 78] on span "Create" at bounding box center [1349, 77] width 28 height 13
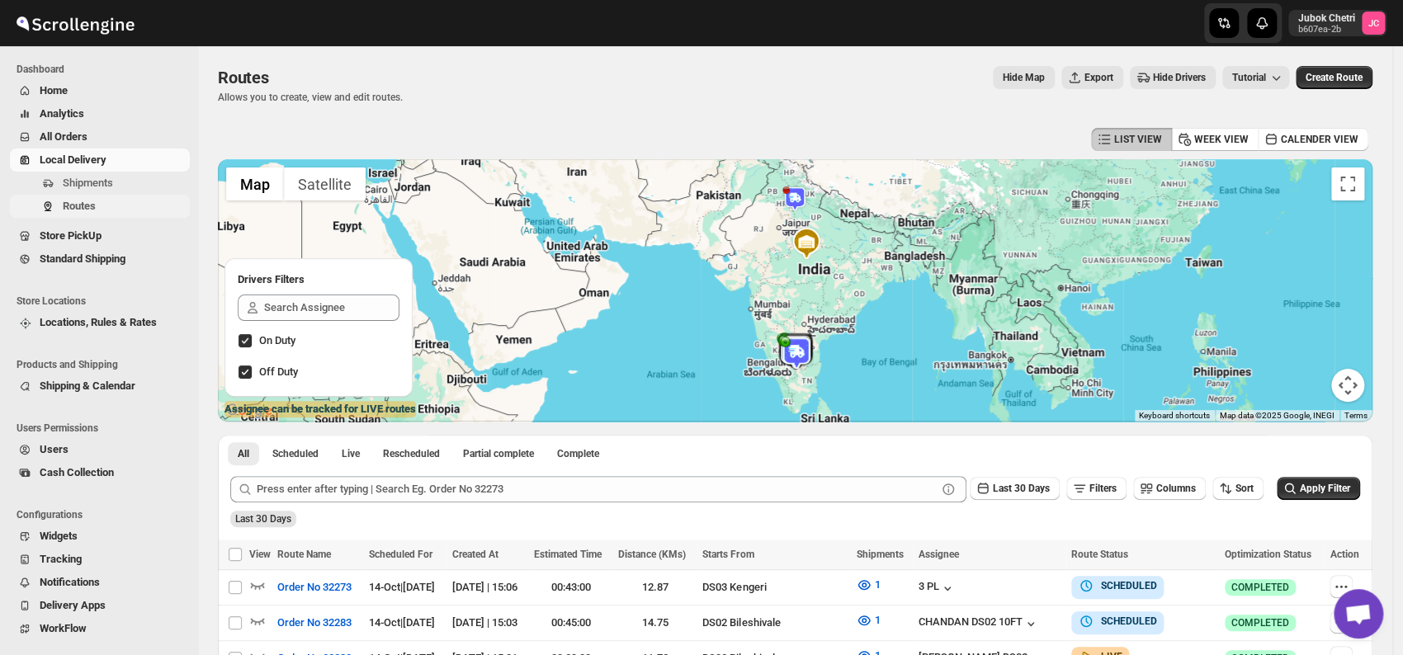
click at [107, 206] on span "Routes" at bounding box center [125, 206] width 124 height 17
click at [130, 190] on span "Shipments" at bounding box center [125, 183] width 124 height 17
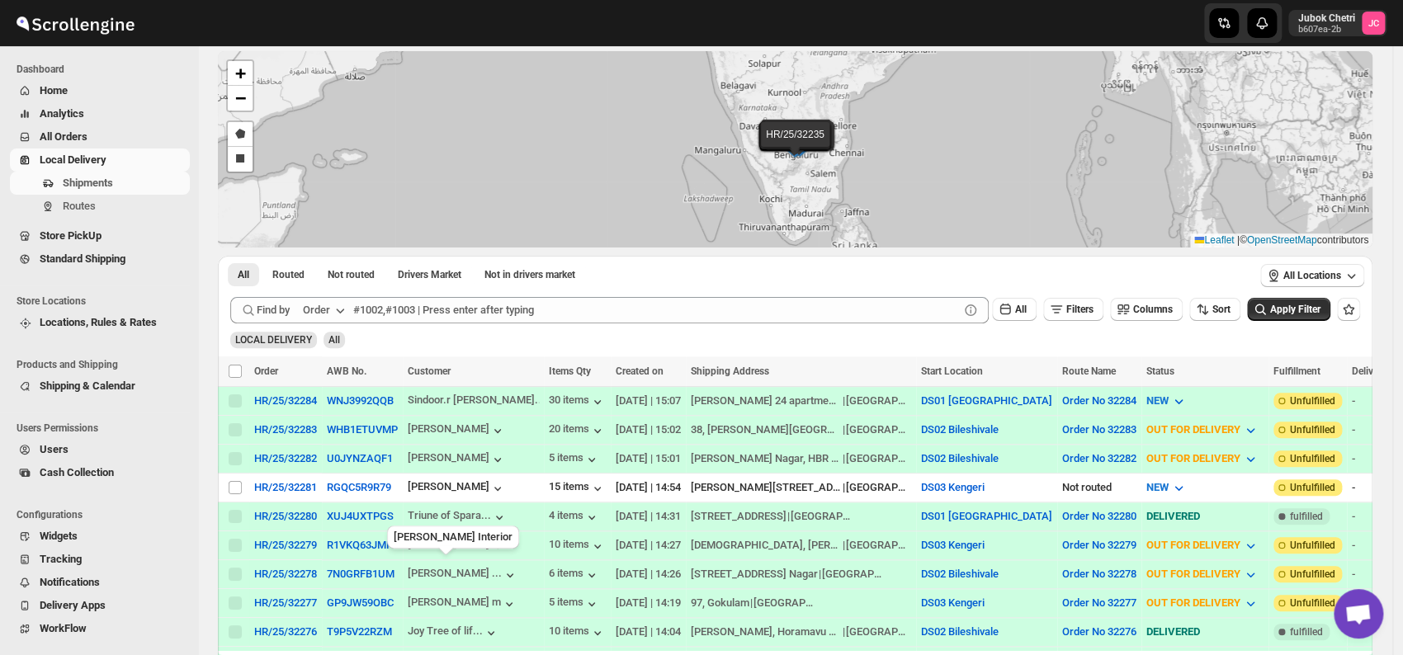
scroll to position [183, 0]
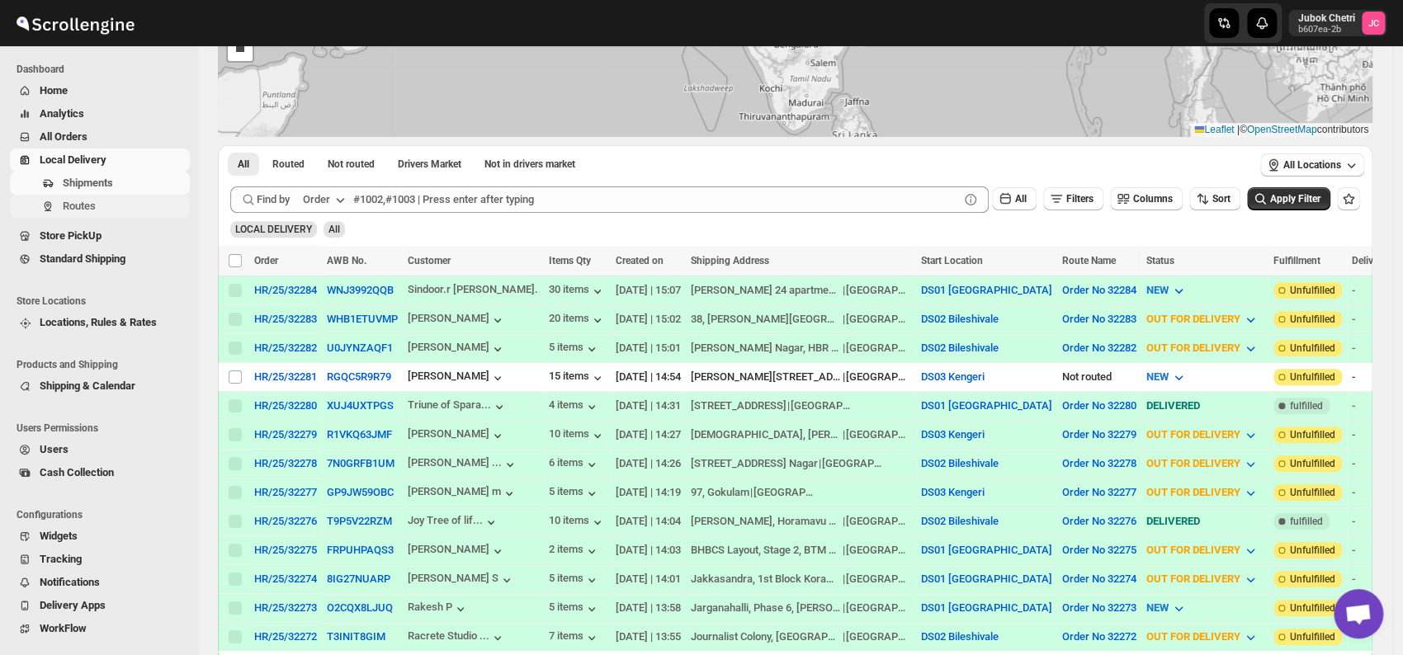
click at [100, 213] on span "Routes" at bounding box center [125, 206] width 124 height 17
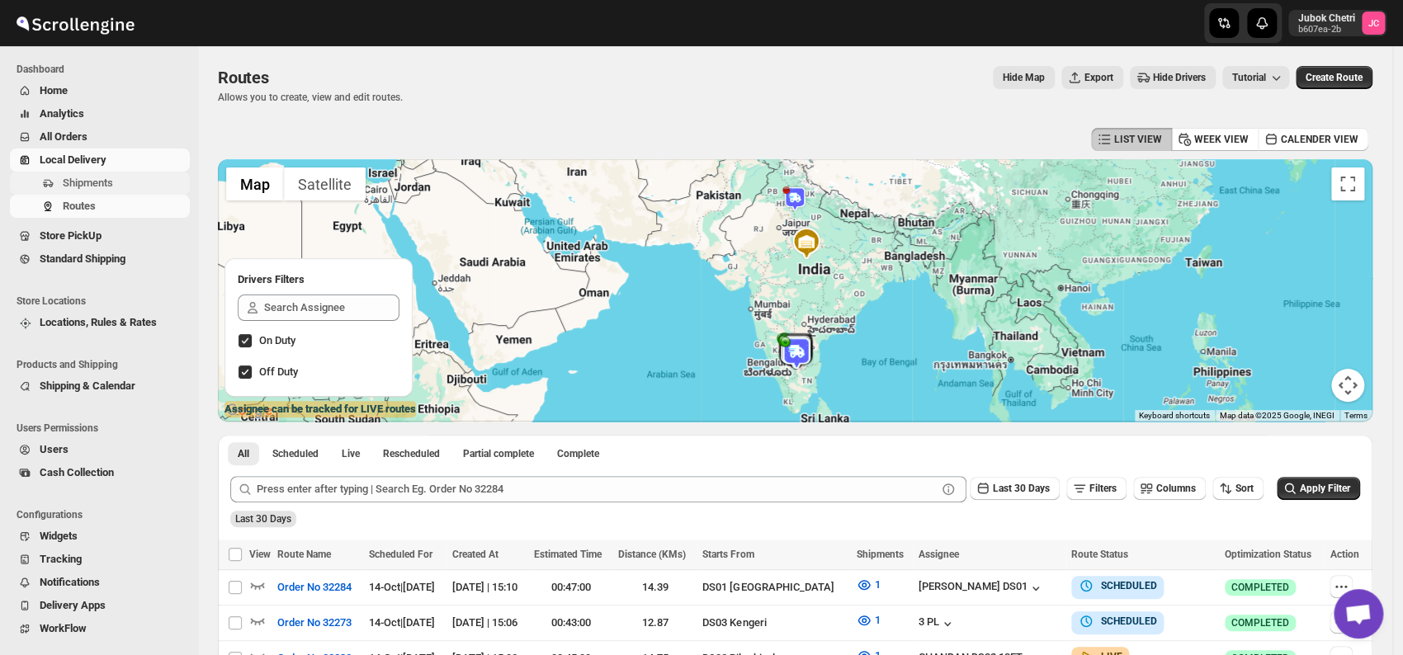
click at [139, 177] on span "Shipments" at bounding box center [125, 183] width 124 height 17
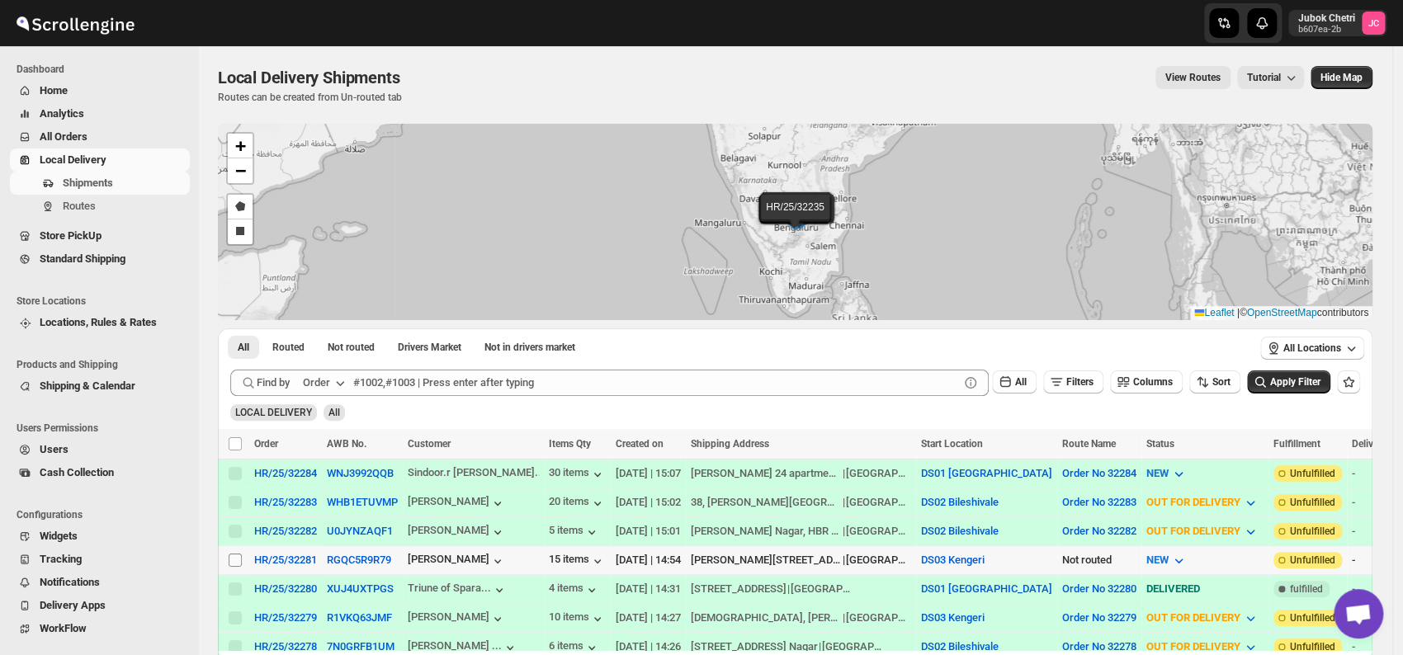
click at [230, 555] on input "Select shipment" at bounding box center [235, 560] width 13 height 13
checkbox input "true"
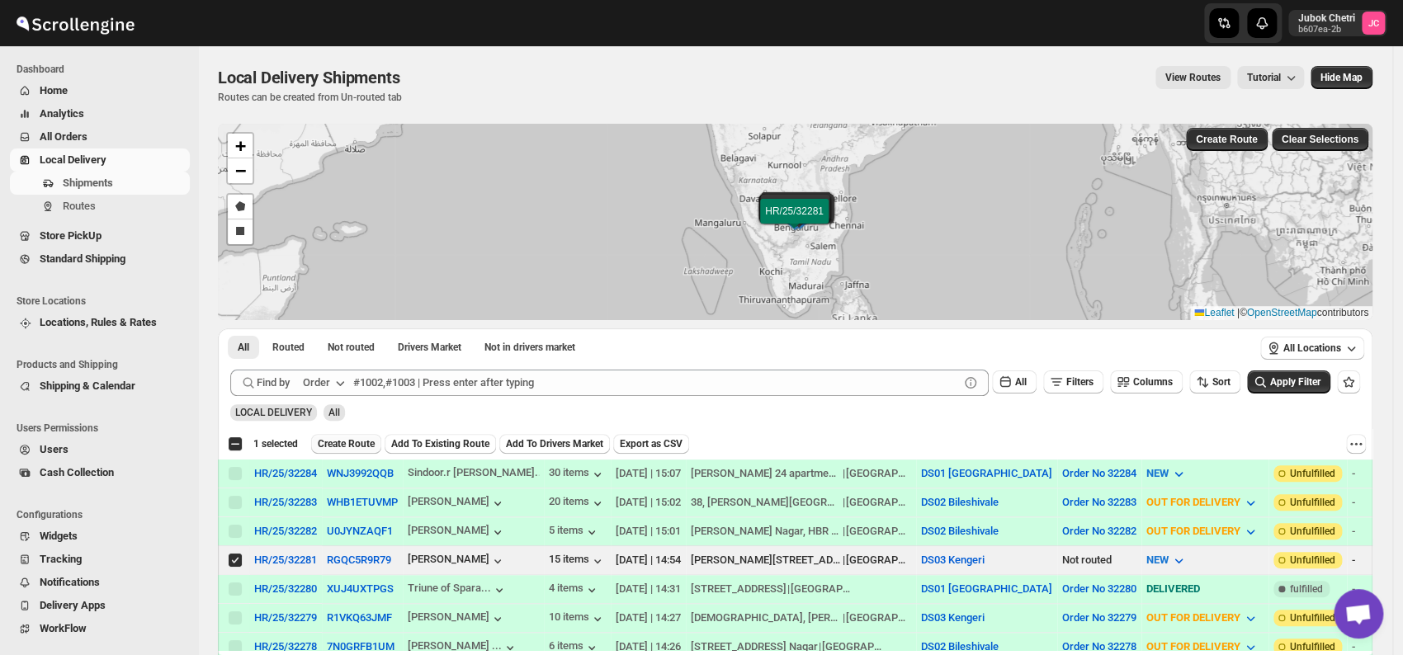
click at [357, 441] on span "Create Route" at bounding box center [346, 444] width 57 height 13
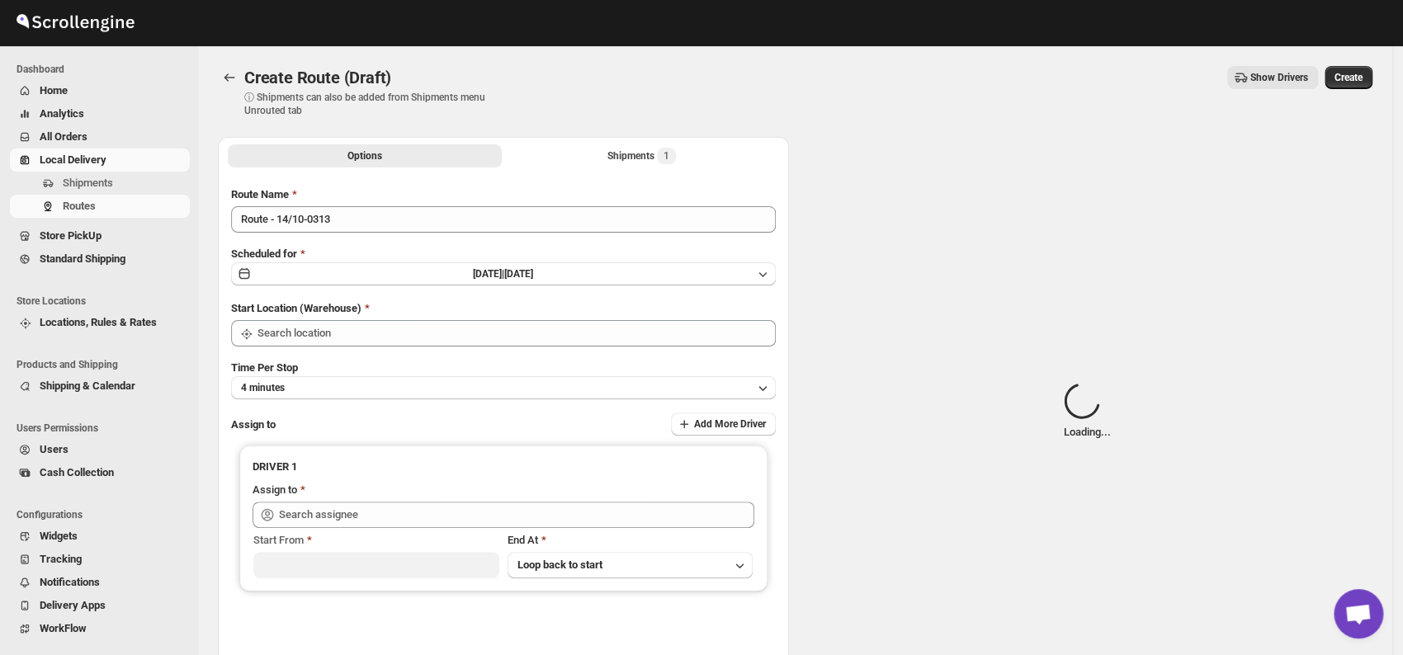
type input "DS03 Kengeri"
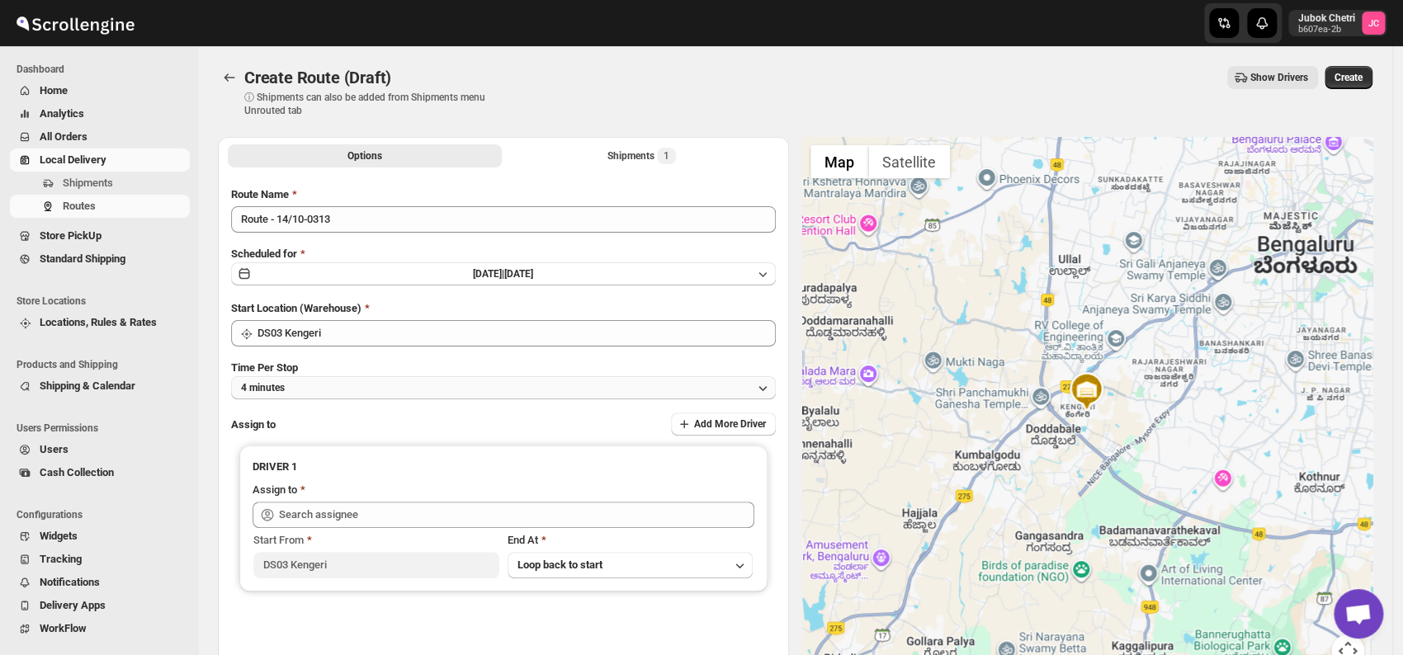
click at [339, 398] on button "4 minutes" at bounding box center [503, 387] width 545 height 23
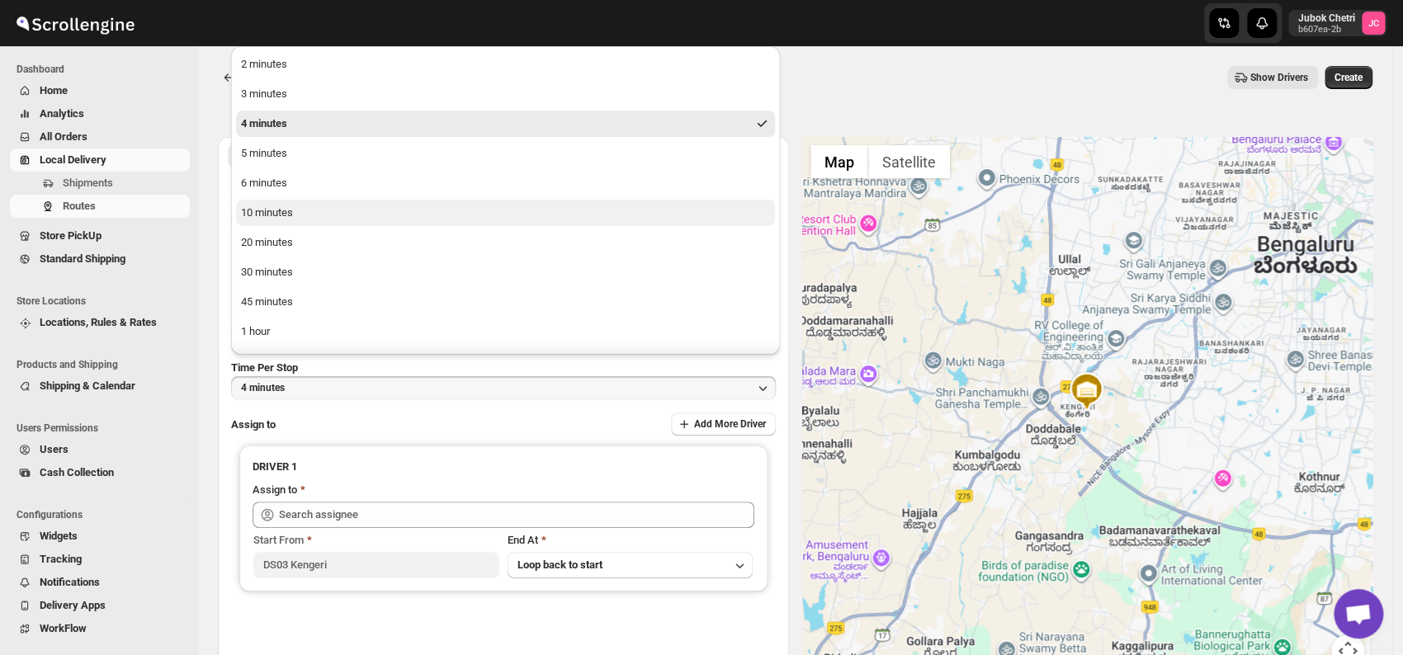
click at [308, 211] on button "10 minutes" at bounding box center [505, 213] width 539 height 26
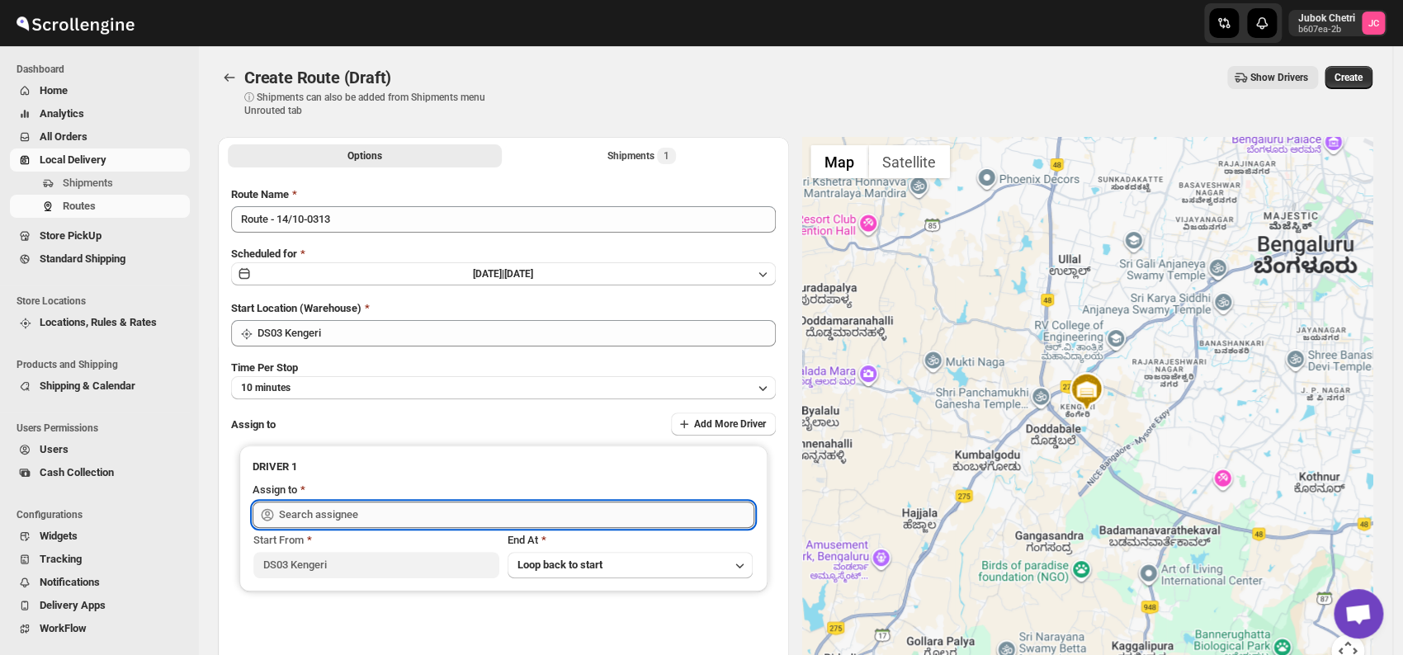
click at [327, 508] on input "text" at bounding box center [516, 515] width 475 height 26
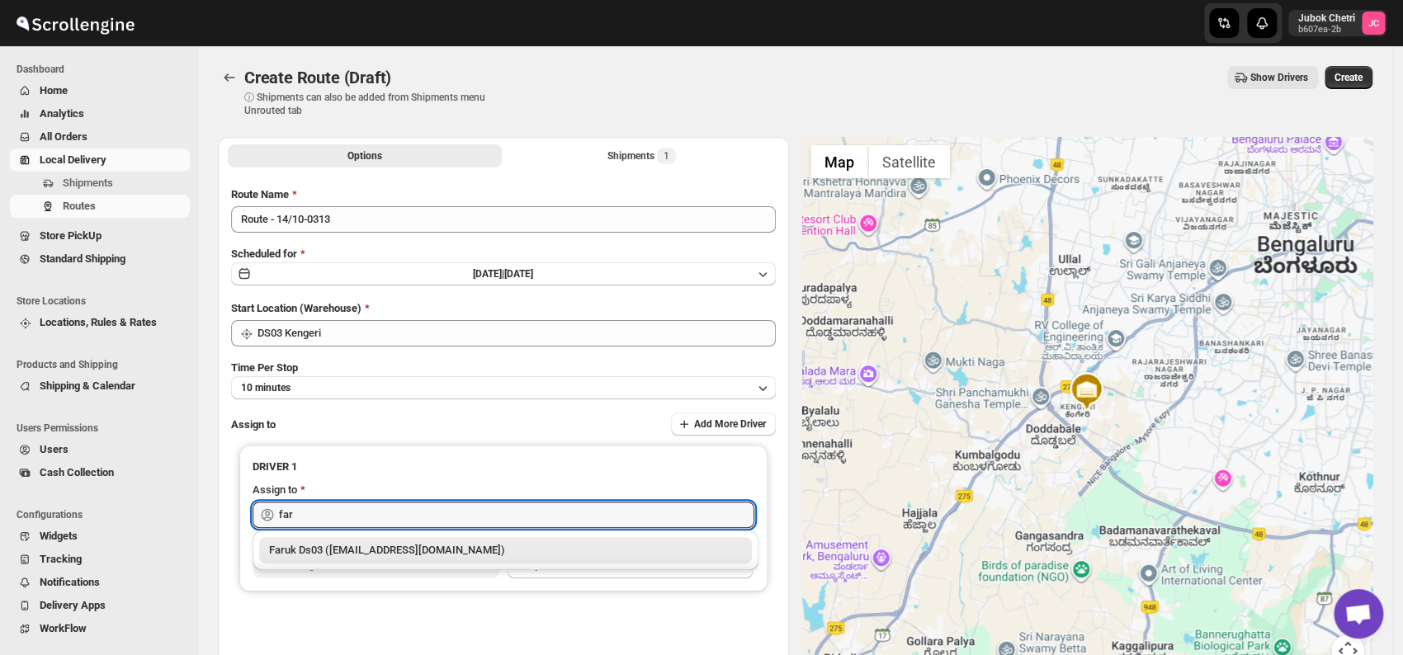
click at [374, 548] on div "Faruk Ds03 ([EMAIL_ADDRESS][DOMAIN_NAME])" at bounding box center [505, 550] width 473 height 17
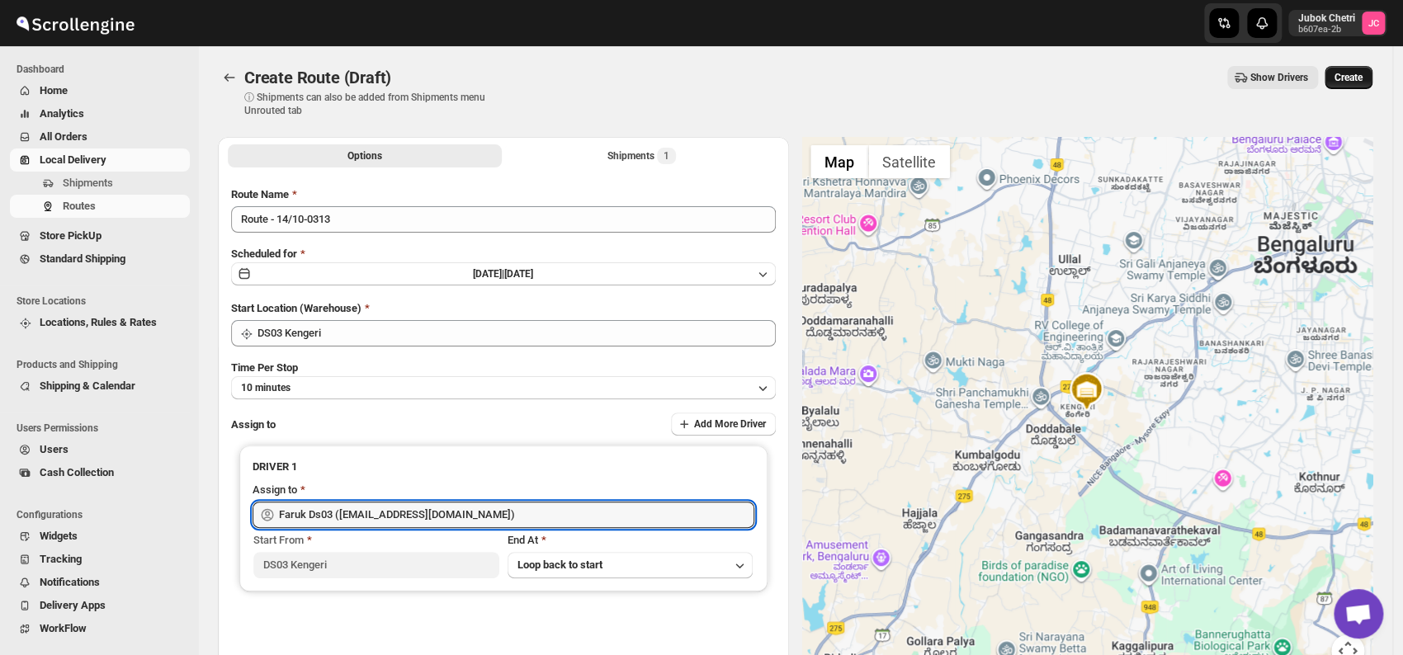
type input "Faruk Ds03 ([EMAIL_ADDRESS][DOMAIN_NAME])"
click at [1361, 75] on span "Create" at bounding box center [1349, 77] width 28 height 13
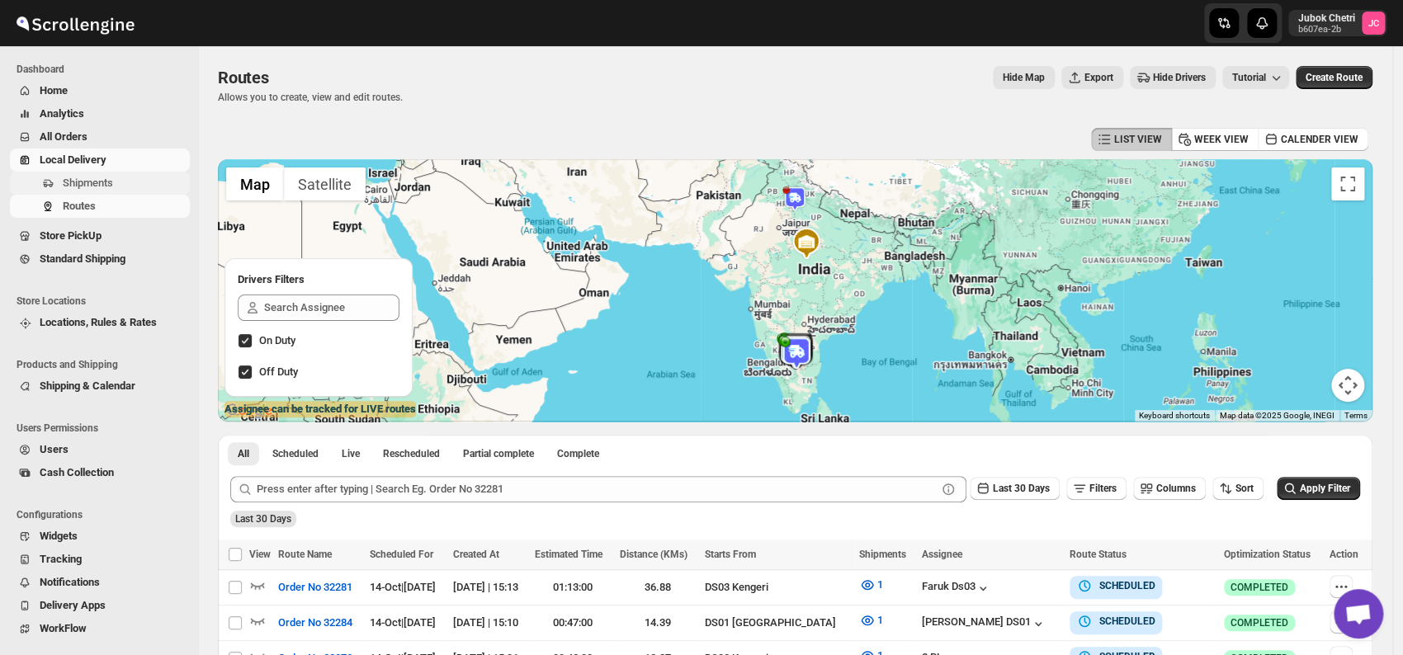
click at [121, 187] on span "Shipments" at bounding box center [125, 183] width 124 height 17
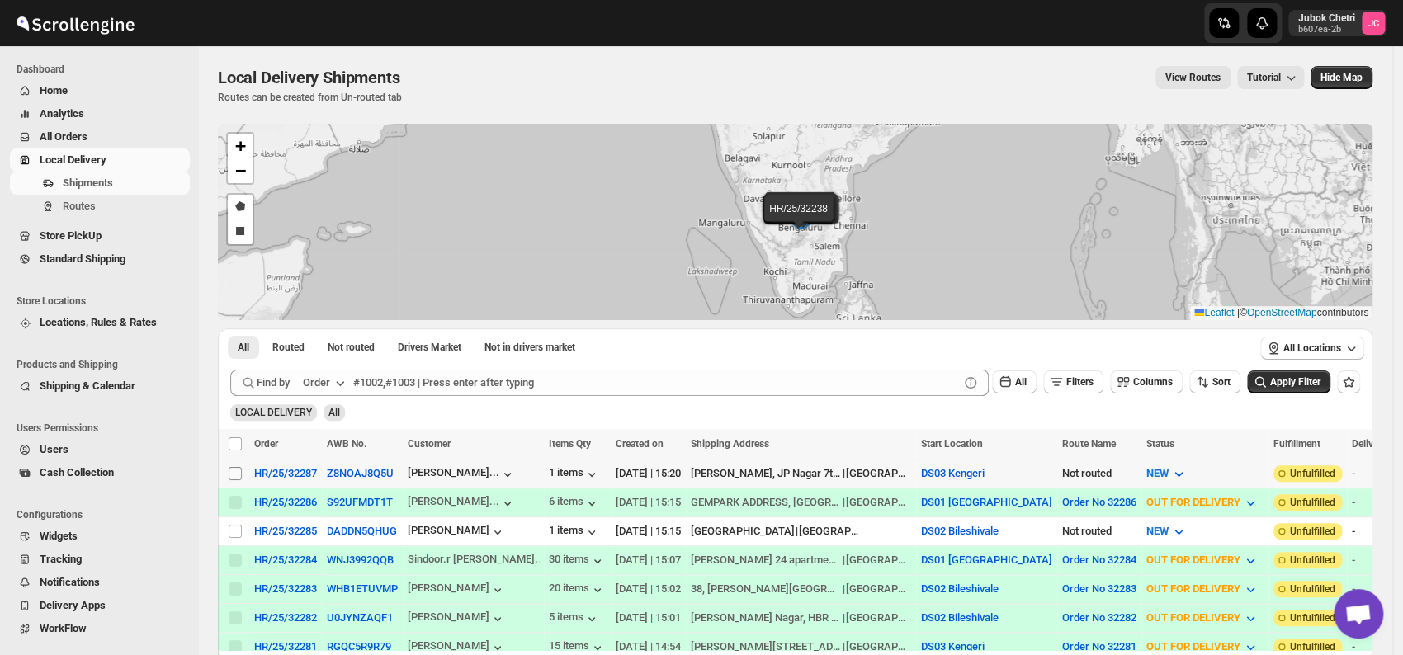
click at [239, 474] on input "Select shipment" at bounding box center [235, 473] width 13 height 13
checkbox input "true"
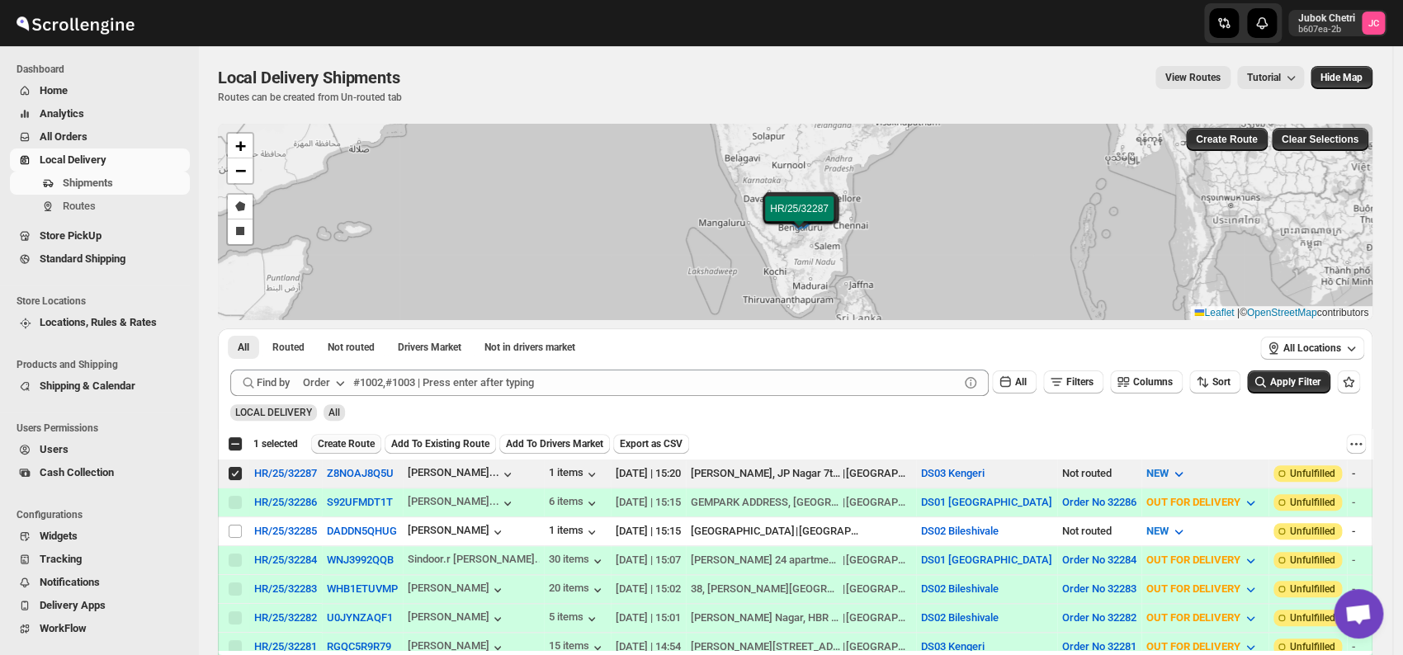
click at [334, 443] on span "Create Route" at bounding box center [346, 444] width 57 height 13
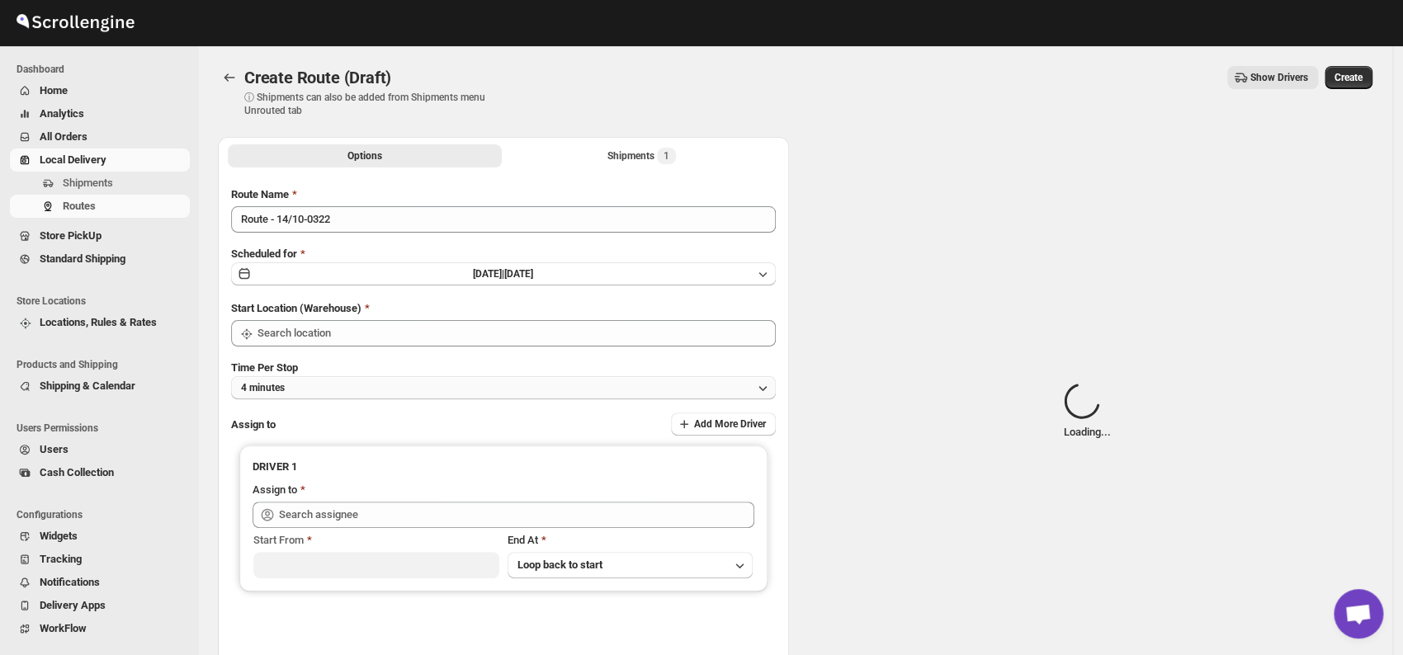
type input "DS03 Kengeri"
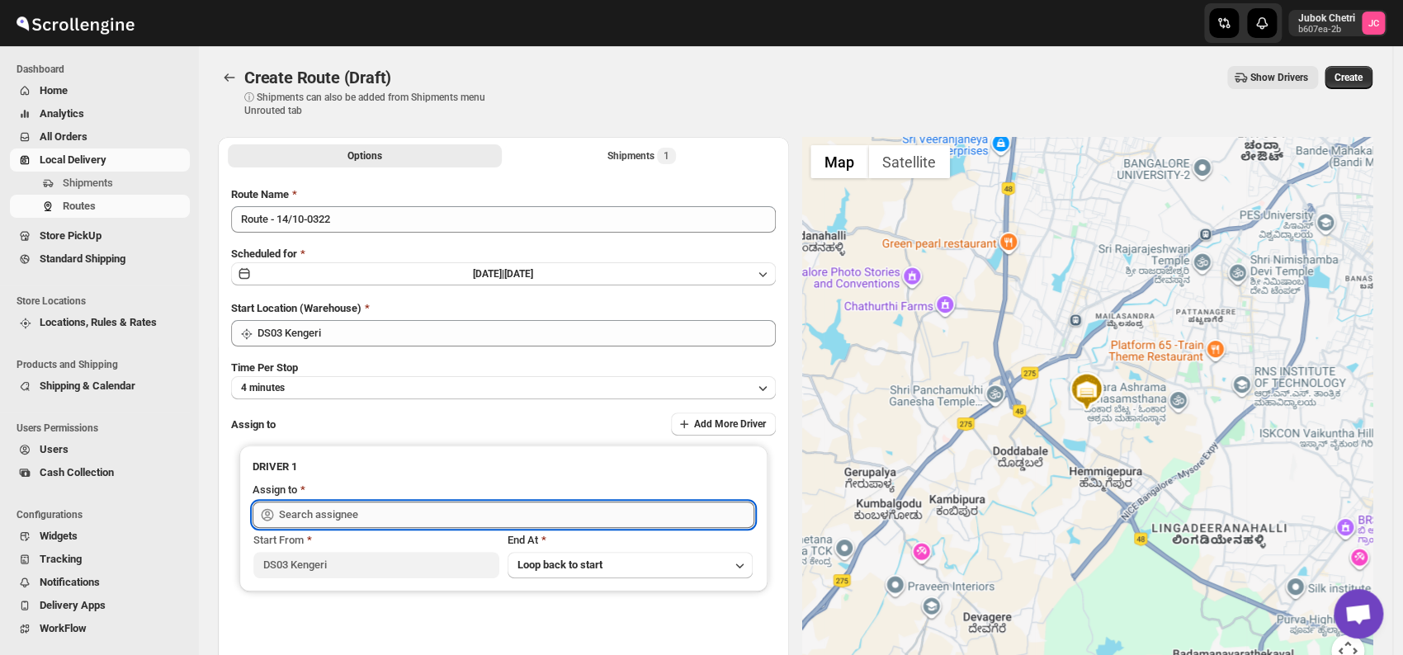
click at [339, 506] on input "text" at bounding box center [516, 515] width 475 height 26
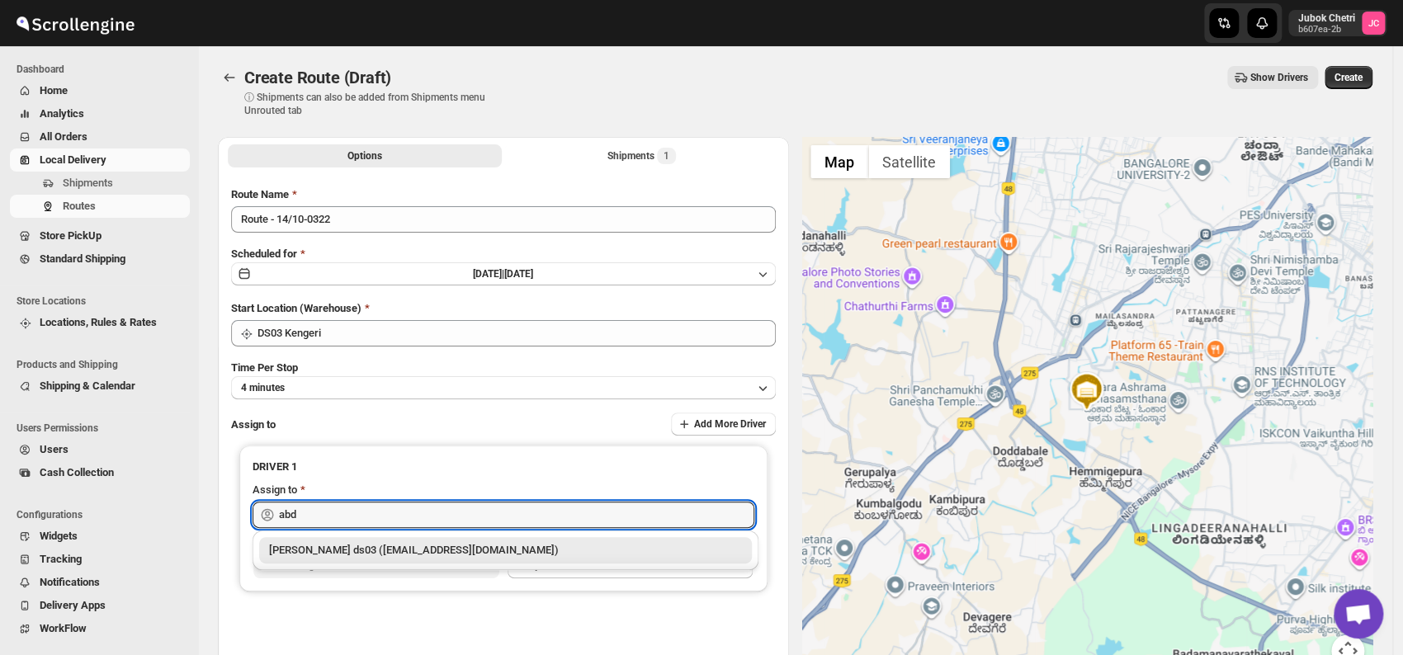
click at [399, 537] on div "[PERSON_NAME] ds03 ([EMAIL_ADDRESS][DOMAIN_NAME])" at bounding box center [505, 550] width 493 height 26
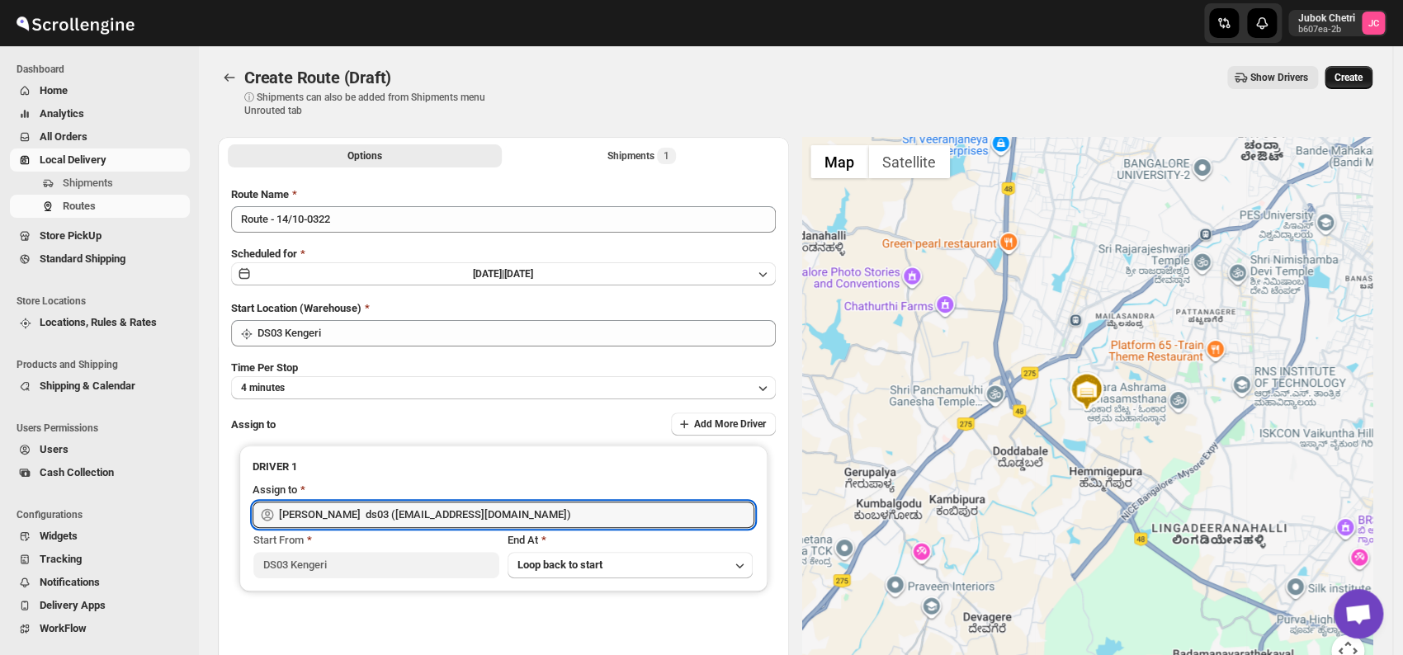
type input "[PERSON_NAME] ds03 ([EMAIL_ADDRESS][DOMAIN_NAME])"
click at [1356, 78] on span "Create" at bounding box center [1349, 77] width 28 height 13
